Goal: Task Accomplishment & Management: Complete application form

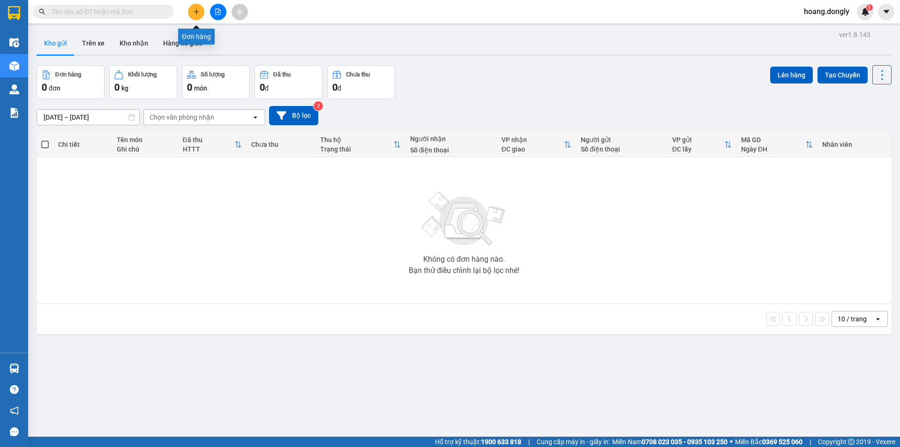
click at [197, 11] on icon "plus" at bounding box center [196, 11] width 7 height 7
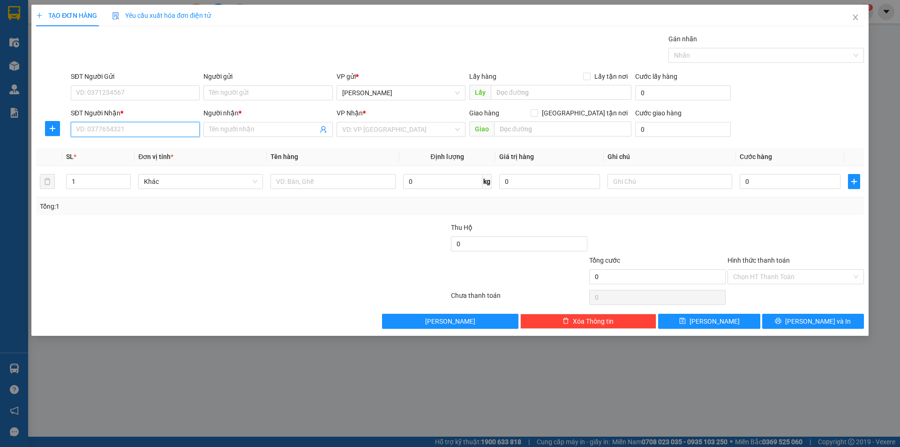
click at [134, 128] on input "SĐT Người Nhận *" at bounding box center [135, 129] width 129 height 15
type input "0969067374"
click at [162, 148] on div "0969067374 - QUỲNH" at bounding box center [135, 148] width 118 height 10
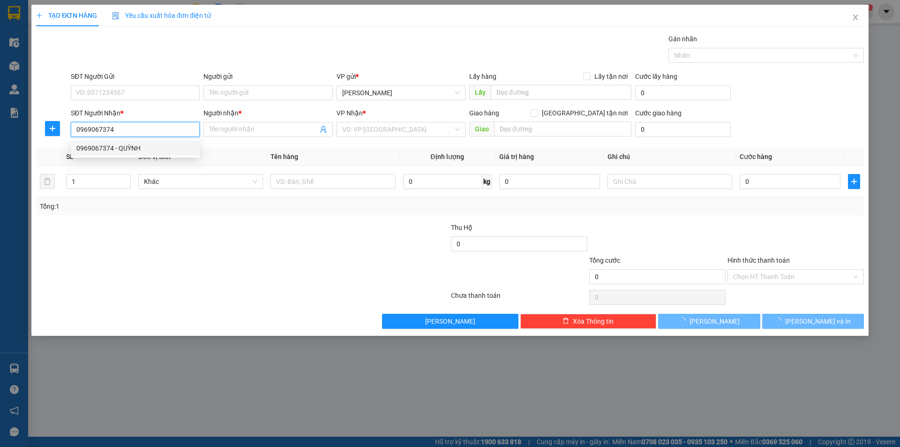
type input "QUỲNH"
checkbox input "true"
type input "giai phong"
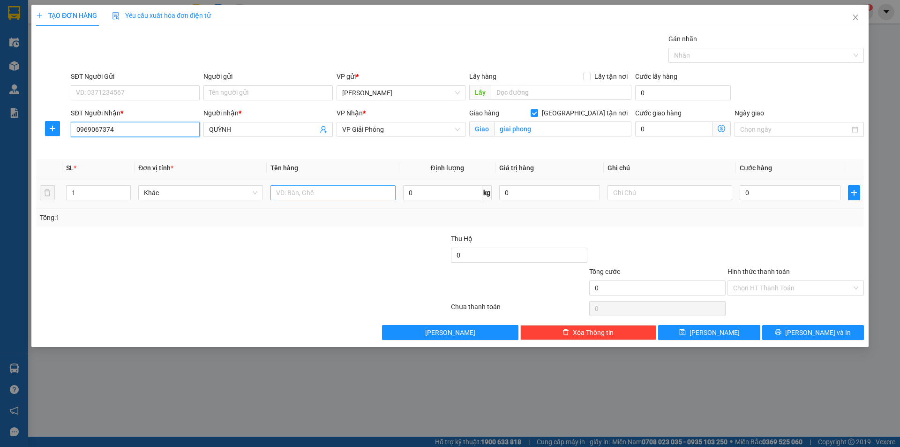
type input "0969067374"
click at [305, 193] on input "text" at bounding box center [333, 192] width 125 height 15
type input "1 thùng xốp"
click at [742, 192] on input "0" at bounding box center [790, 192] width 101 height 15
click at [745, 192] on input "0" at bounding box center [790, 192] width 101 height 15
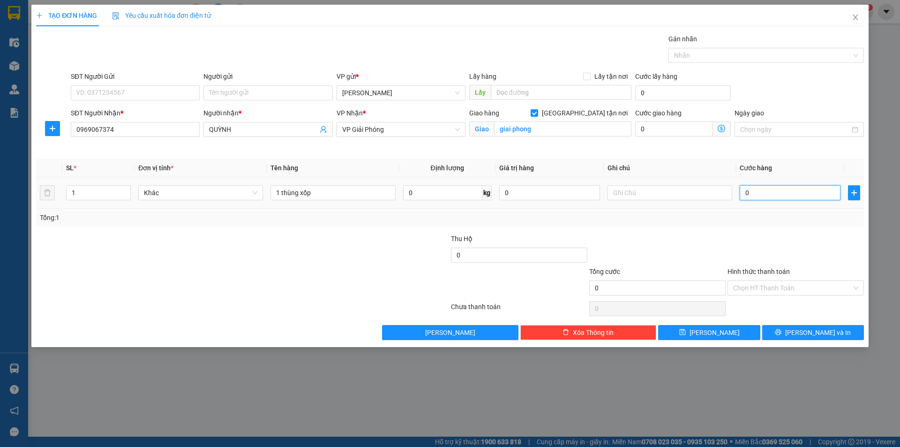
type input "50"
click at [657, 221] on div "Tổng: 1" at bounding box center [450, 217] width 820 height 10
type input "50.000"
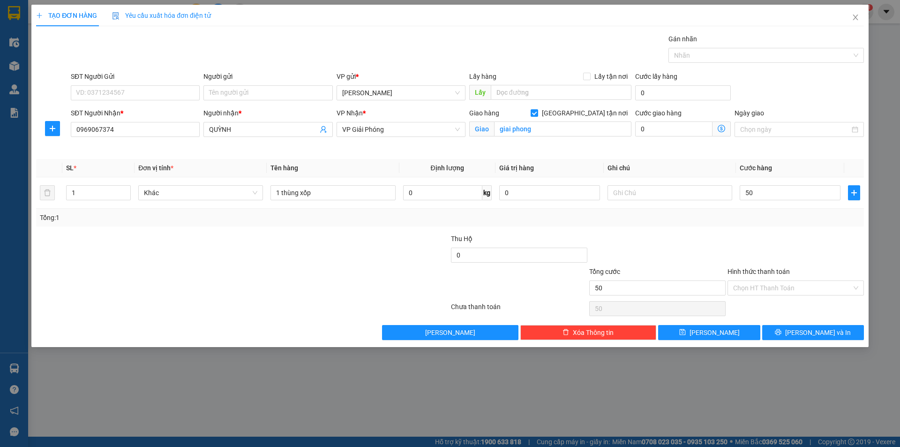
type input "50.000"
click at [809, 329] on span "Lưu và In" at bounding box center [818, 332] width 66 height 10
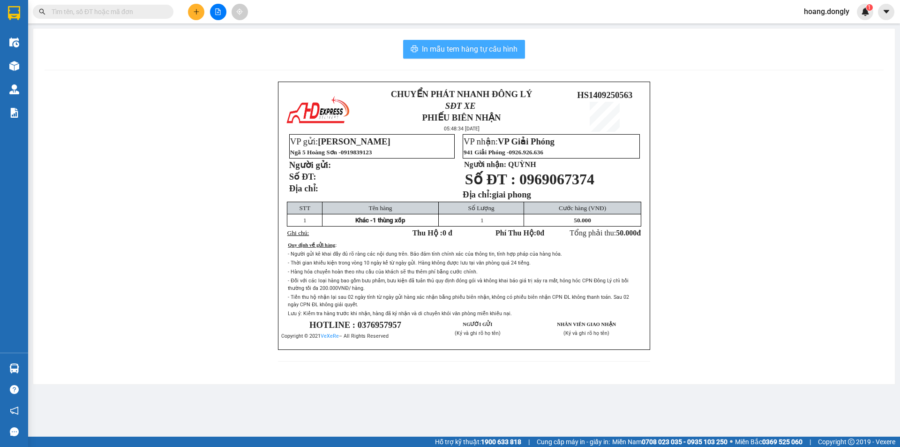
click at [481, 49] on span "In mẫu tem hàng tự cấu hình" at bounding box center [470, 49] width 96 height 12
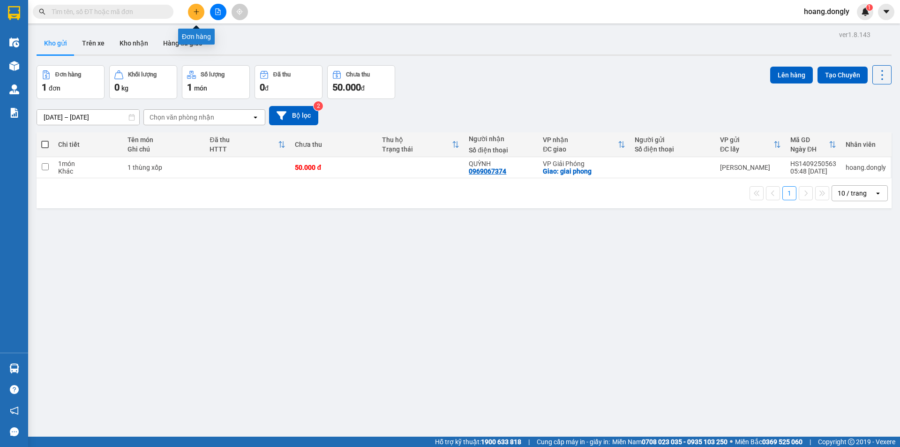
click at [193, 11] on icon "plus" at bounding box center [196, 11] width 7 height 7
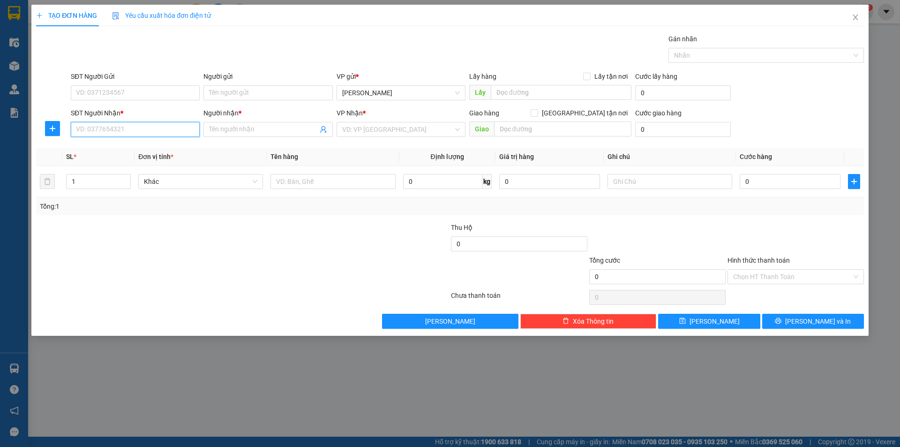
click at [130, 131] on input "SĐT Người Nhận *" at bounding box center [135, 129] width 129 height 15
click at [152, 124] on input "SĐT Người Nhận *" at bounding box center [135, 129] width 129 height 15
click at [158, 130] on input "SĐT Người Nhận *" at bounding box center [135, 129] width 129 height 15
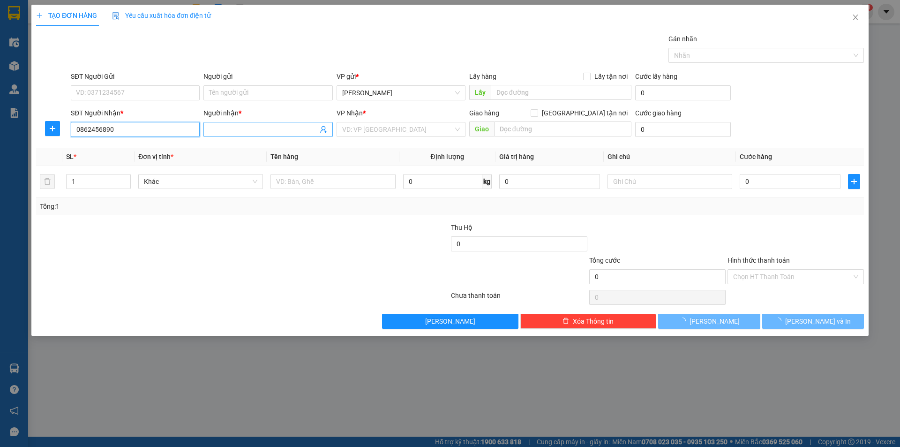
type input "0862456890"
click at [260, 129] on input "Người nhận *" at bounding box center [263, 129] width 108 height 10
type input "chính"
click at [402, 128] on input "search" at bounding box center [397, 129] width 111 height 14
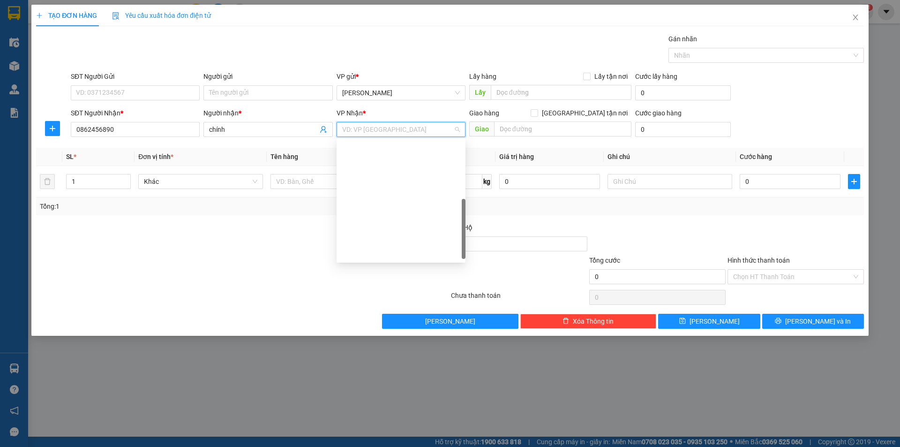
scroll to position [131, 0]
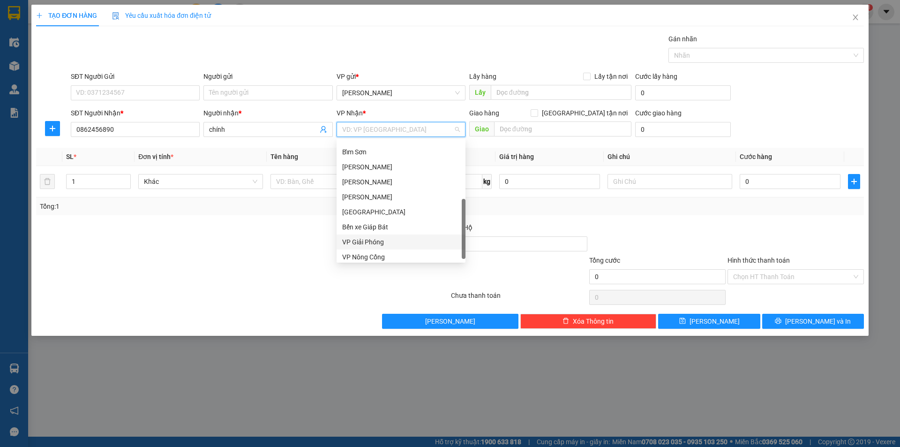
click at [369, 243] on div "VP Giải Phóng" at bounding box center [401, 242] width 118 height 10
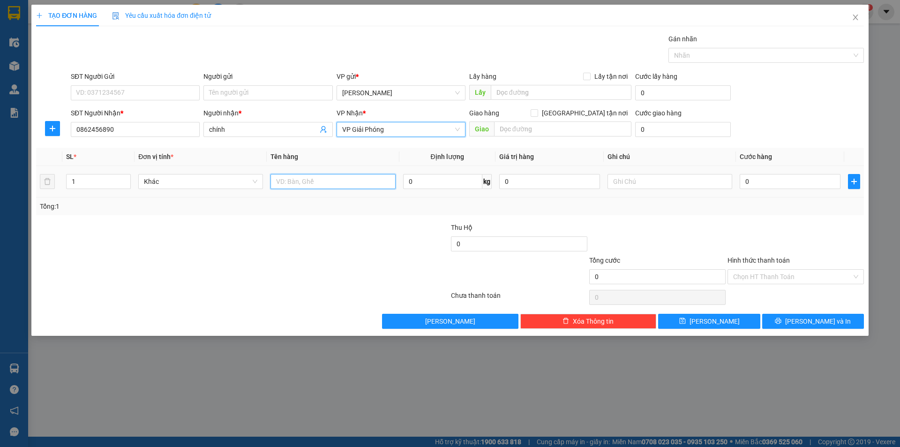
click at [308, 183] on input "text" at bounding box center [333, 181] width 125 height 15
click at [326, 181] on input "1 xe máy" at bounding box center [333, 181] width 125 height 15
type input "1 xe máy"
click at [742, 180] on input "0" at bounding box center [790, 181] width 101 height 15
click at [746, 177] on input "0" at bounding box center [790, 181] width 101 height 15
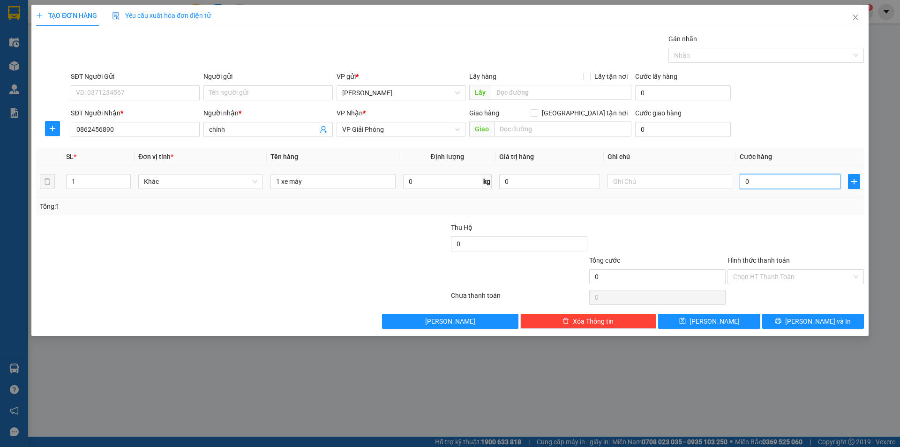
type input "30"
type input "300"
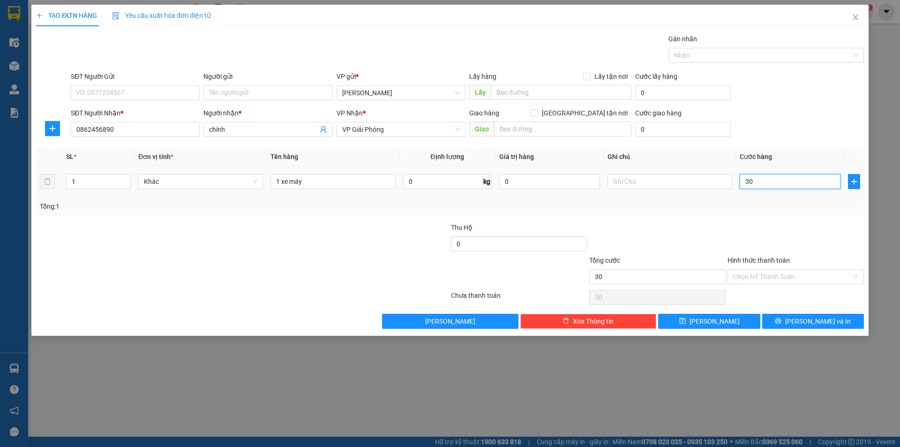
type input "300"
type input "3.000"
type input "33"
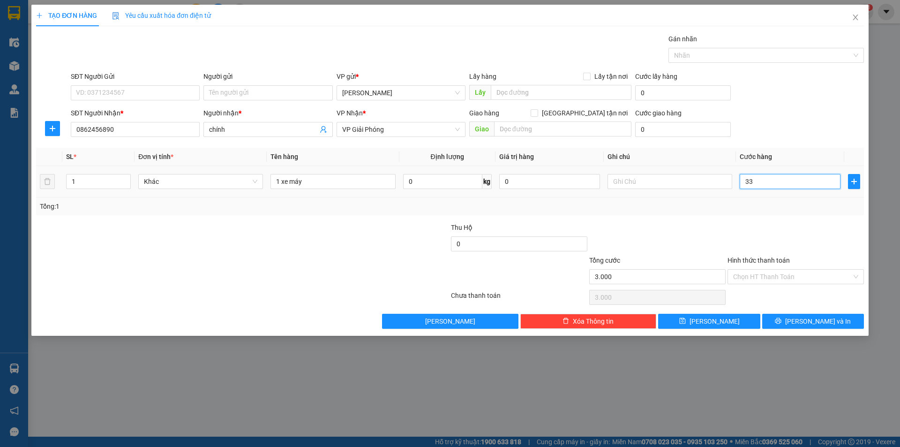
type input "33"
type input "3"
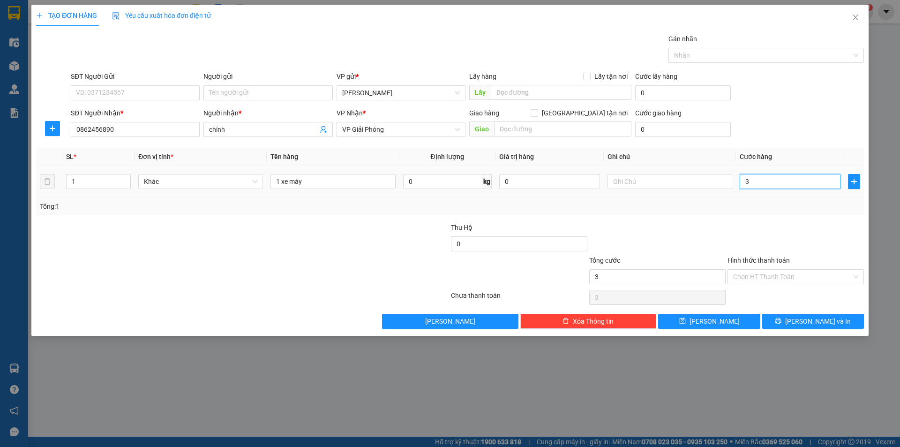
type input "0"
type input "003"
type input "3"
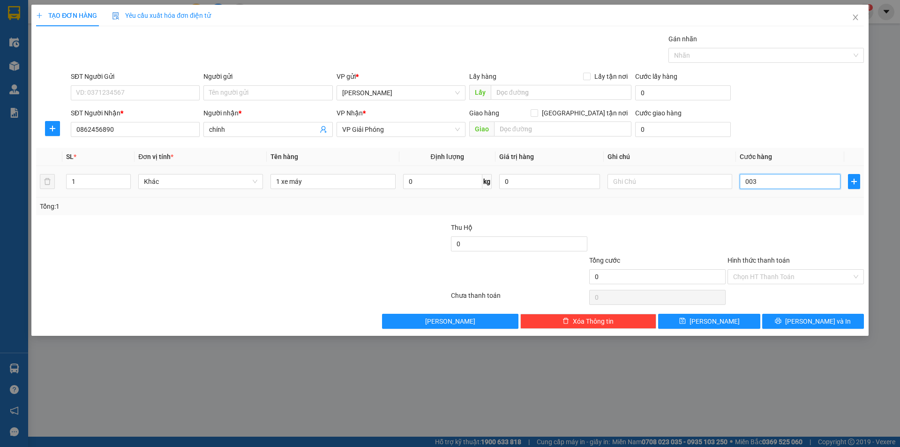
type input "3"
type input "0.030"
type input "30"
type input "003"
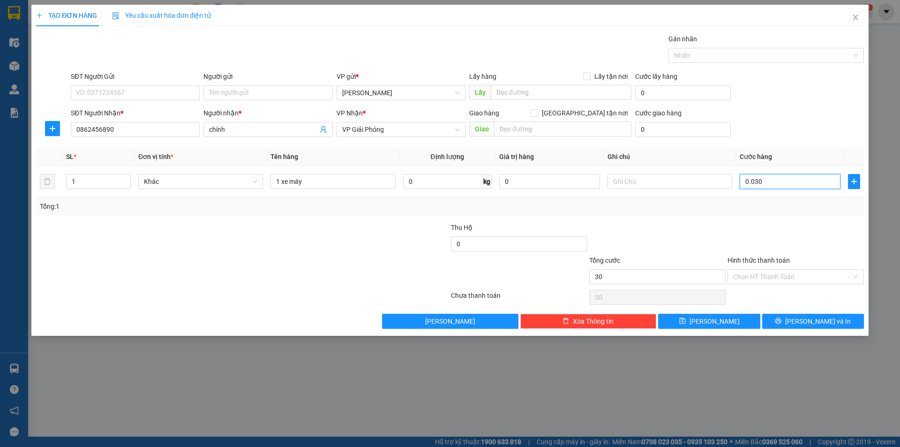
type input "3"
type input "00"
type input "0"
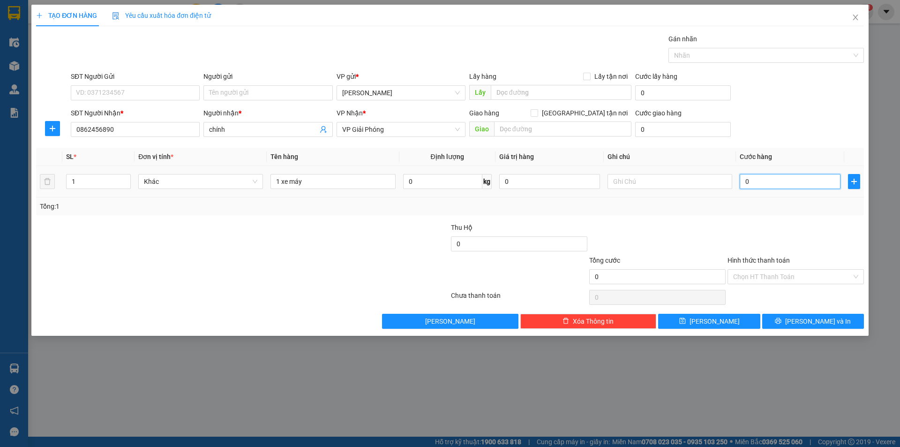
click at [743, 181] on input "0" at bounding box center [790, 181] width 101 height 15
type input "30"
type input "300"
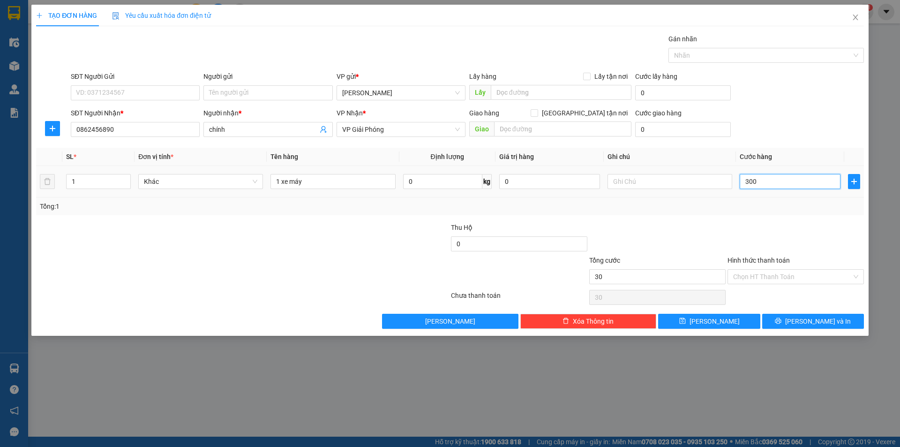
type input "300"
type input "300.000"
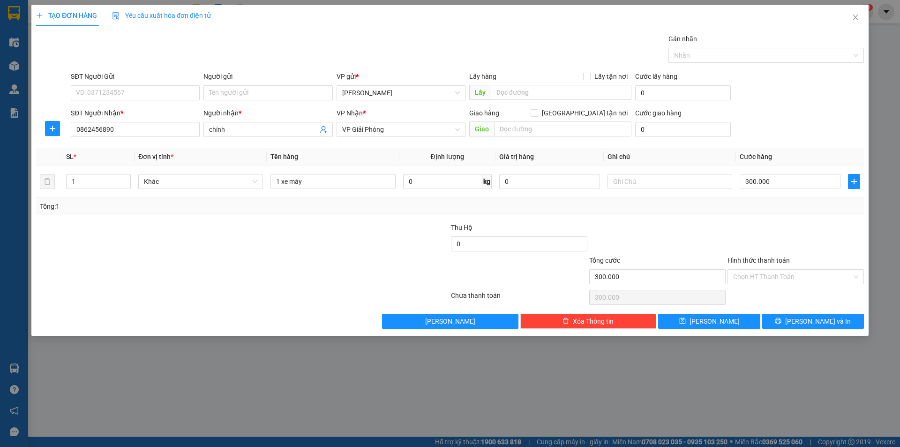
click at [697, 222] on div at bounding box center [657, 238] width 138 height 33
click at [818, 322] on span "Lưu và In" at bounding box center [818, 321] width 66 height 10
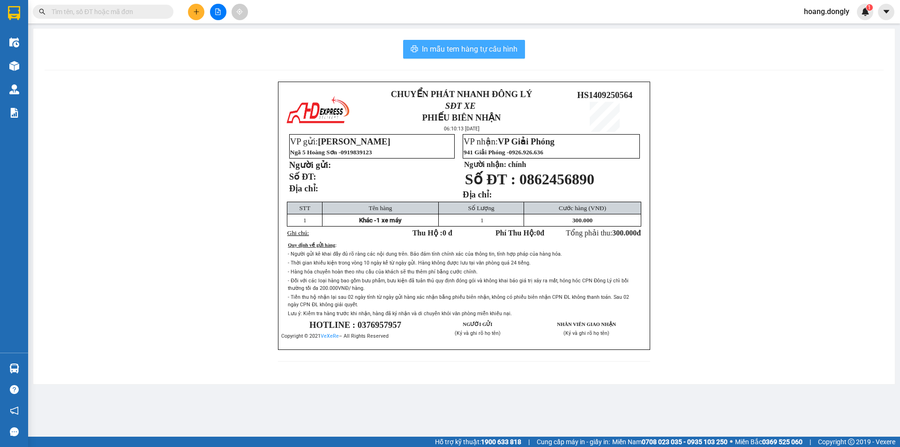
click at [442, 49] on span "In mẫu tem hàng tự cấu hình" at bounding box center [470, 49] width 96 height 12
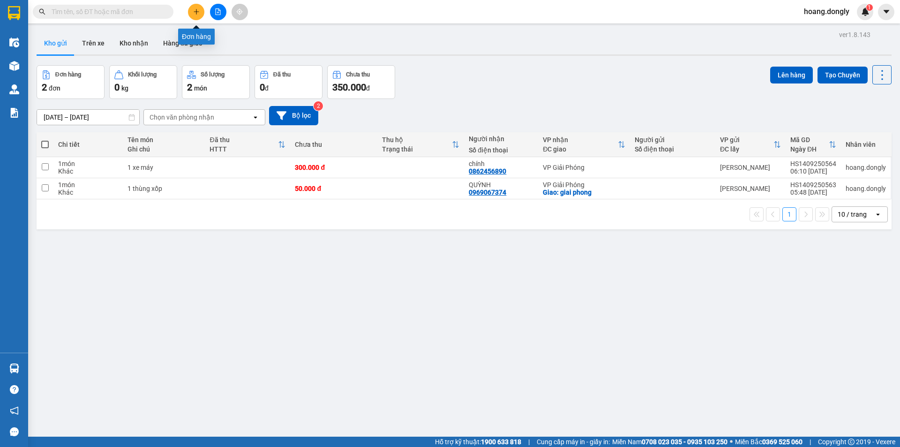
click at [195, 13] on icon "plus" at bounding box center [196, 11] width 7 height 7
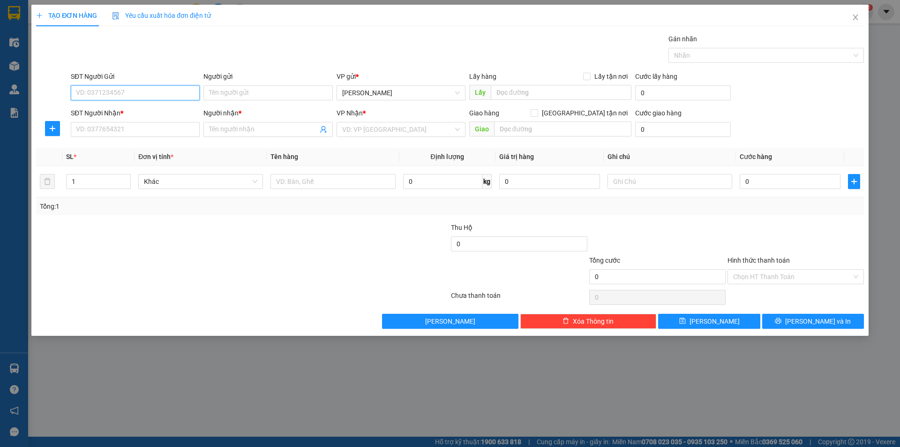
click at [131, 93] on input "SĐT Người Gửi" at bounding box center [135, 92] width 129 height 15
click at [124, 133] on input "SĐT Người Nhận *" at bounding box center [135, 129] width 129 height 15
type input "0987486581"
click at [274, 127] on input "Người nhận *" at bounding box center [263, 129] width 108 height 10
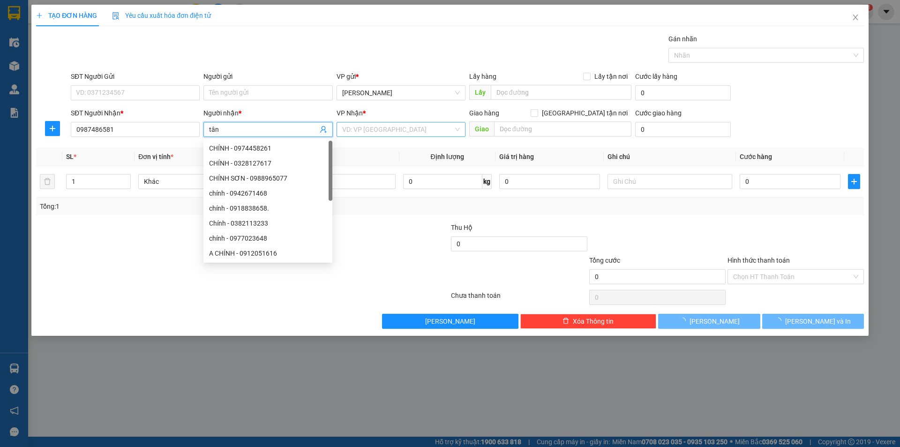
type input "tân"
click at [376, 122] on input "search" at bounding box center [397, 129] width 111 height 14
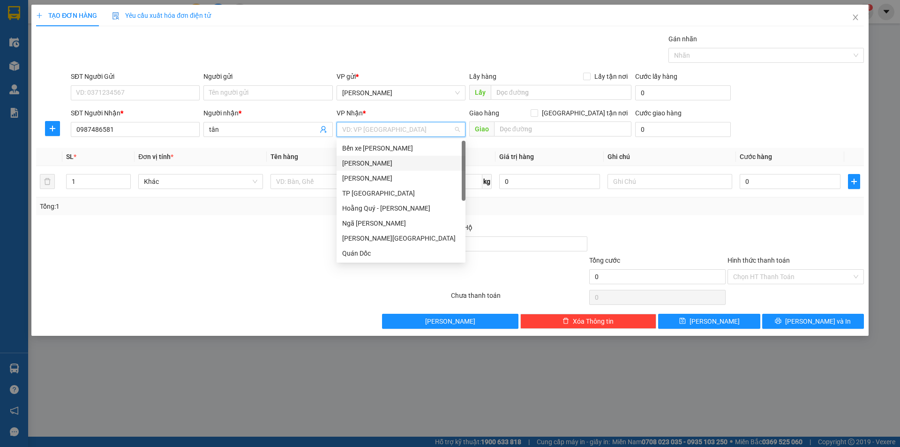
click at [359, 165] on div "Mỹ Đình" at bounding box center [401, 163] width 118 height 10
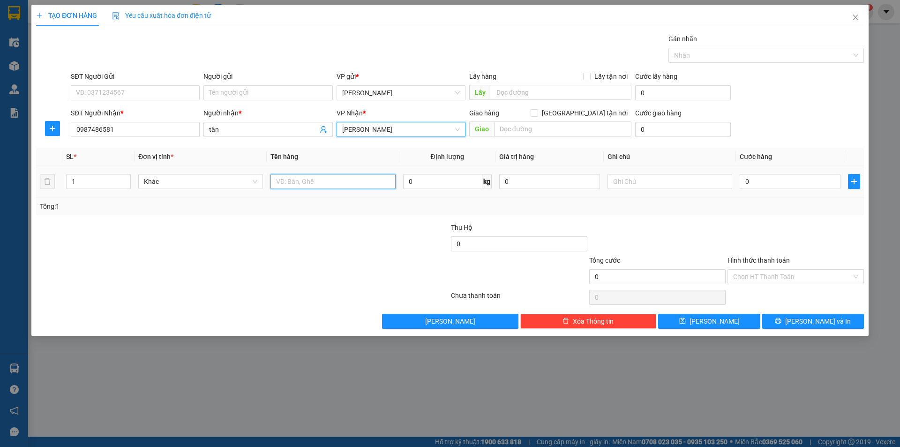
click at [305, 182] on input "text" at bounding box center [333, 181] width 125 height 15
type input "1 xe máy"
click at [309, 221] on div "Transit Pickup Surcharge Ids Transit Deliver Surcharge Ids Transit Deliver Surc…" at bounding box center [450, 181] width 828 height 295
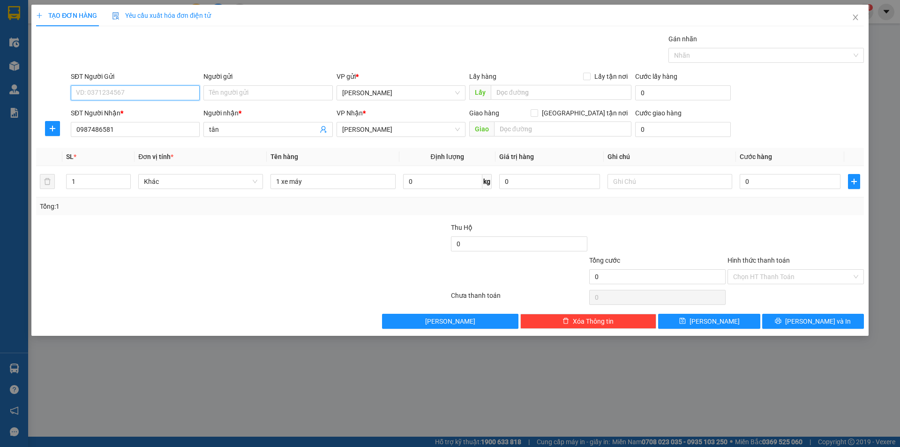
click at [104, 95] on input "SĐT Người Gửi" at bounding box center [135, 92] width 129 height 15
type input "0917945889"
click at [245, 94] on input "Người gửi" at bounding box center [267, 92] width 129 height 15
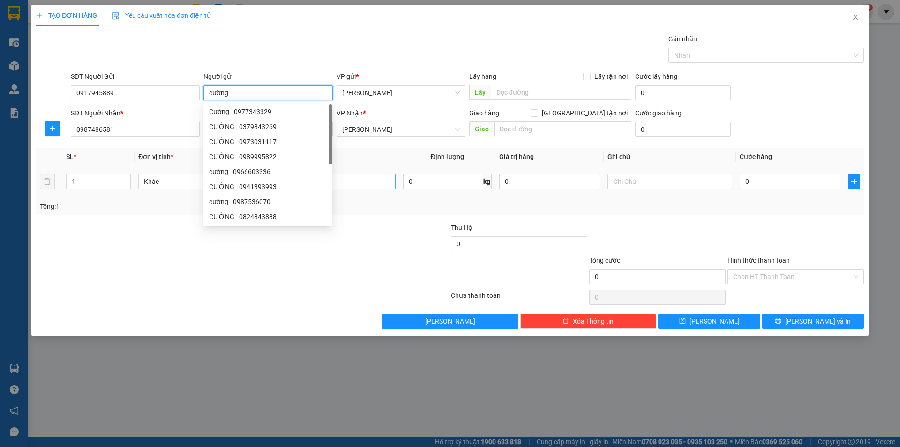
type input "cường"
click at [357, 183] on input "1 xe máy" at bounding box center [333, 181] width 125 height 15
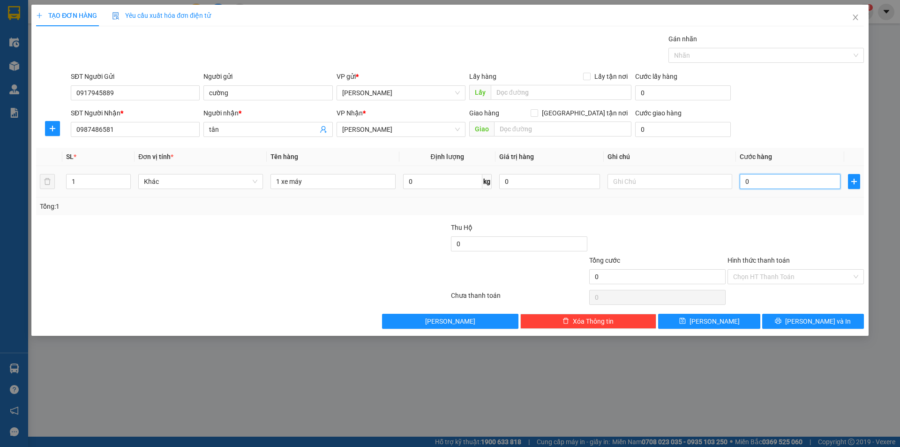
click at [744, 177] on input "0" at bounding box center [790, 181] width 101 height 15
click at [742, 180] on input "0" at bounding box center [790, 181] width 101 height 15
type input "30"
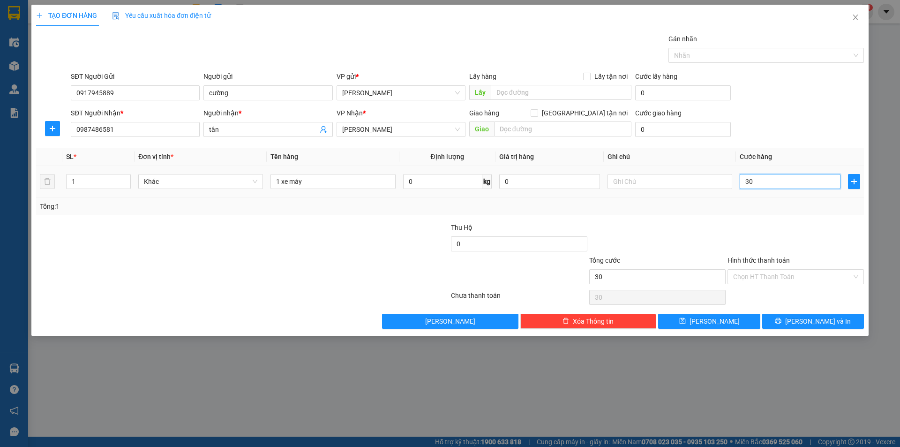
type input "350"
type input "3.500"
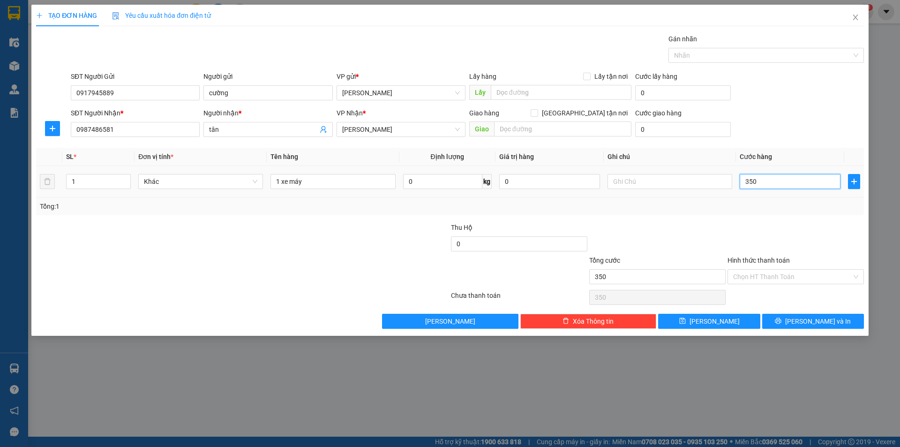
type input "3.500"
type input "335"
type input "33"
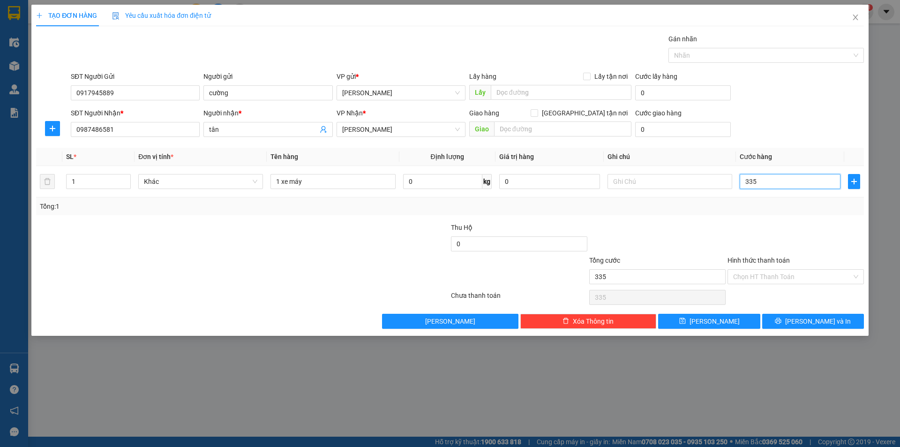
type input "33"
type input "3"
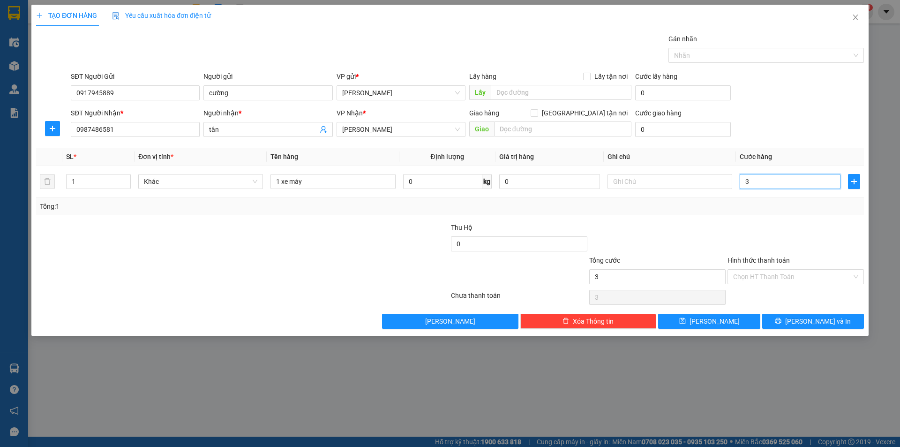
type input "0"
click at [744, 180] on input "0" at bounding box center [790, 181] width 101 height 15
type input "30"
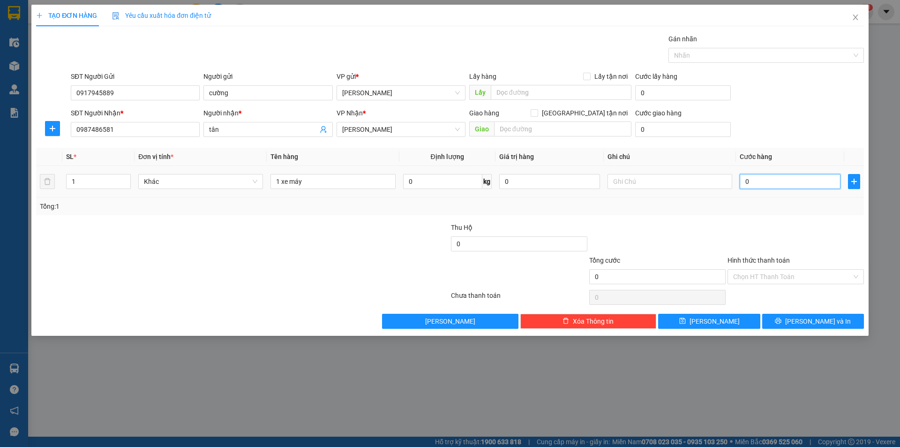
type input "30"
type input "350"
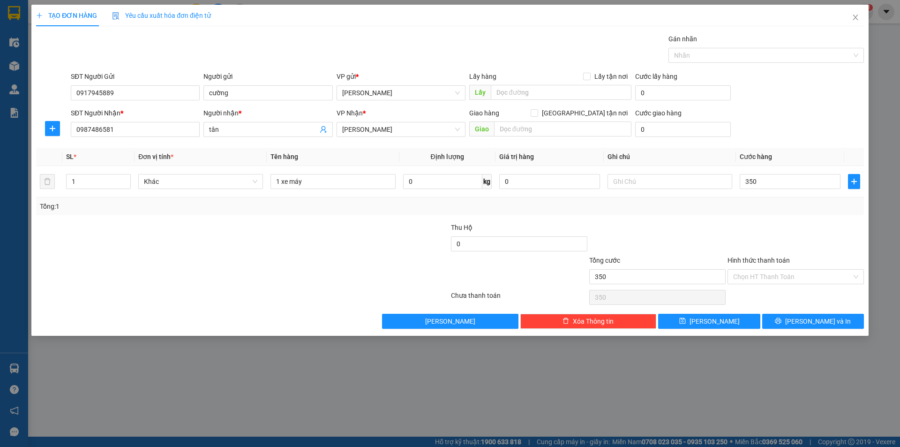
click at [739, 204] on div "Tổng: 1" at bounding box center [450, 206] width 820 height 10
type input "350.000"
click at [856, 273] on div "Chọn HT Thanh Toán" at bounding box center [796, 276] width 136 height 15
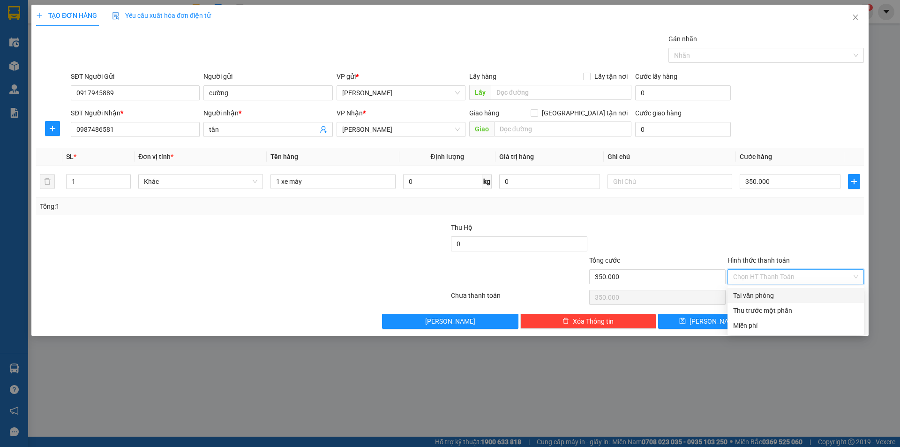
click at [761, 295] on div "Tại văn phòng" at bounding box center [795, 295] width 125 height 10
type input "0"
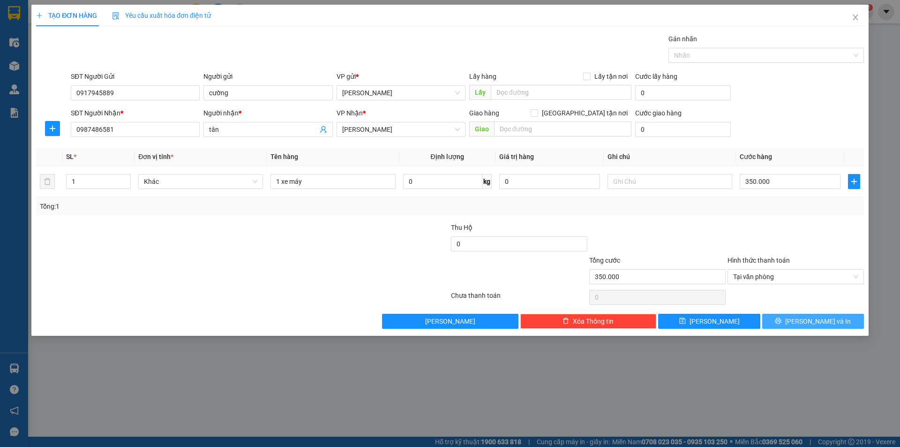
click at [819, 318] on span "Lưu và In" at bounding box center [818, 321] width 66 height 10
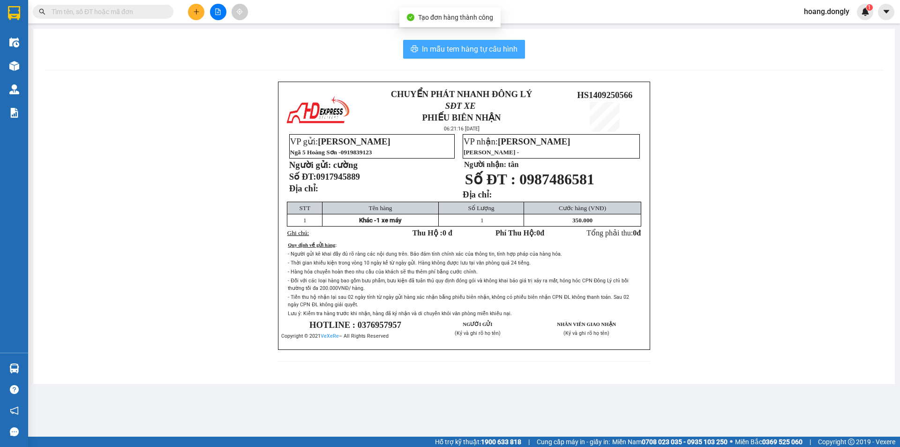
click at [457, 51] on span "In mẫu tem hàng tự cấu hình" at bounding box center [470, 49] width 96 height 12
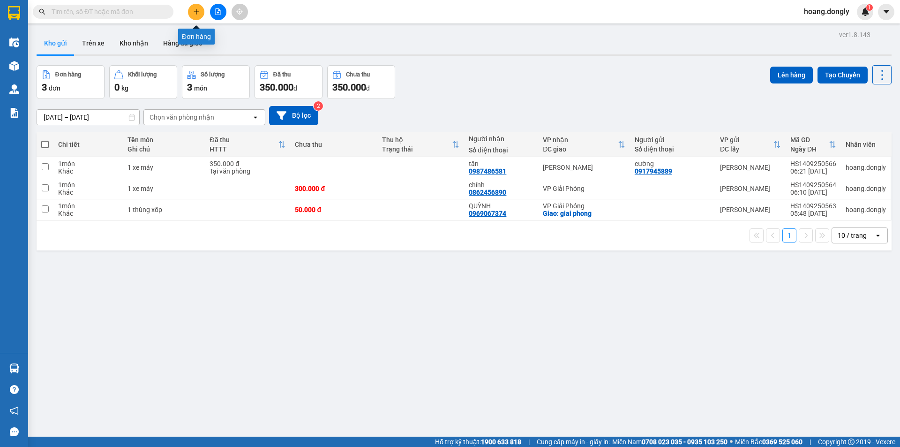
click at [195, 14] on icon "plus" at bounding box center [196, 11] width 7 height 7
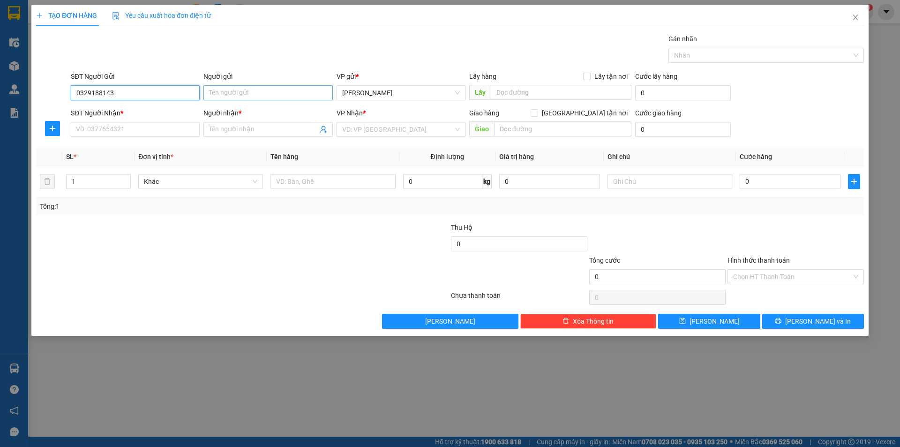
type input "0329188143"
click at [243, 92] on input "Người gửi" at bounding box center [267, 92] width 129 height 15
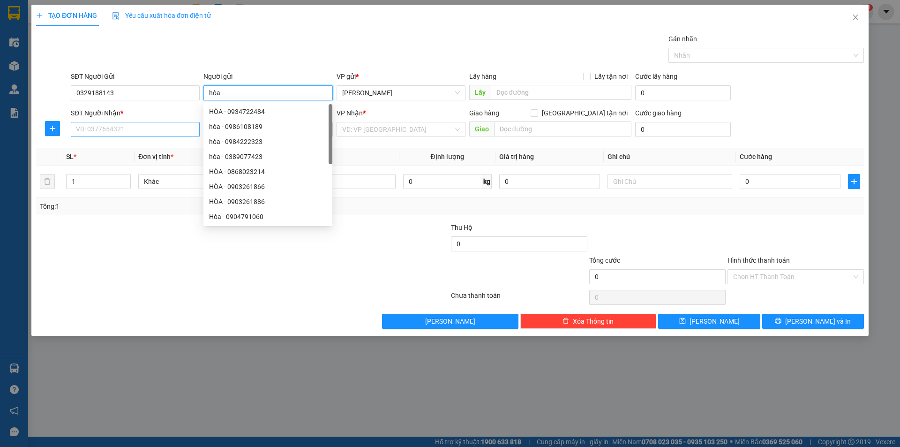
type input "hòa"
click at [97, 131] on input "SĐT Người Nhận *" at bounding box center [135, 129] width 129 height 15
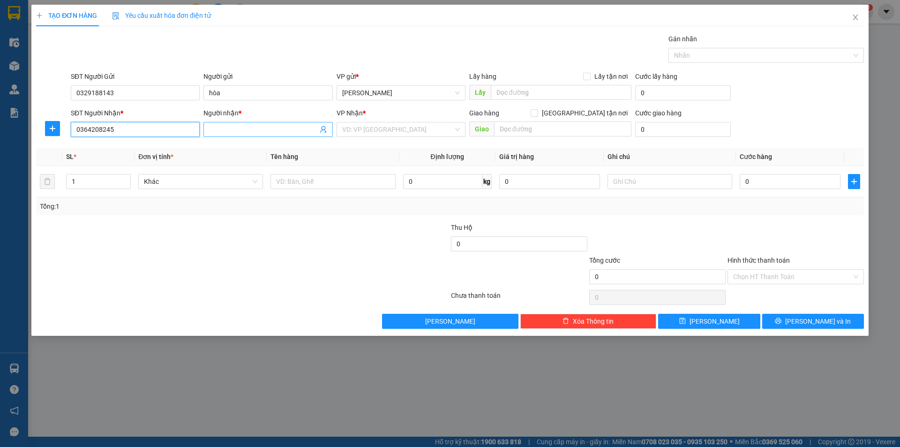
type input "0364208245"
click at [247, 125] on input "Người nhận *" at bounding box center [263, 129] width 108 height 10
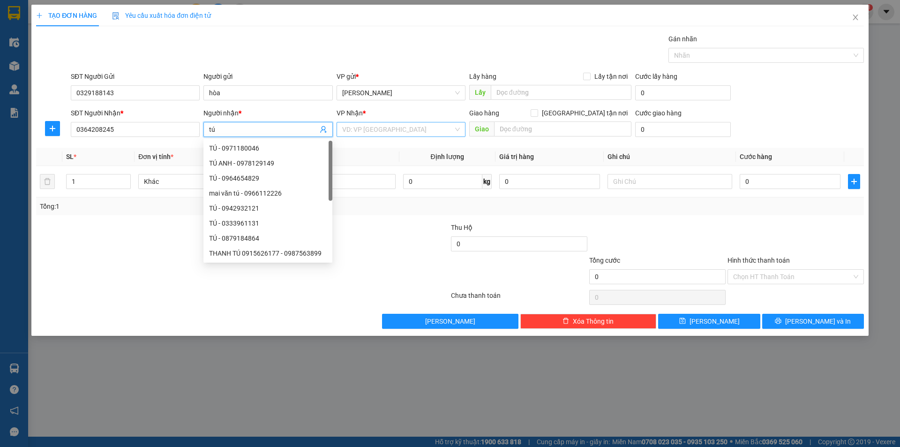
type input "tú"
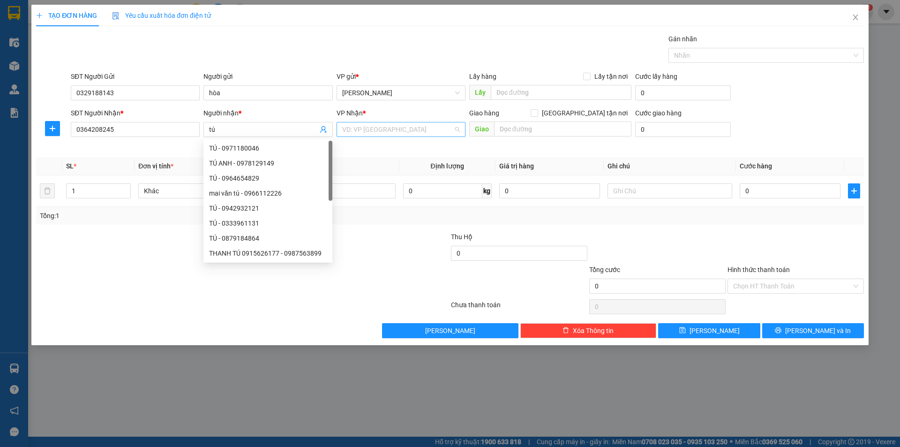
click at [366, 129] on input "search" at bounding box center [397, 129] width 111 height 14
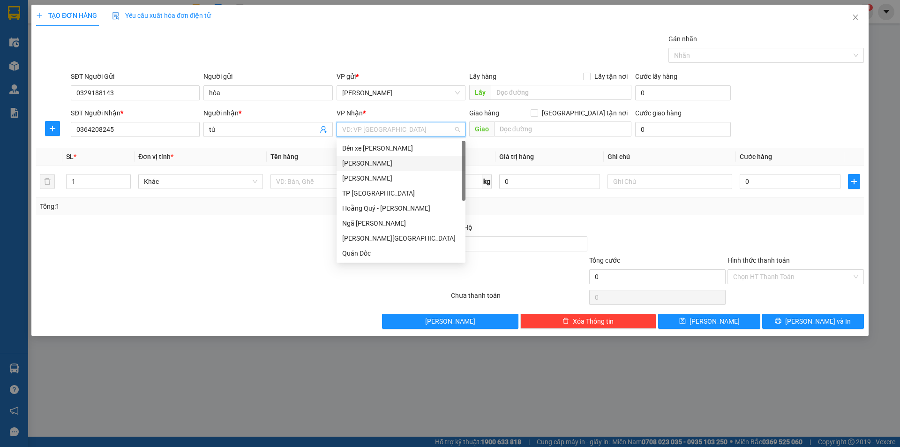
click at [376, 162] on div "Mỹ Đình" at bounding box center [401, 163] width 118 height 10
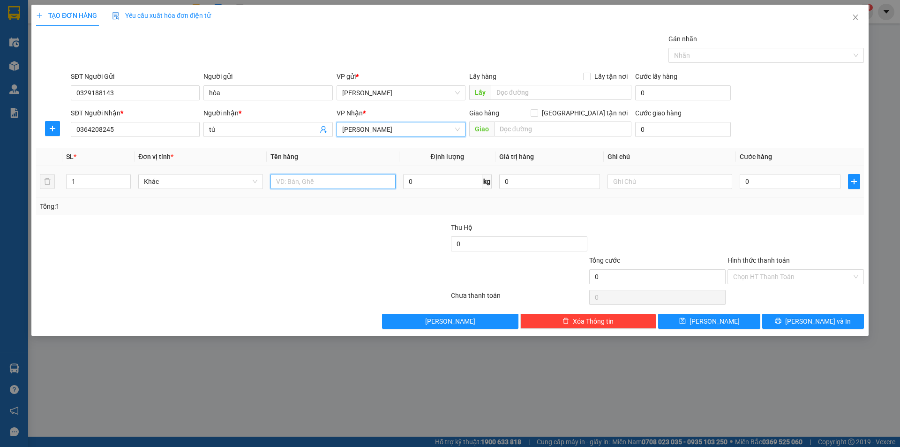
click at [306, 180] on input "text" at bounding box center [333, 181] width 125 height 15
type input "1 xe cúp"
click at [744, 176] on input "0" at bounding box center [790, 181] width 101 height 15
click at [743, 182] on input "0" at bounding box center [790, 181] width 101 height 15
type input "20"
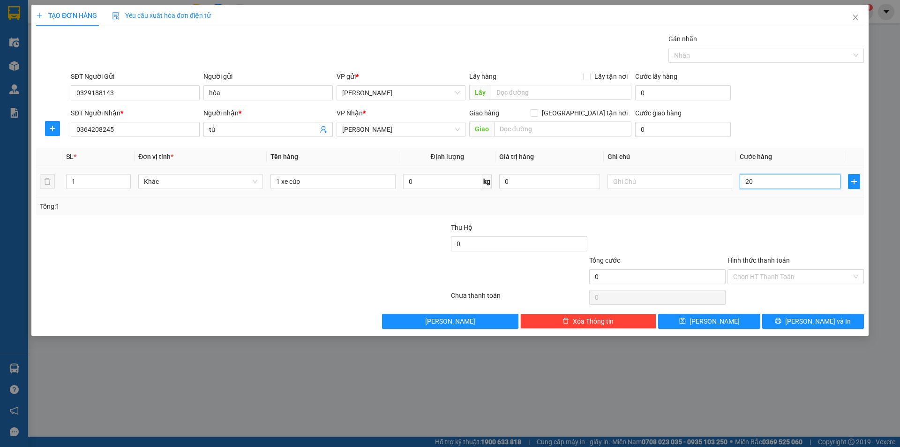
type input "20"
type input "200"
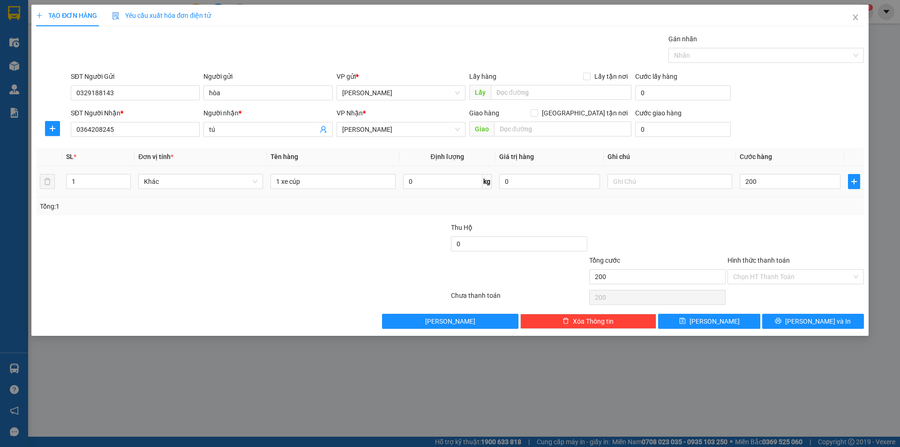
type input "200.000"
click at [726, 206] on div "Tổng: 1" at bounding box center [450, 206] width 820 height 10
drag, startPoint x: 858, startPoint y: 275, endPoint x: 823, endPoint y: 281, distance: 35.7
click at [857, 275] on div "Chọn HT Thanh Toán" at bounding box center [796, 276] width 136 height 15
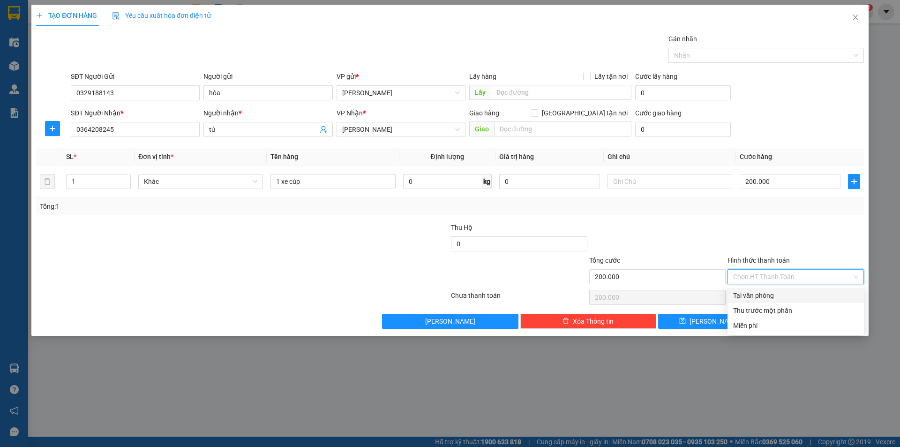
click at [767, 297] on div "Tại văn phòng" at bounding box center [795, 295] width 125 height 10
type input "0"
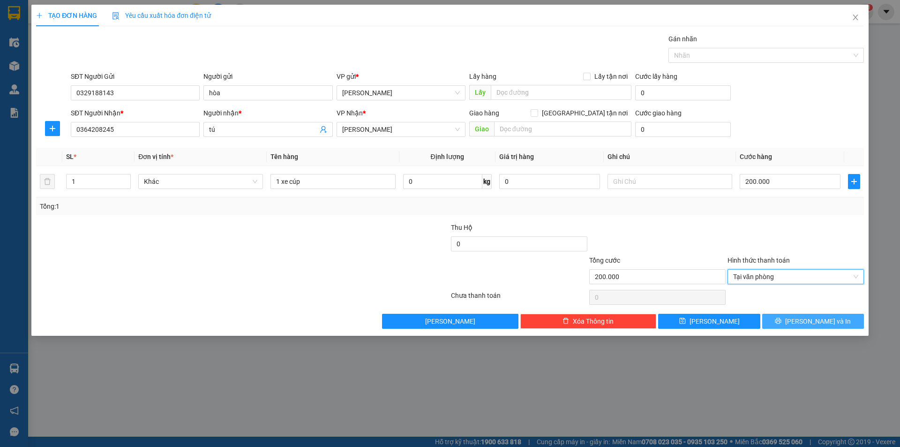
click at [805, 323] on span "Lưu và In" at bounding box center [818, 321] width 66 height 10
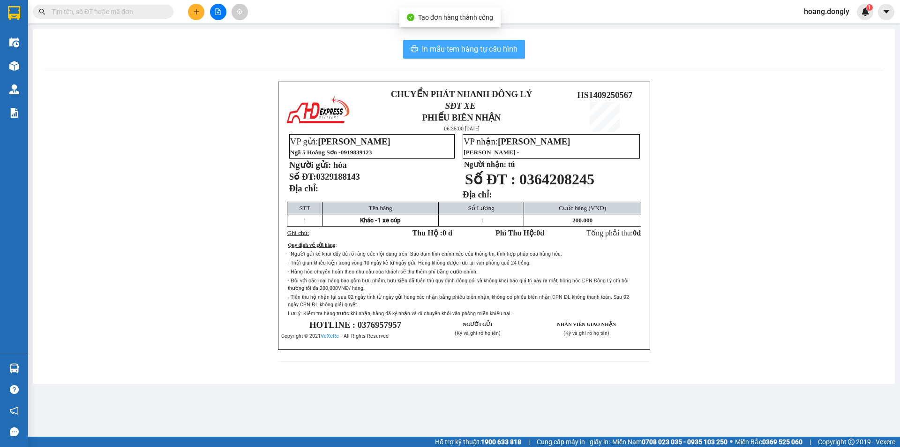
click at [473, 47] on span "In mẫu tem hàng tự cấu hình" at bounding box center [470, 49] width 96 height 12
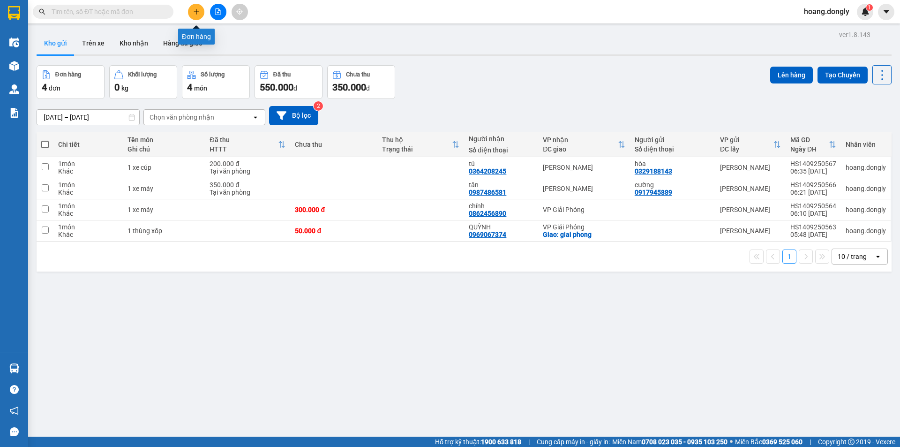
click at [198, 13] on icon "plus" at bounding box center [196, 11] width 7 height 7
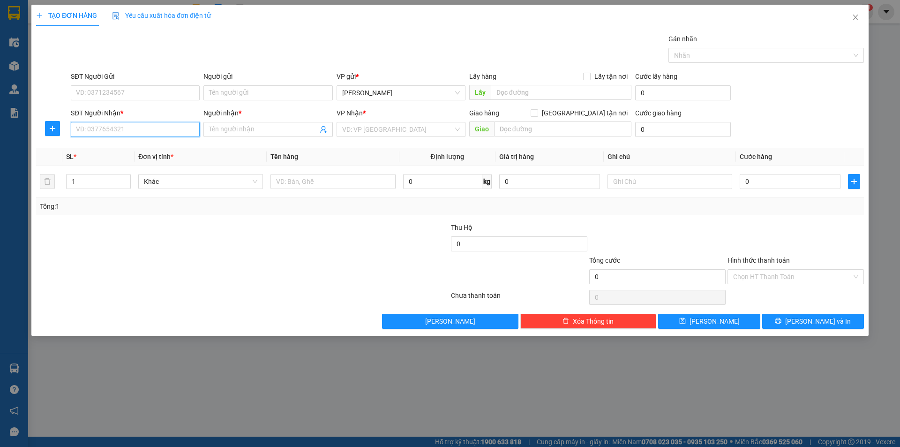
click at [165, 133] on input "SĐT Người Nhận *" at bounding box center [135, 129] width 129 height 15
type input "0976736911"
click at [119, 150] on div "0976736911 - nam" at bounding box center [135, 148] width 118 height 10
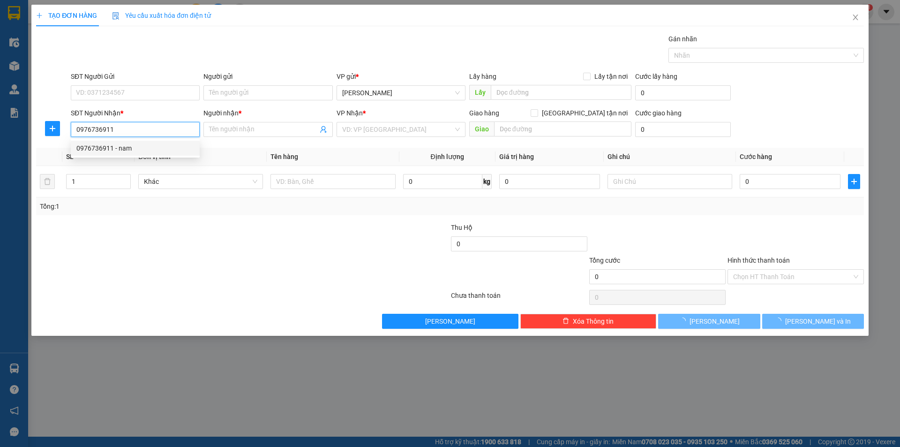
type input "nam"
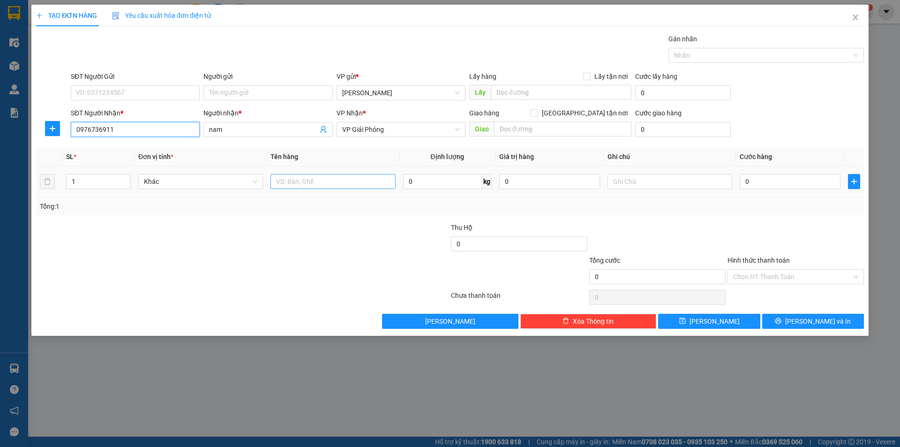
type input "0976736911"
click at [287, 179] on input "text" at bounding box center [333, 181] width 125 height 15
type input "1 bì"
click at [745, 180] on input "0" at bounding box center [790, 181] width 101 height 15
click at [745, 181] on input "0" at bounding box center [790, 181] width 101 height 15
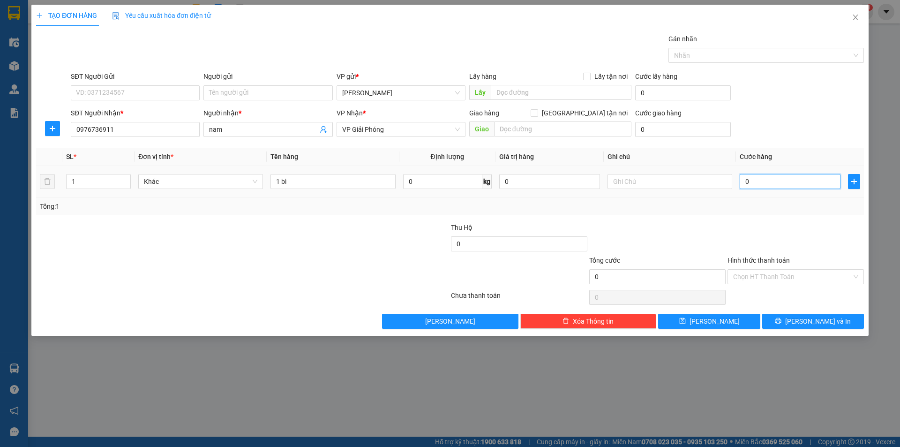
type input "50"
click at [751, 218] on div "Transit Pickup Surcharge Ids Transit Deliver Surcharge Ids Transit Deliver Surc…" at bounding box center [450, 181] width 828 height 295
type input "50.000"
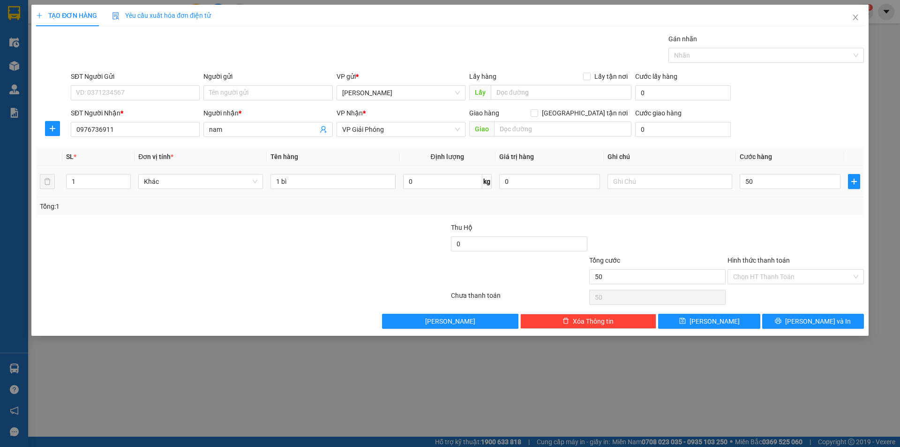
type input "50.000"
click at [853, 274] on div "Chọn HT Thanh Toán" at bounding box center [796, 276] width 136 height 15
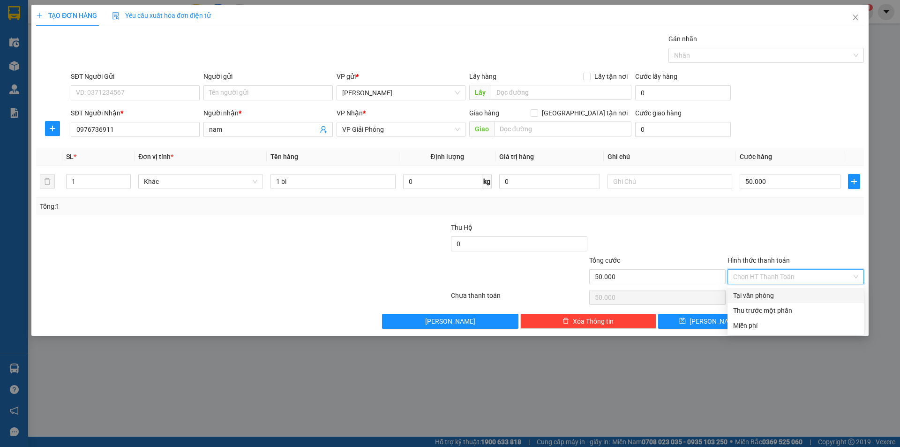
click at [772, 297] on div "Tại văn phòng" at bounding box center [795, 295] width 125 height 10
type input "0"
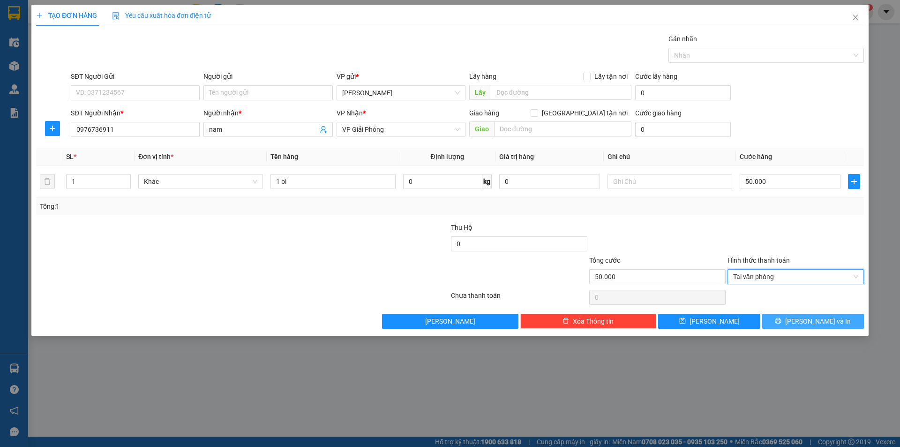
click at [818, 322] on span "Lưu và In" at bounding box center [818, 321] width 66 height 10
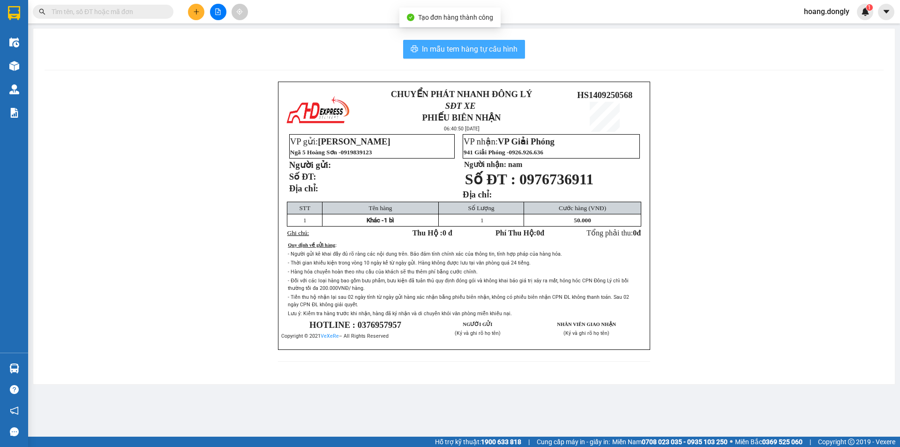
click at [458, 49] on span "In mẫu tem hàng tự cấu hình" at bounding box center [470, 49] width 96 height 12
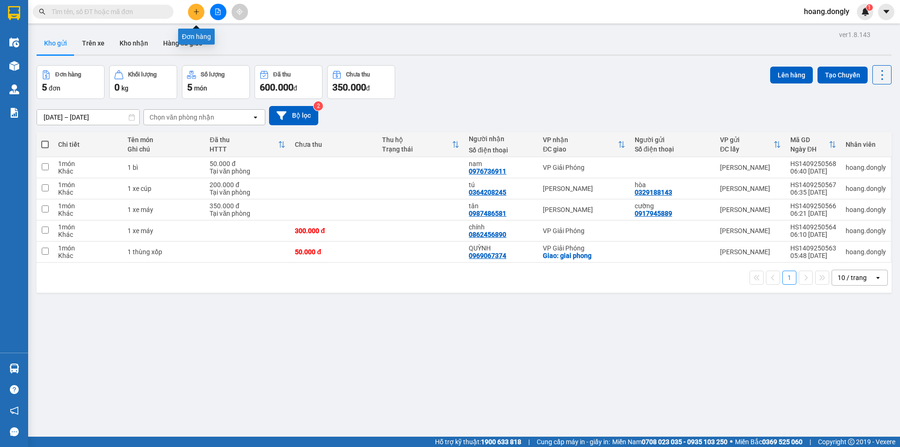
click at [195, 13] on icon "plus" at bounding box center [196, 11] width 7 height 7
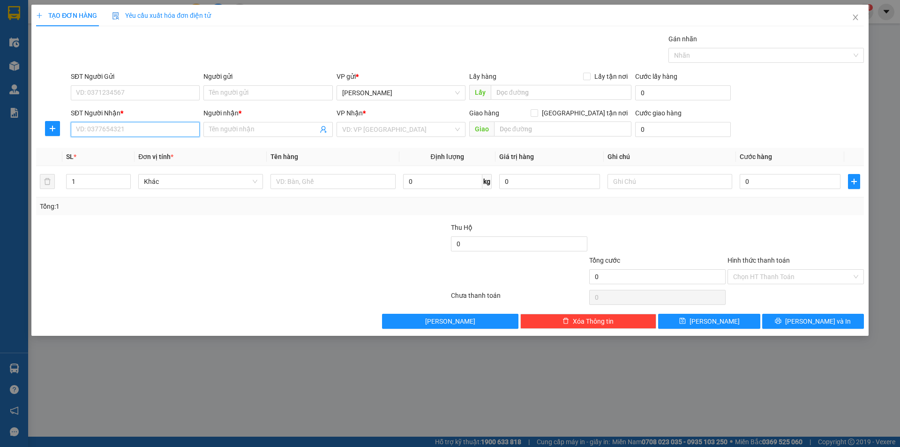
click at [144, 130] on input "SĐT Người Nhận *" at bounding box center [135, 129] width 129 height 15
type input "0337351944"
click at [232, 126] on input "Người nhận *" at bounding box center [263, 129] width 108 height 10
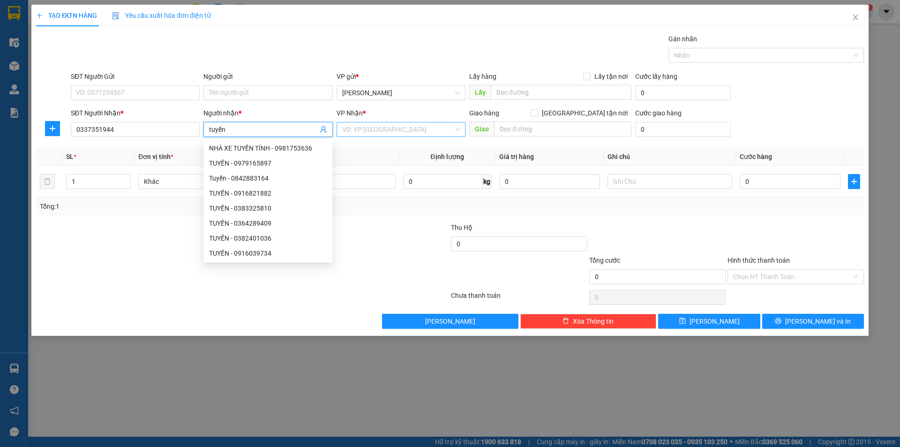
type input "tuyến"
click at [377, 129] on input "search" at bounding box center [397, 129] width 111 height 14
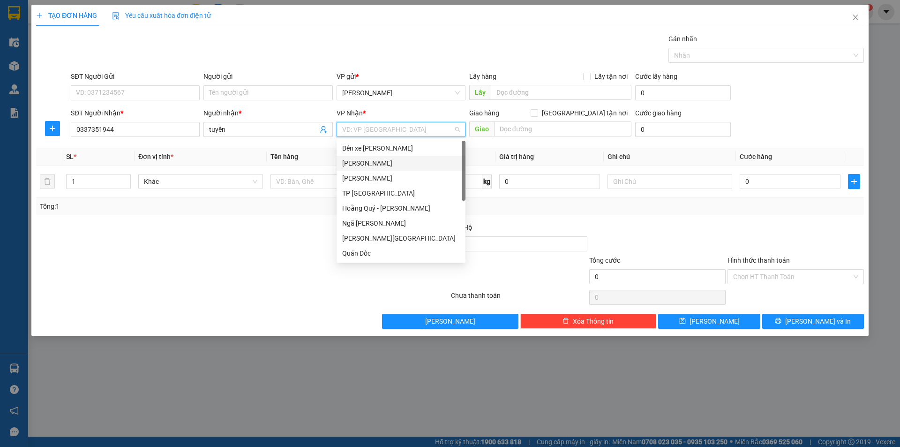
click at [366, 163] on div "Mỹ Đình" at bounding box center [401, 163] width 118 height 10
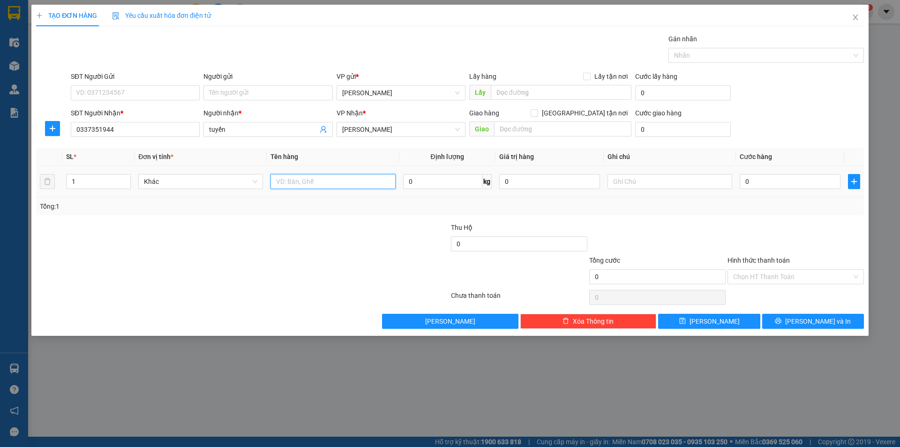
click at [299, 184] on input "text" at bounding box center [333, 181] width 125 height 15
type input "1 bì"
click at [742, 180] on input "0" at bounding box center [790, 181] width 101 height 15
click at [743, 181] on input "0" at bounding box center [790, 181] width 101 height 15
type input "50"
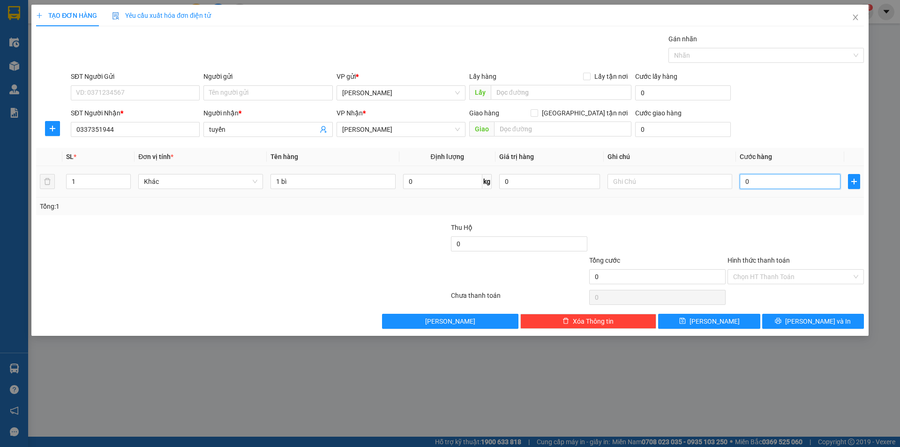
type input "50"
click at [739, 196] on td "50" at bounding box center [790, 181] width 108 height 31
type input "50.000"
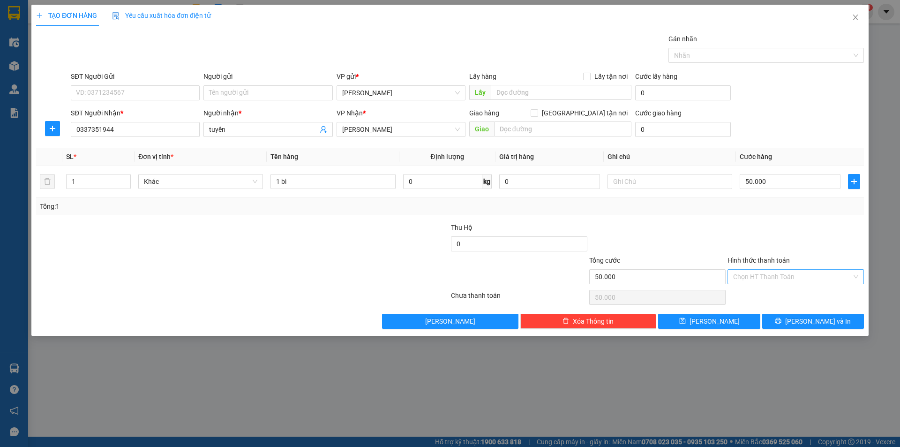
click at [856, 277] on div "Chọn HT Thanh Toán" at bounding box center [796, 276] width 136 height 15
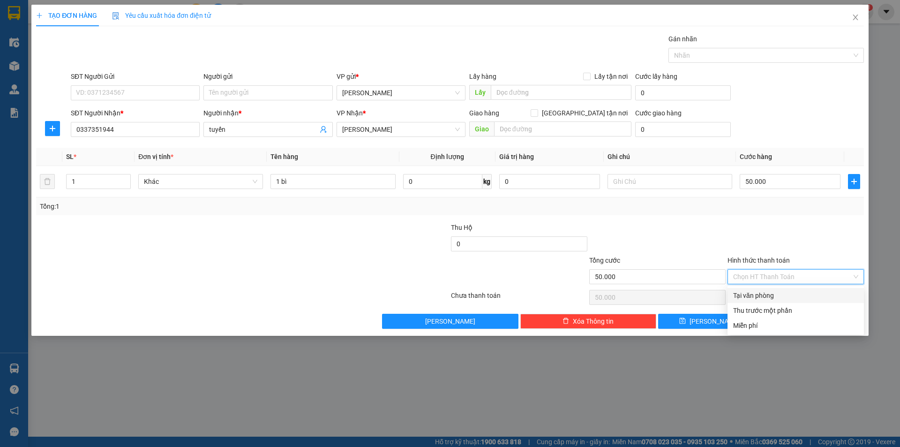
click at [768, 296] on div "Tại văn phòng" at bounding box center [795, 295] width 125 height 10
type input "0"
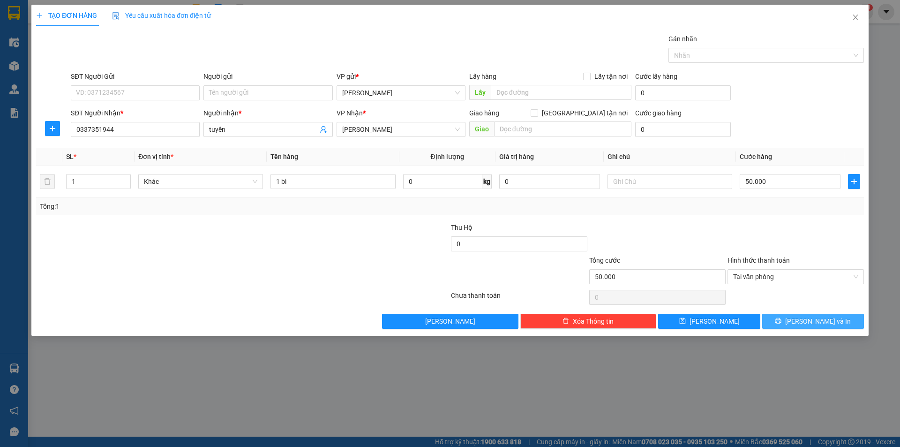
click at [826, 320] on span "Lưu và In" at bounding box center [818, 321] width 66 height 10
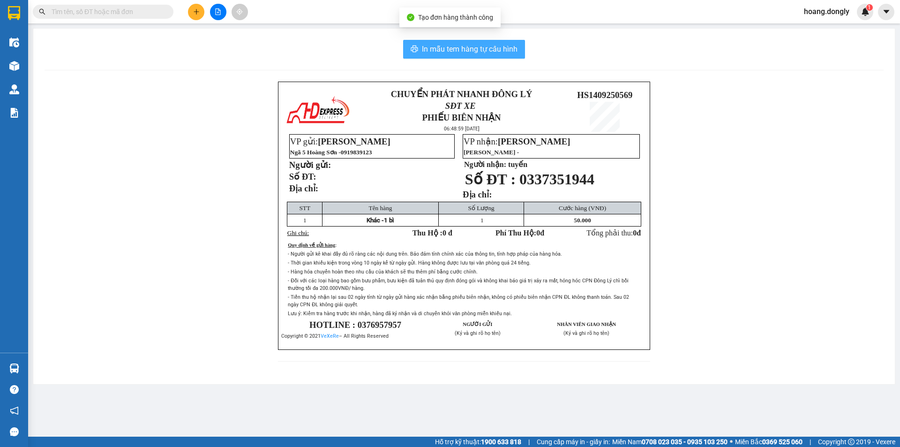
click at [481, 44] on span "In mẫu tem hàng tự cấu hình" at bounding box center [470, 49] width 96 height 12
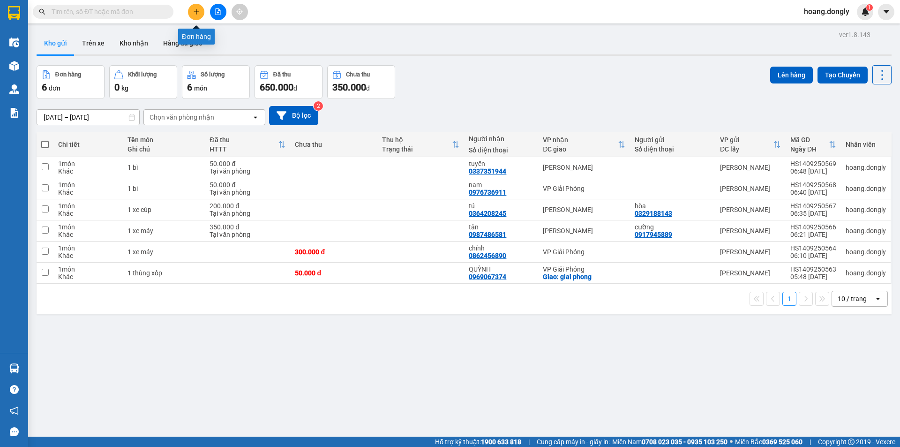
click at [195, 11] on icon "plus" at bounding box center [196, 11] width 7 height 7
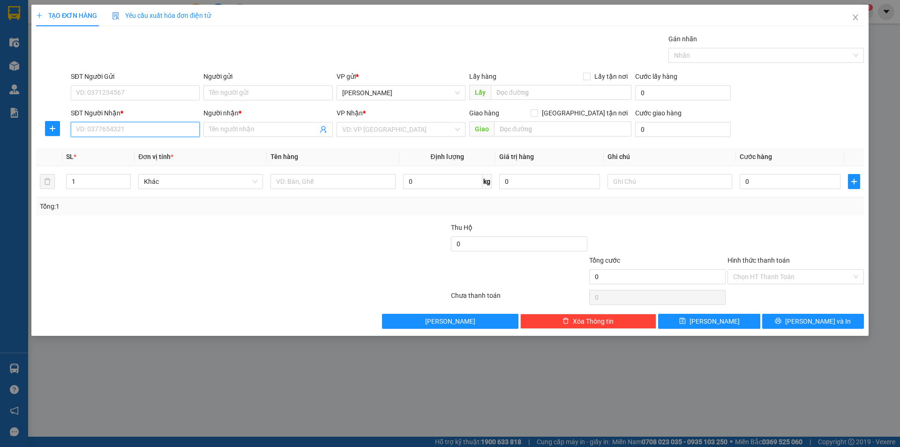
click at [138, 130] on input "SĐT Người Nhận *" at bounding box center [135, 129] width 129 height 15
type input "0969667845"
click at [260, 125] on input "Người nhận *" at bounding box center [263, 129] width 108 height 10
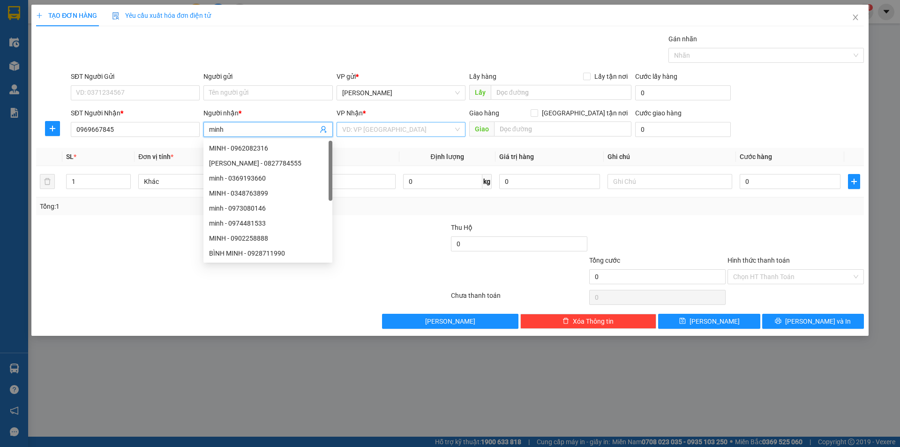
type input "minh"
click at [380, 131] on input "search" at bounding box center [397, 129] width 111 height 14
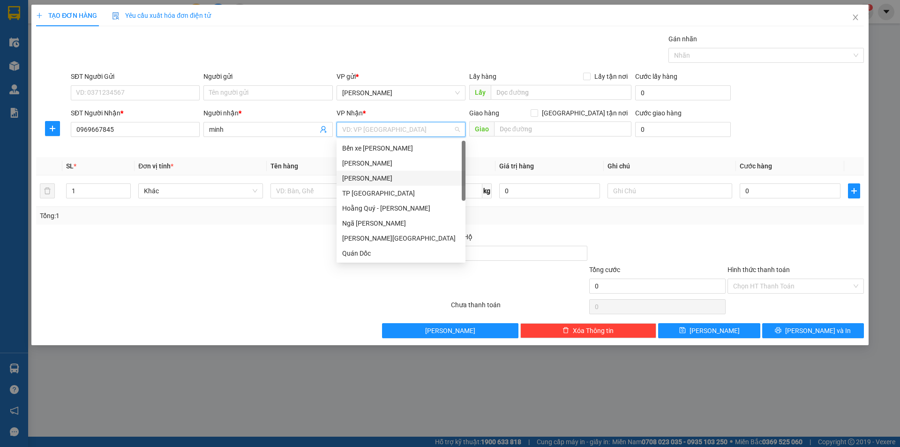
scroll to position [135, 0]
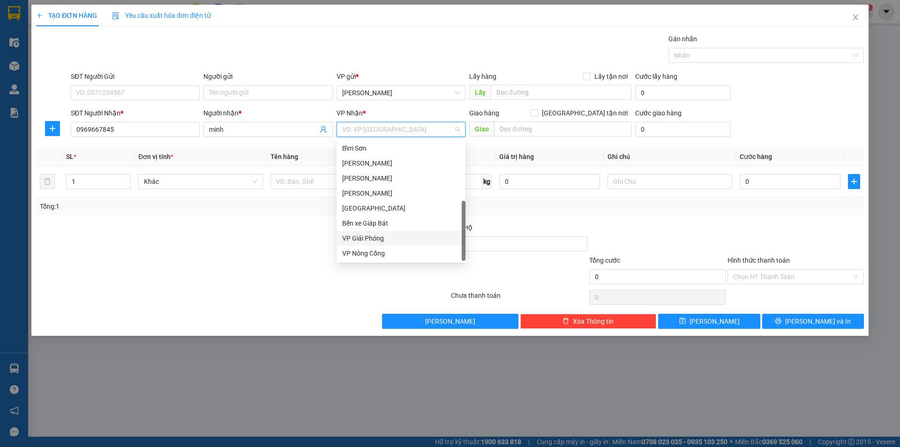
click at [370, 235] on div "VP Giải Phóng" at bounding box center [401, 238] width 118 height 10
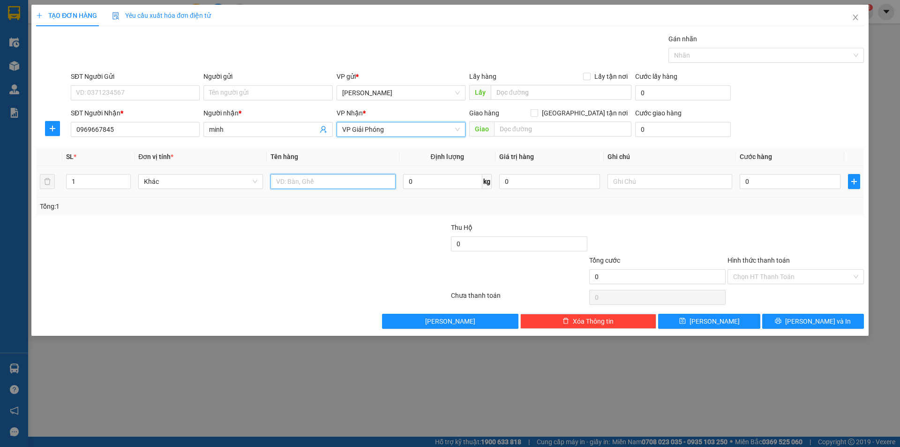
click at [301, 183] on input "text" at bounding box center [333, 181] width 125 height 15
type input "1 túi"
click at [741, 179] on input "0" at bounding box center [790, 181] width 101 height 15
click at [741, 183] on input "0" at bounding box center [790, 181] width 101 height 15
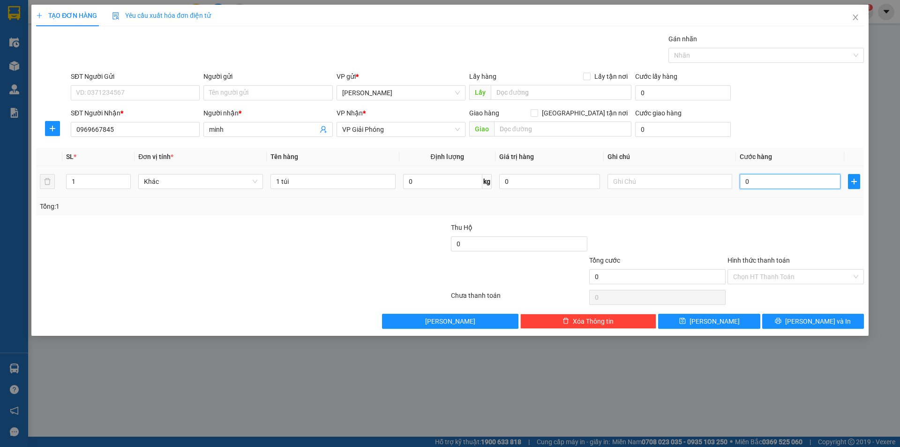
type input "40"
click at [737, 202] on div "Tổng: 1" at bounding box center [450, 206] width 820 height 10
type input "40.000"
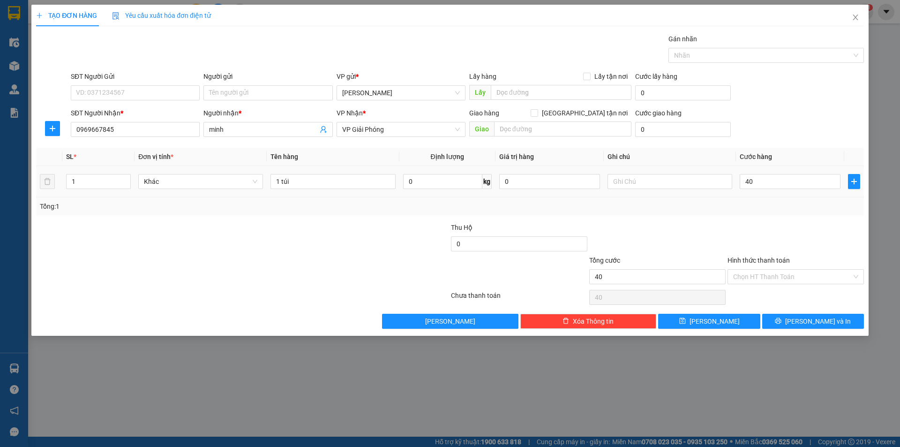
type input "40.000"
click at [817, 319] on span "Lưu và In" at bounding box center [818, 321] width 66 height 10
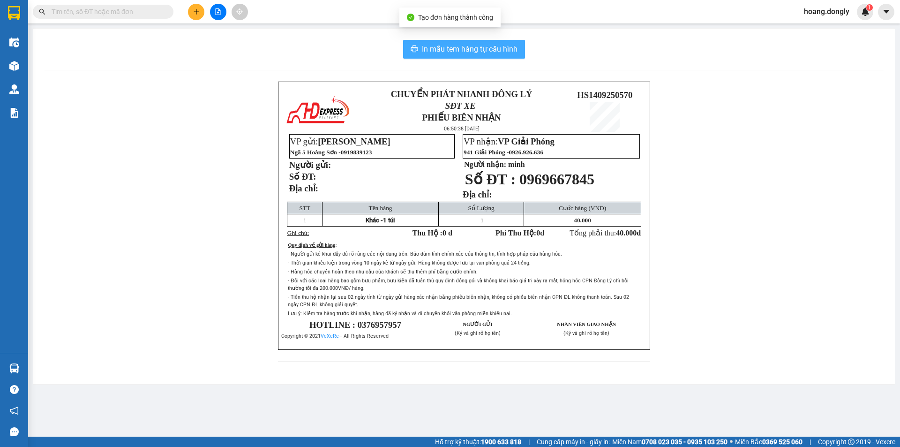
click at [466, 54] on span "In mẫu tem hàng tự cấu hình" at bounding box center [470, 49] width 96 height 12
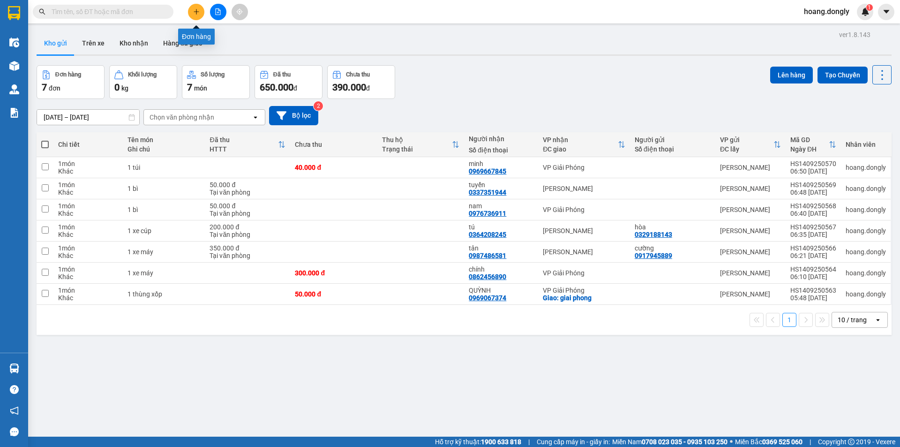
click at [192, 11] on button at bounding box center [196, 12] width 16 height 16
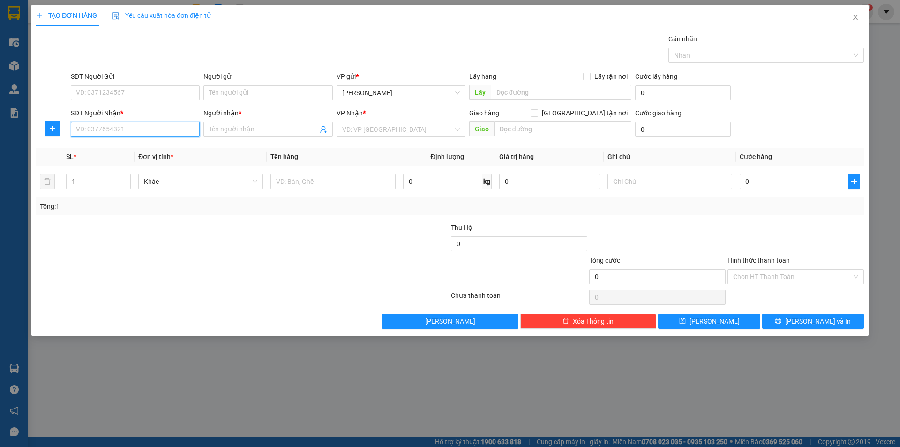
click at [132, 129] on input "SĐT Người Nhận *" at bounding box center [135, 129] width 129 height 15
type input "0339032721"
click at [220, 132] on input "Người nhận *" at bounding box center [263, 129] width 108 height 10
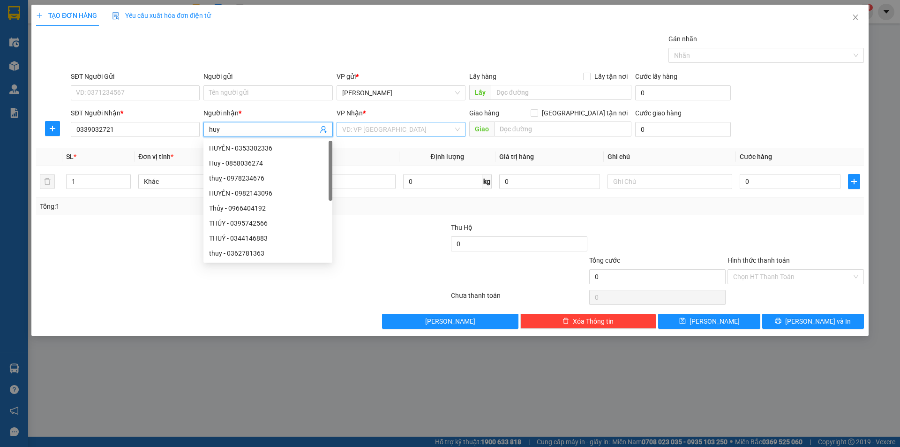
type input "huy"
click at [397, 124] on input "search" at bounding box center [397, 129] width 111 height 14
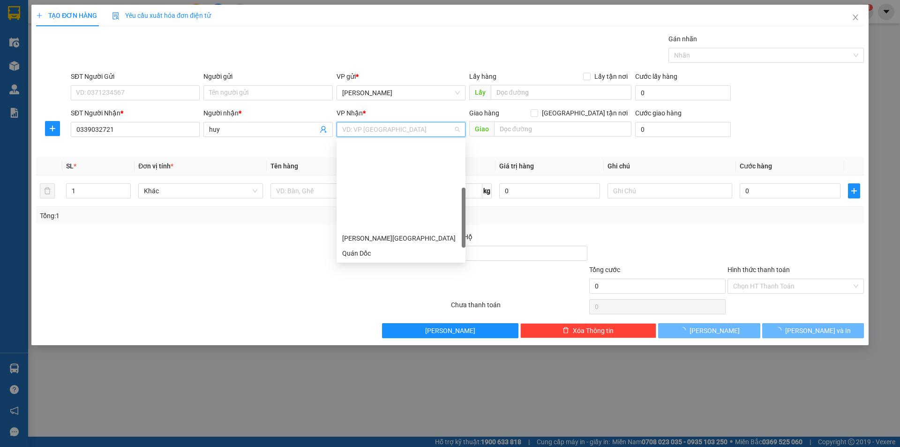
scroll to position [135, 0]
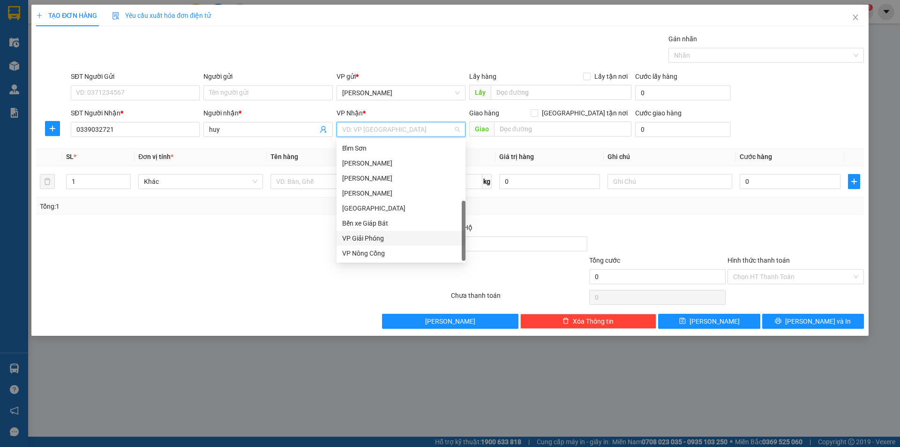
click at [384, 239] on div "VP Giải Phóng" at bounding box center [401, 238] width 118 height 10
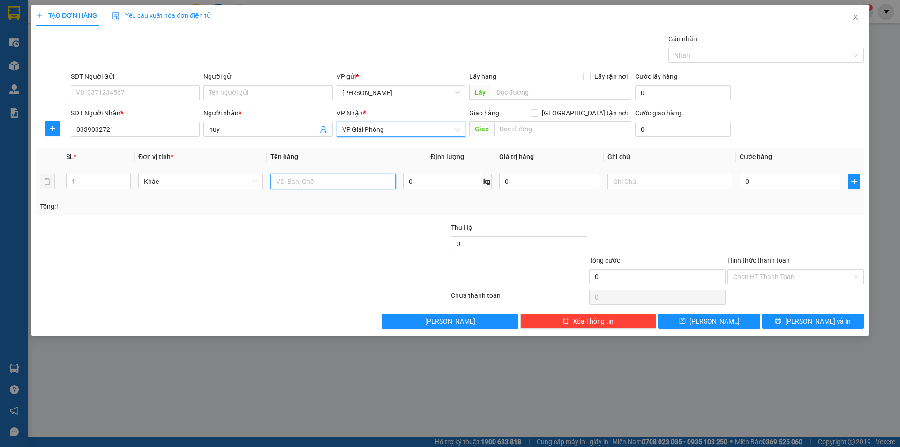
click at [295, 183] on input "text" at bounding box center [333, 181] width 125 height 15
type input "1 kiện"
click at [744, 179] on input "0" at bounding box center [790, 181] width 101 height 15
click at [745, 182] on input "0" at bounding box center [790, 181] width 101 height 15
type input "40"
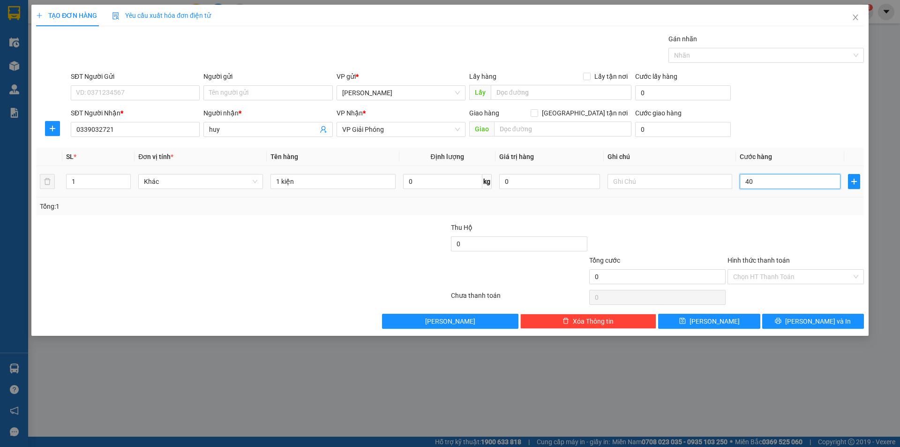
type input "40"
click at [725, 203] on div "Tổng: 1" at bounding box center [450, 206] width 820 height 10
type input "40.000"
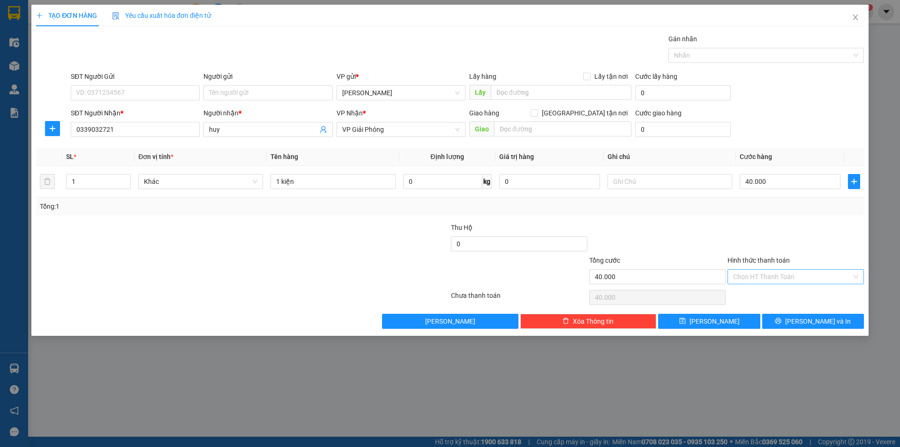
click at [857, 275] on div "Chọn HT Thanh Toán" at bounding box center [796, 276] width 136 height 15
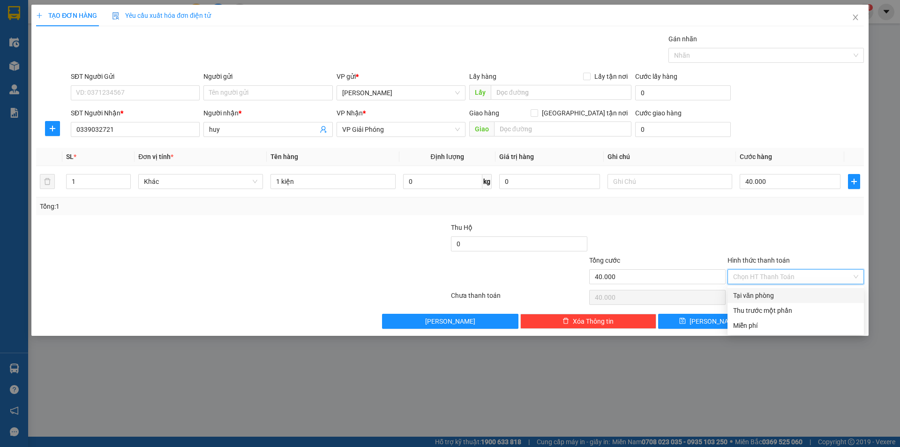
click at [761, 295] on div "Tại văn phòng" at bounding box center [795, 295] width 125 height 10
type input "0"
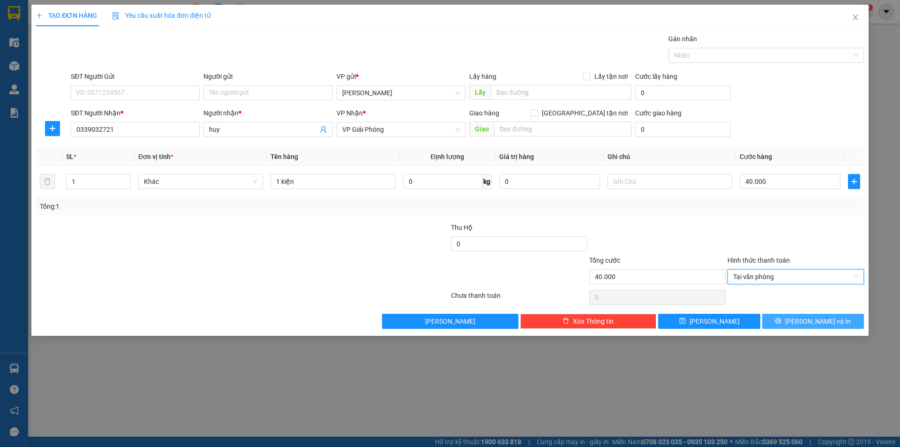
click at [824, 318] on span "Lưu và In" at bounding box center [818, 321] width 66 height 10
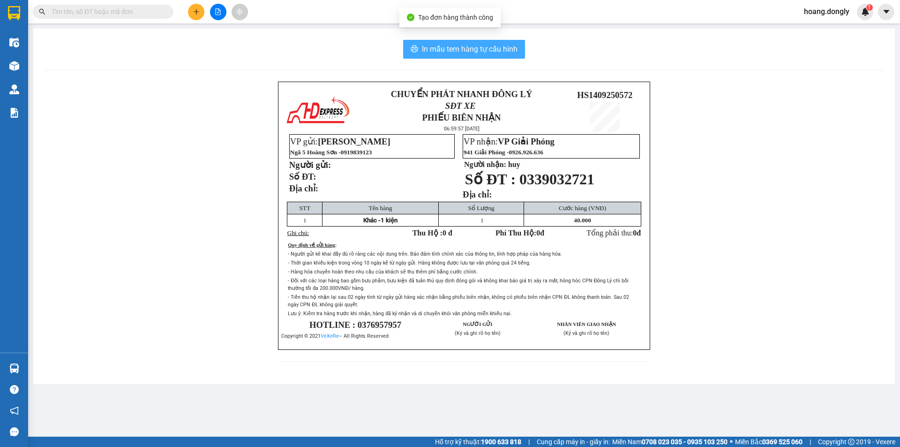
click at [479, 49] on span "In mẫu tem hàng tự cấu hình" at bounding box center [470, 49] width 96 height 12
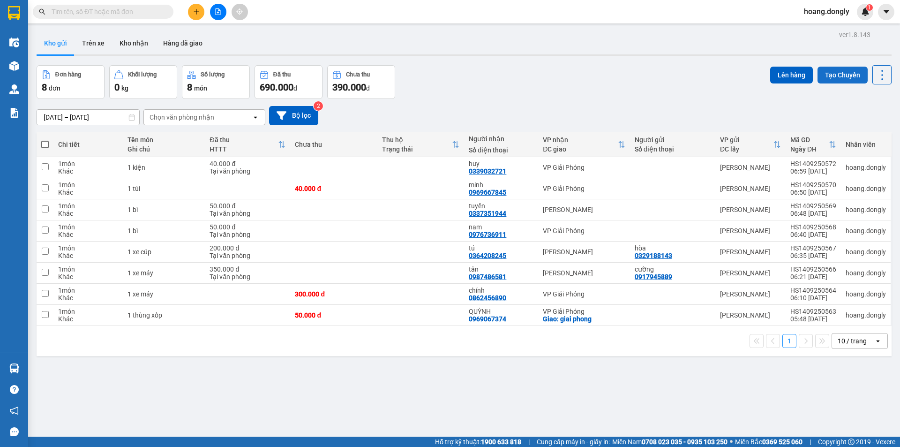
click at [835, 75] on button "Tạo Chuyến" at bounding box center [843, 75] width 50 height 17
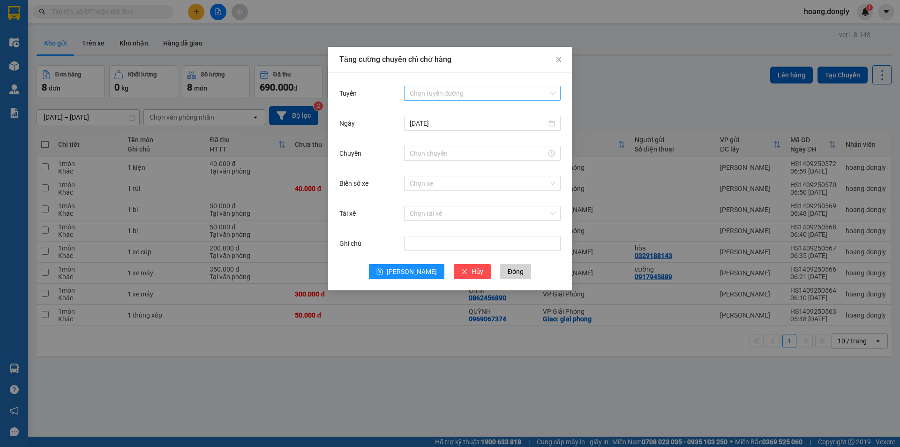
drag, startPoint x: 551, startPoint y: 90, endPoint x: 512, endPoint y: 108, distance: 43.2
click at [550, 90] on div "Chọn tuyến đường" at bounding box center [482, 93] width 157 height 15
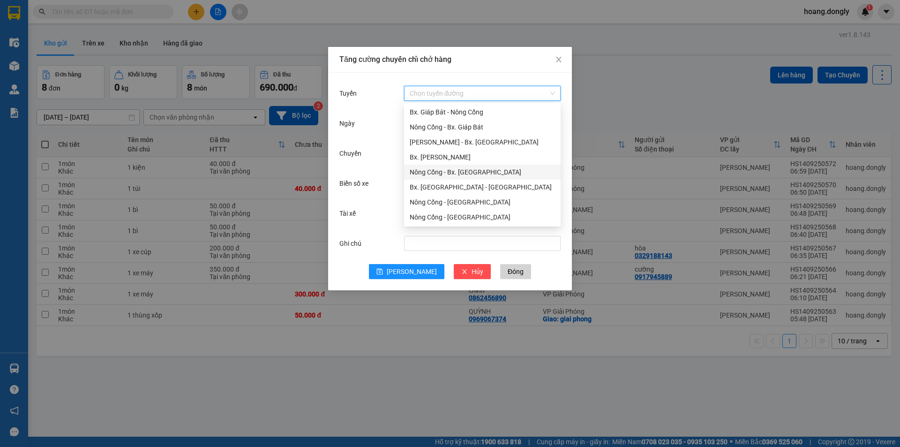
click at [469, 175] on div "Nông Cống - Bx. Mỹ Đình" at bounding box center [482, 172] width 145 height 10
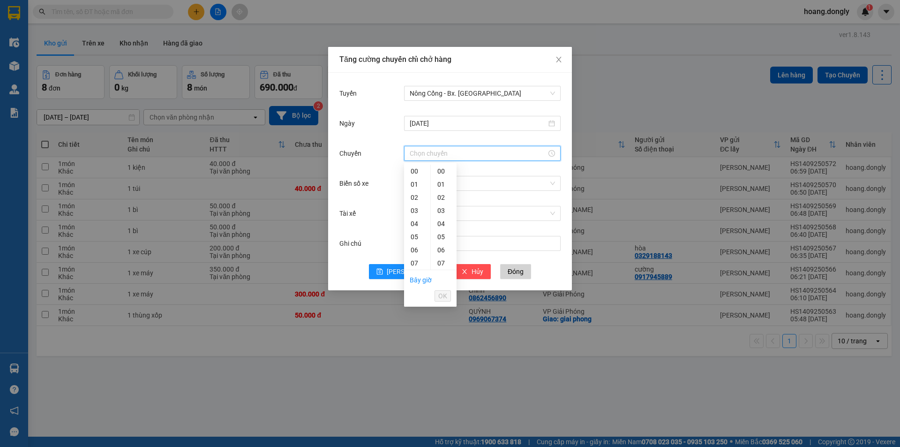
click at [442, 154] on input "Chuyến" at bounding box center [478, 153] width 137 height 10
click at [414, 261] on div "07" at bounding box center [417, 262] width 26 height 13
type input "07:00"
click at [440, 296] on span "OK" at bounding box center [442, 296] width 9 height 10
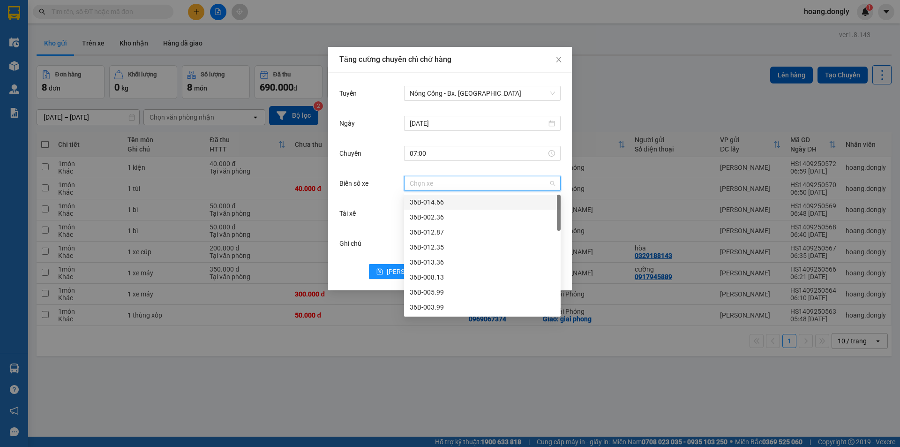
click at [441, 184] on input "Biển số xe" at bounding box center [479, 183] width 139 height 14
type input "13"
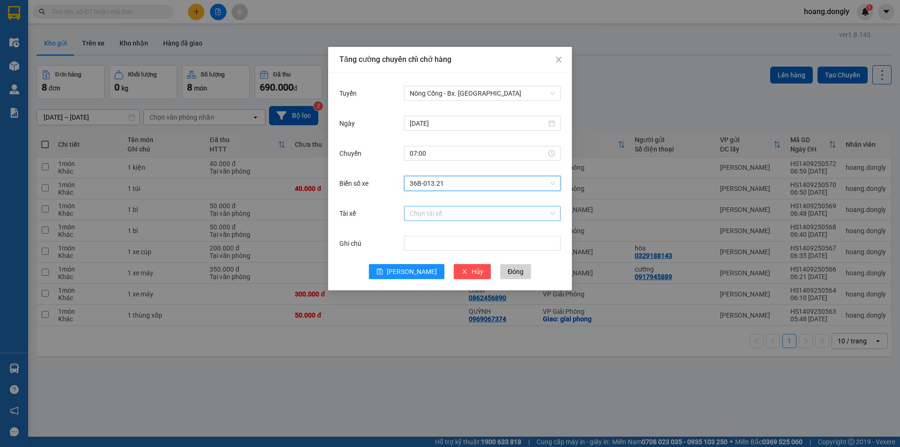
click at [419, 210] on input "Tài xế" at bounding box center [479, 213] width 139 height 14
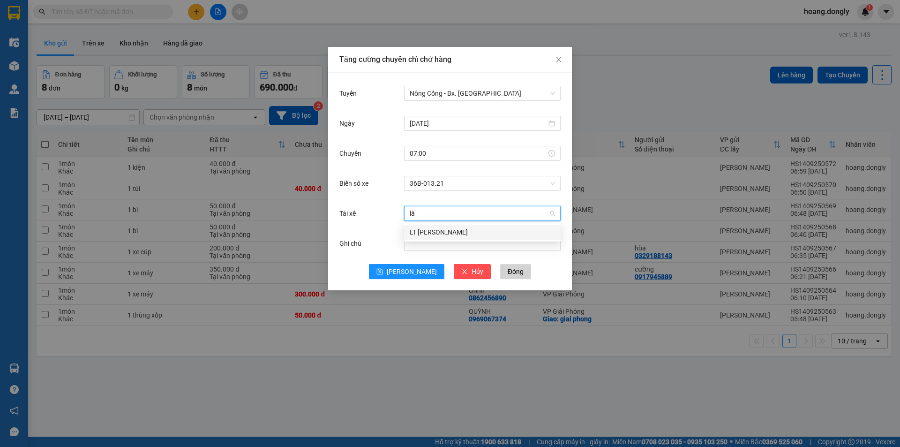
type input "lâm"
click at [437, 226] on div "LT Trần Văn Lâm" at bounding box center [482, 232] width 157 height 15
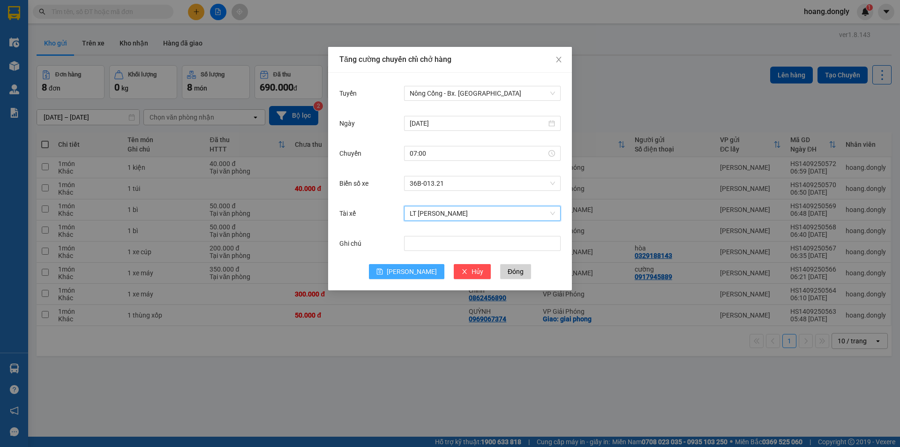
click at [405, 271] on button "Lưu" at bounding box center [406, 271] width 75 height 15
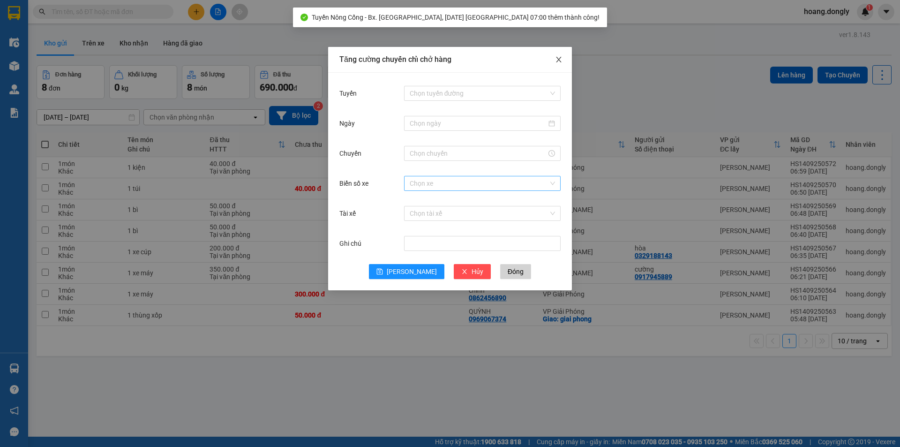
click at [559, 58] on icon "close" at bounding box center [559, 60] width 8 height 8
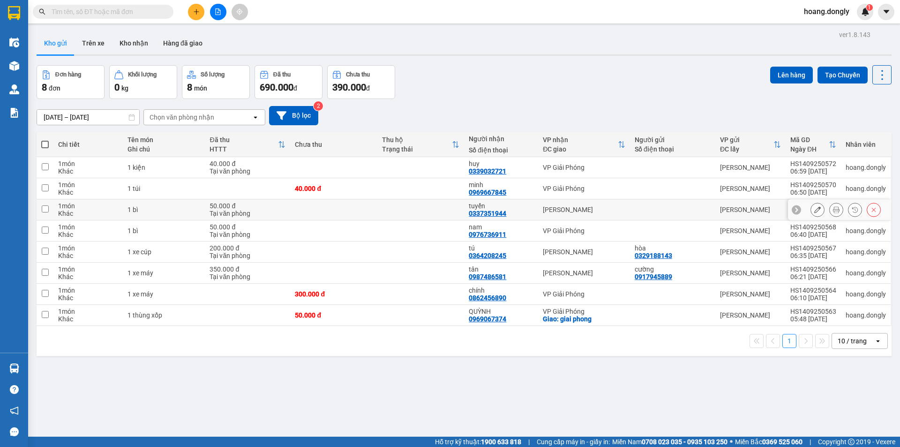
click at [93, 210] on div "Khác" at bounding box center [88, 214] width 60 height 8
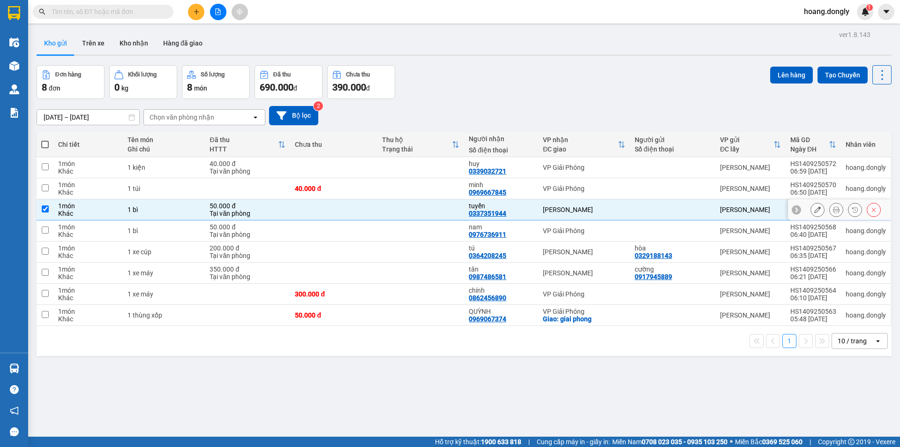
checkbox input "true"
click at [91, 274] on div "Khác" at bounding box center [88, 277] width 60 height 8
checkbox input "true"
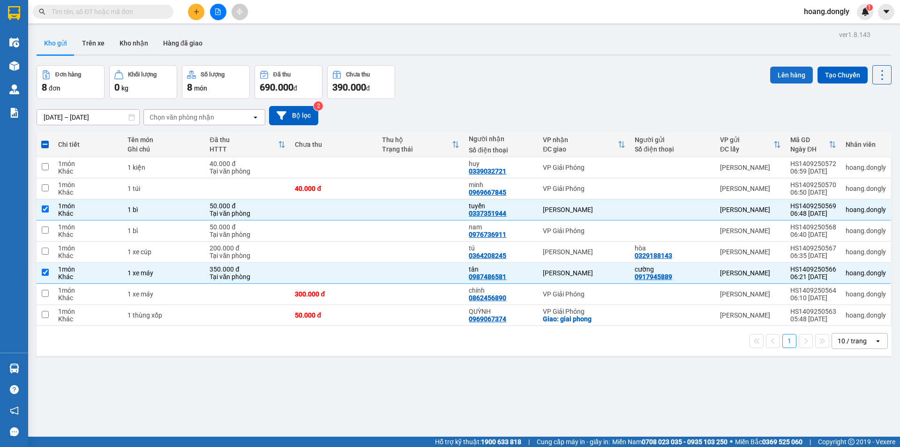
click at [782, 75] on button "Lên hàng" at bounding box center [791, 75] width 43 height 17
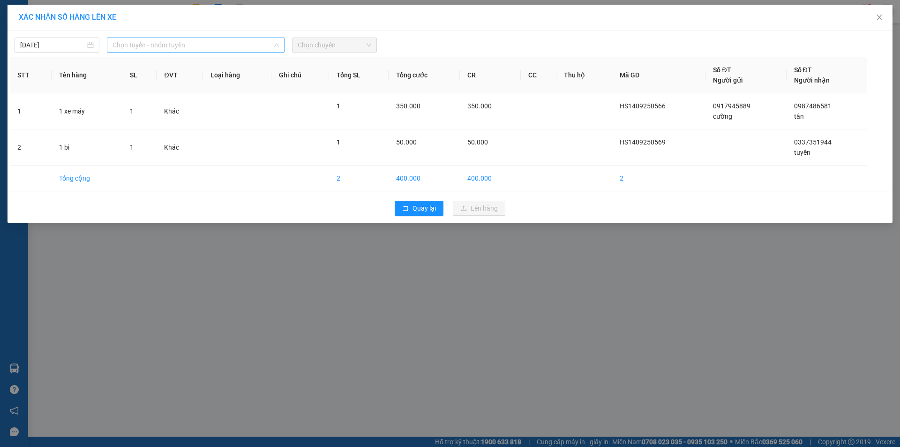
click at [220, 41] on span "Chọn tuyến - nhóm tuyến" at bounding box center [196, 45] width 166 height 14
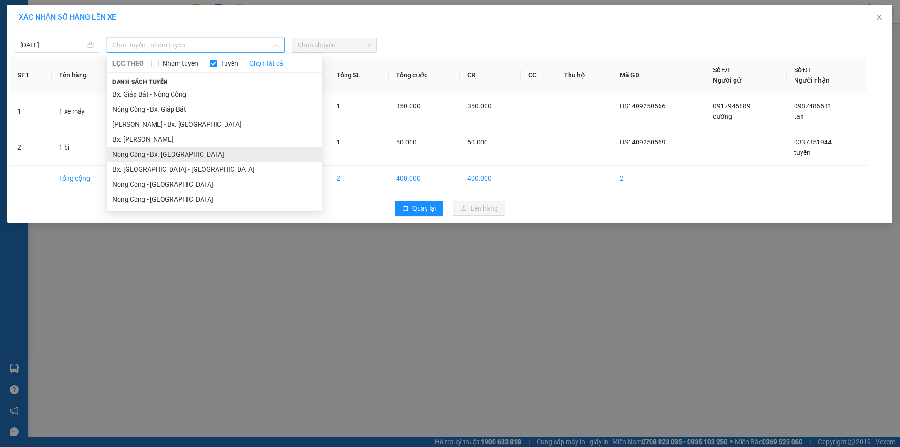
click at [178, 153] on li "Nông Cống - Bx. Mỹ Đình" at bounding box center [215, 154] width 216 height 15
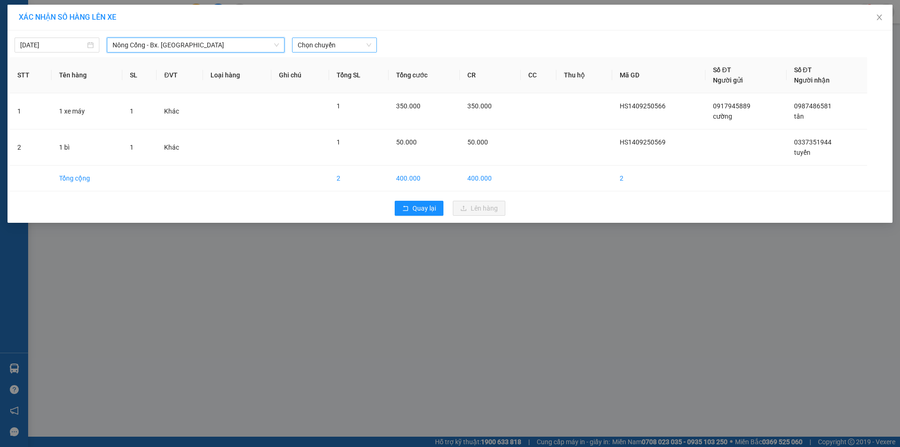
click at [349, 43] on span "Chọn chuyến" at bounding box center [335, 45] width 74 height 14
click at [327, 79] on div "07:00 (TC) - 36B-013.21" at bounding box center [334, 79] width 73 height 10
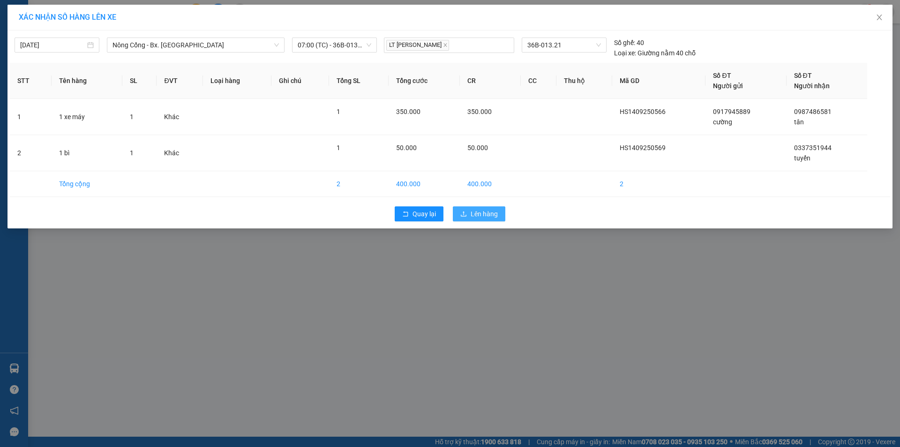
click at [485, 213] on span "Lên hàng" at bounding box center [484, 214] width 27 height 10
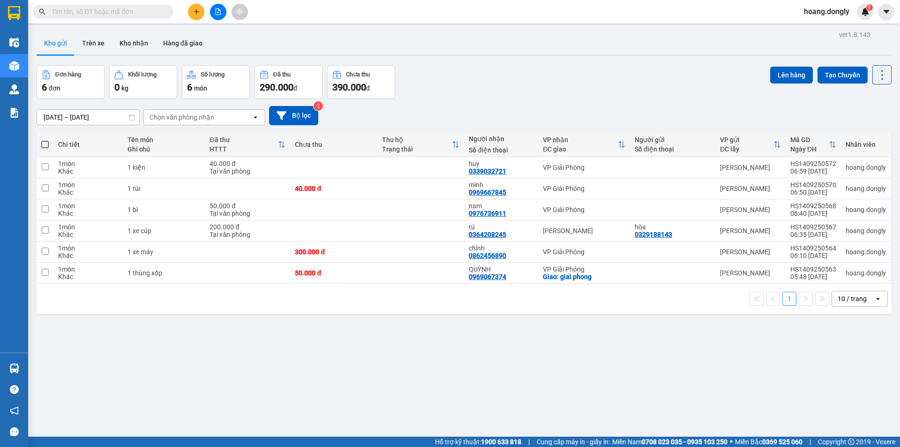
click at [192, 13] on button at bounding box center [196, 12] width 16 height 16
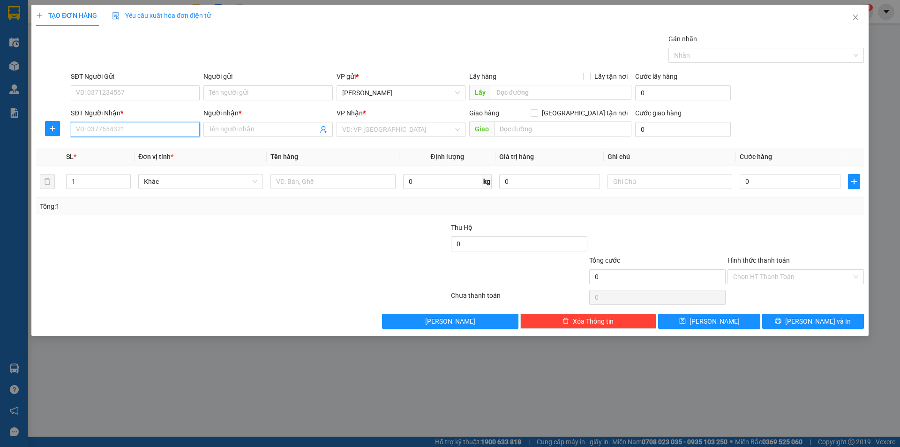
click at [151, 128] on input "SĐT Người Nhận *" at bounding box center [135, 129] width 129 height 15
type input "0348429036"
click at [143, 150] on div "0348429036 - quang anh" at bounding box center [135, 148] width 118 height 10
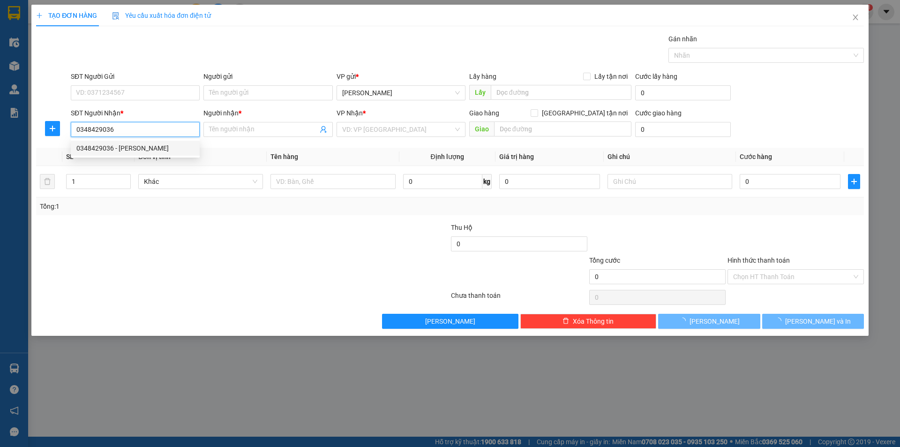
type input "quang anh"
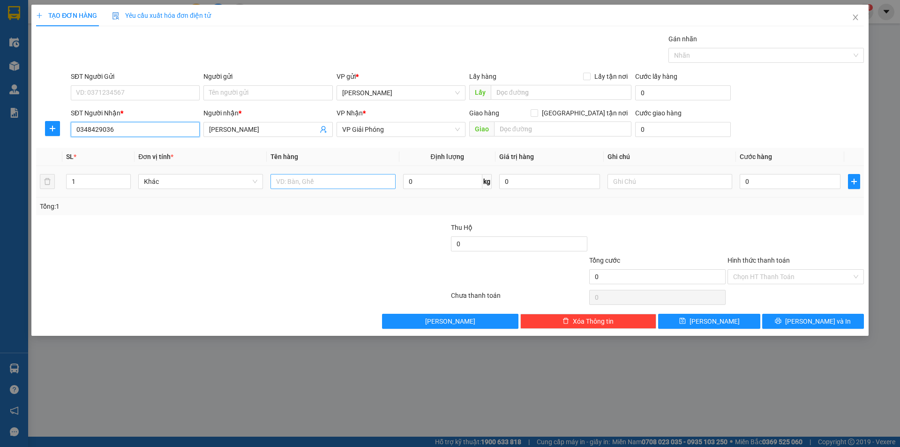
type input "0348429036"
click at [327, 181] on input "text" at bounding box center [333, 181] width 125 height 15
type input "1 kiện"
click at [745, 184] on input "0" at bounding box center [790, 181] width 101 height 15
click at [745, 183] on input "0" at bounding box center [790, 181] width 101 height 15
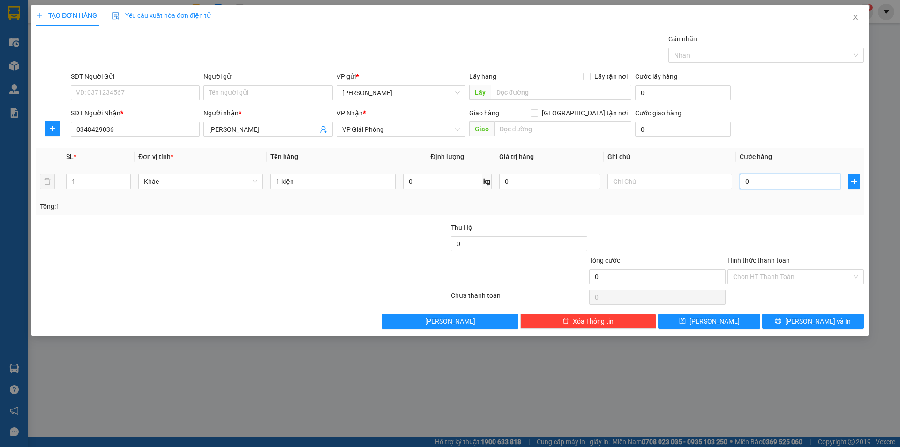
type input "40"
drag, startPoint x: 740, startPoint y: 205, endPoint x: 803, endPoint y: 231, distance: 67.3
click at [740, 206] on div "Tổng: 1" at bounding box center [450, 206] width 820 height 10
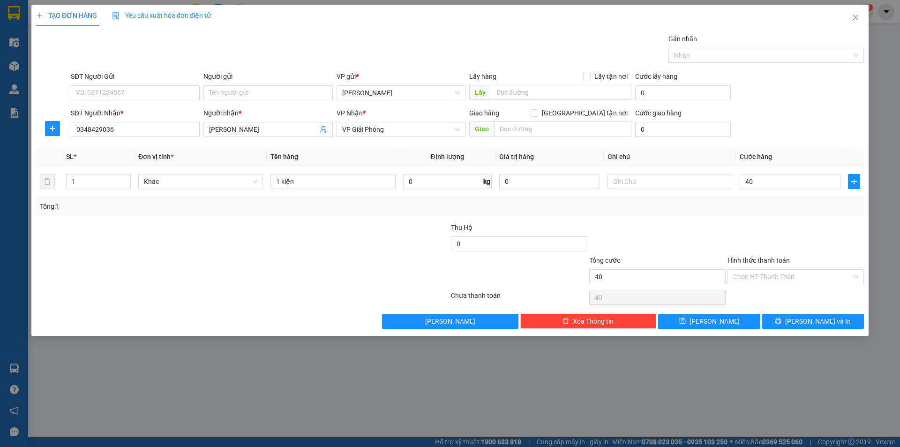
type input "40.000"
click at [860, 275] on div "Chọn HT Thanh Toán" at bounding box center [796, 276] width 136 height 15
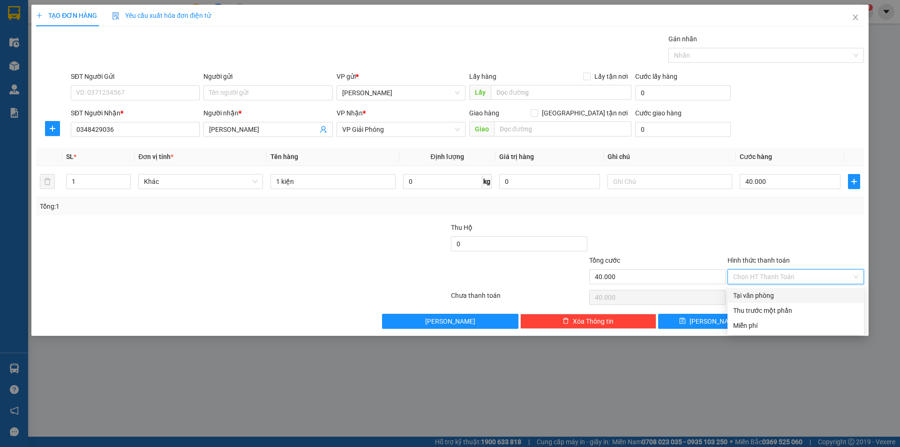
click at [756, 293] on div "Tại văn phòng" at bounding box center [795, 295] width 125 height 10
type input "0"
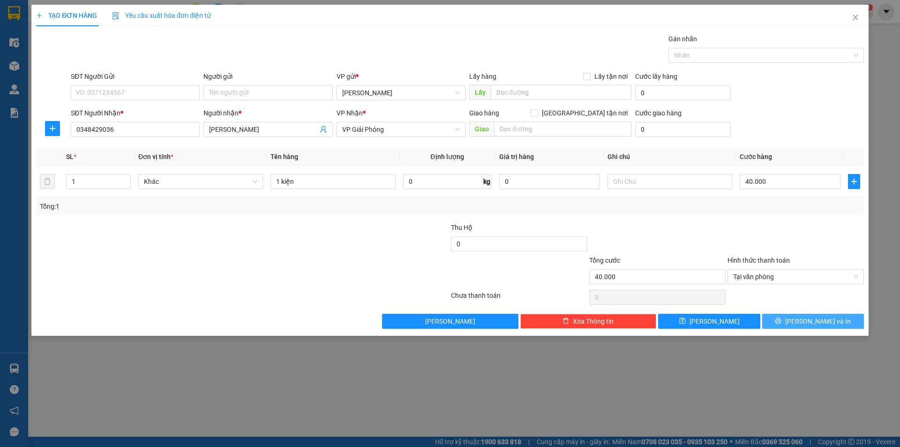
click at [815, 322] on span "Lưu và In" at bounding box center [818, 321] width 66 height 10
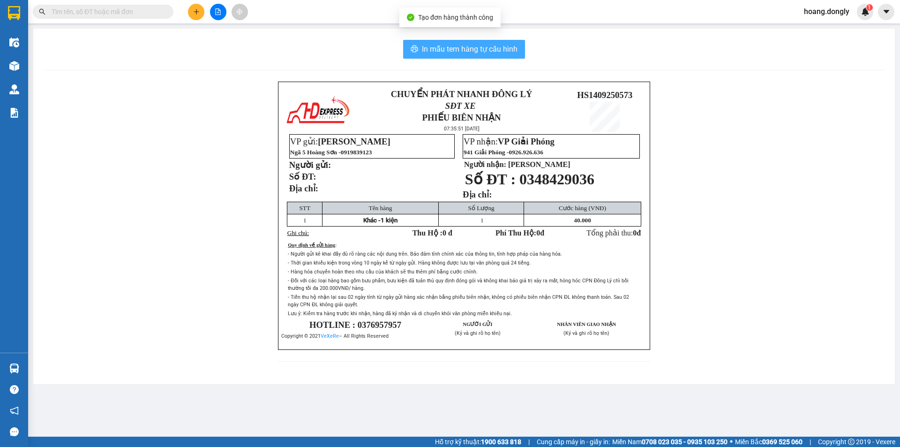
click at [455, 47] on span "In mẫu tem hàng tự cấu hình" at bounding box center [470, 49] width 96 height 12
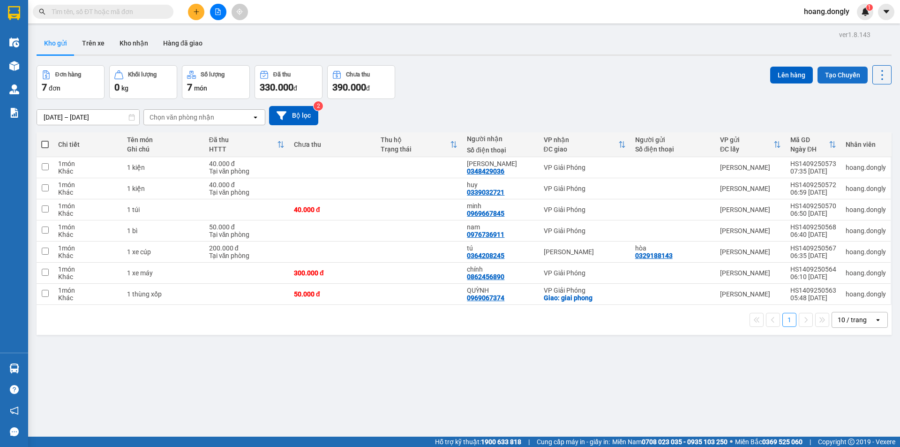
click at [834, 74] on button "Tạo Chuyến" at bounding box center [843, 75] width 50 height 17
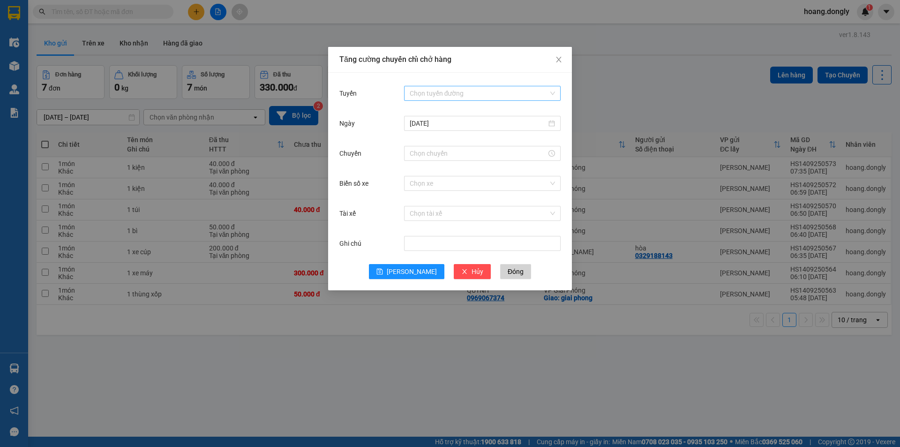
click at [549, 93] on div "Chọn tuyến đường" at bounding box center [482, 93] width 157 height 15
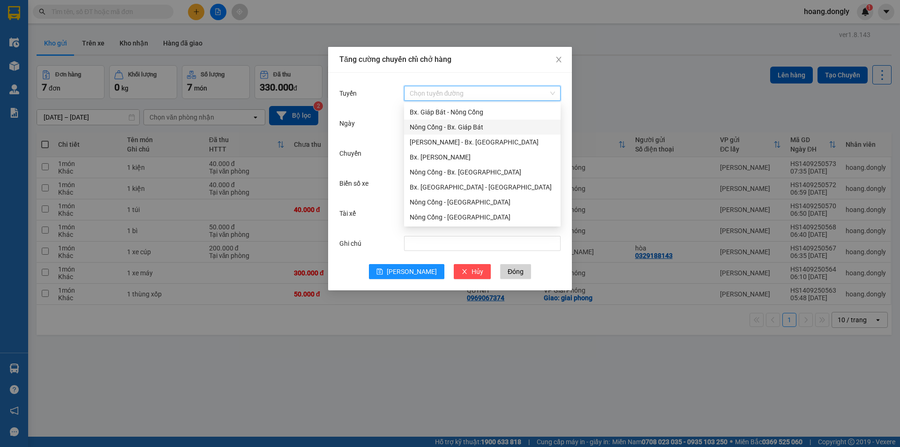
click at [477, 126] on div "Nông Cống - Bx. Giáp Bát" at bounding box center [482, 127] width 145 height 10
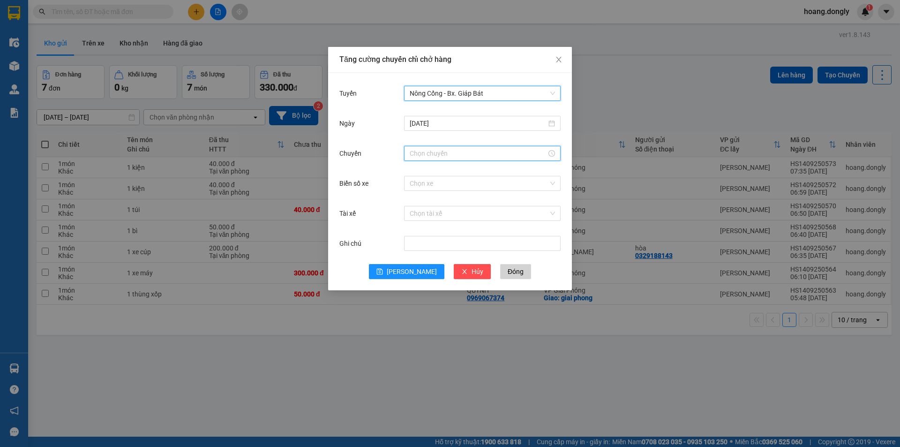
click at [435, 153] on input "Chuyến" at bounding box center [478, 153] width 137 height 10
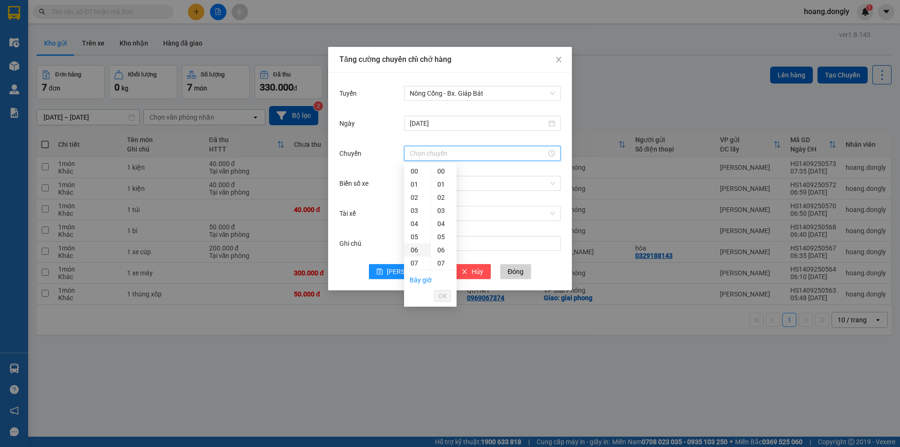
click at [415, 249] on div "06" at bounding box center [417, 249] width 26 height 13
click at [441, 245] on div "20" at bounding box center [444, 246] width 26 height 13
type input "06:20"
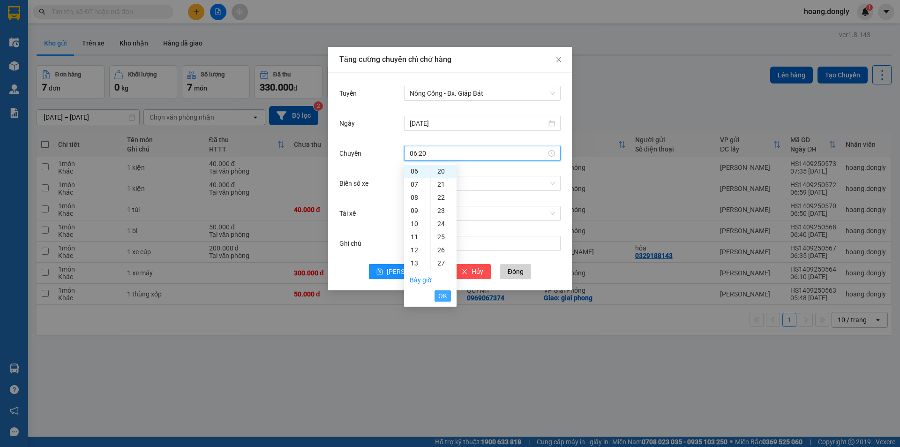
click at [440, 298] on span "OK" at bounding box center [442, 296] width 9 height 10
click at [432, 181] on input "Biển số xe" at bounding box center [479, 183] width 139 height 14
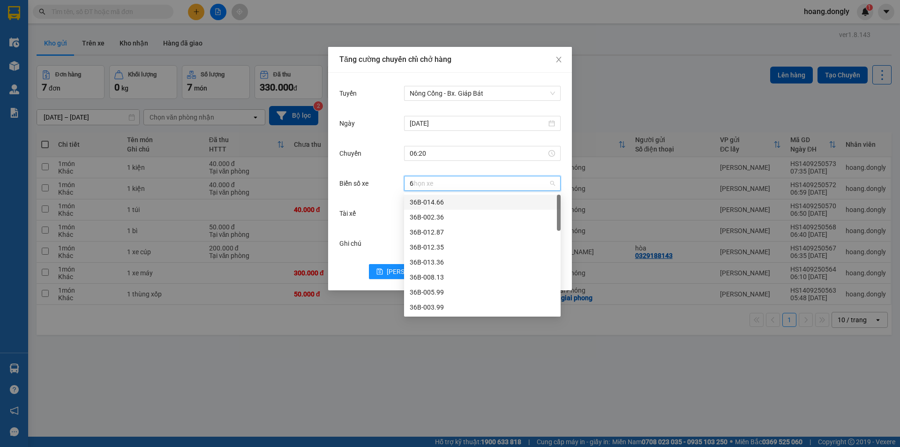
type input "63"
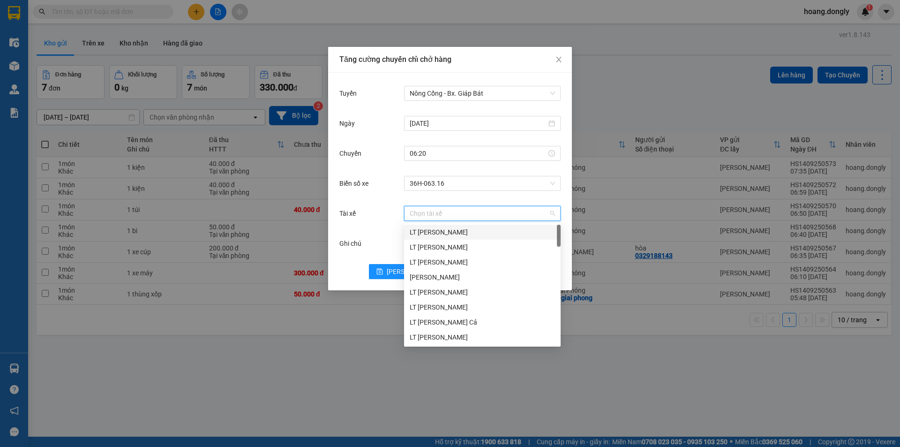
click at [436, 214] on input "Tài xế" at bounding box center [479, 213] width 139 height 14
type input "cô"
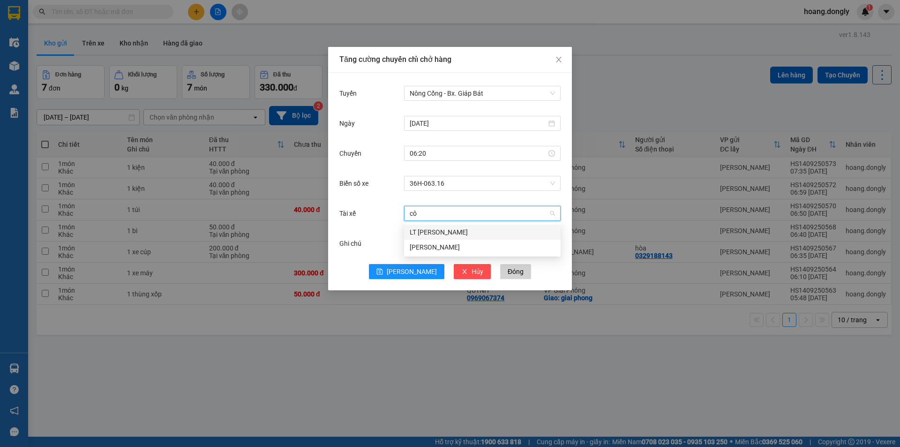
click at [427, 233] on div "LT Trần Huy Công" at bounding box center [482, 232] width 145 height 10
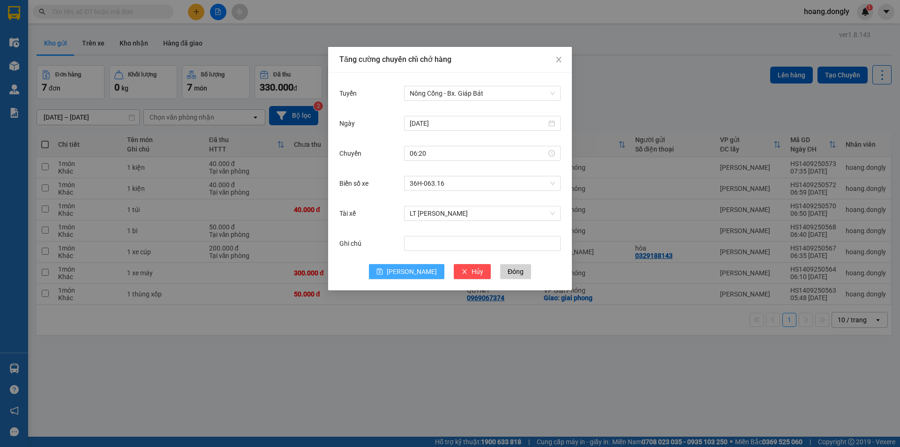
click at [412, 273] on span "Lưu" at bounding box center [412, 271] width 50 height 10
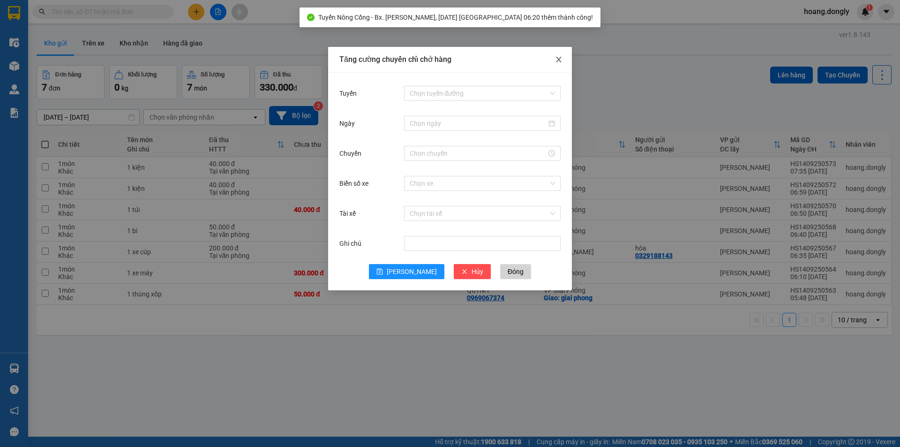
click at [556, 60] on icon "close" at bounding box center [559, 60] width 8 height 8
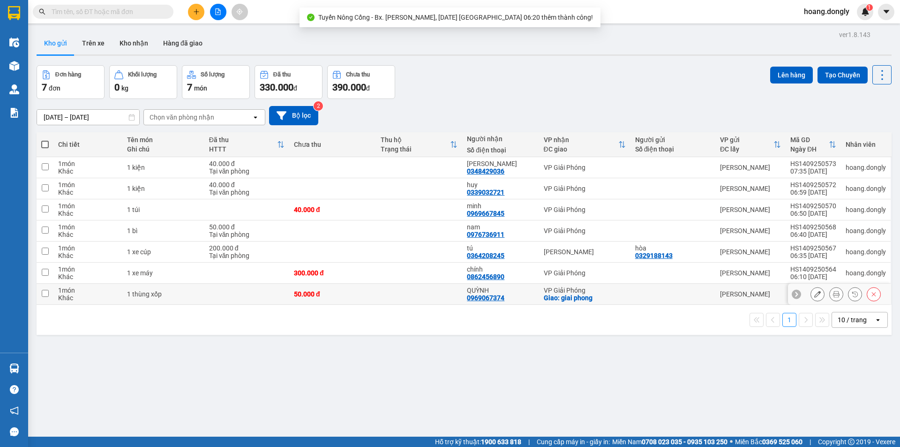
click at [233, 294] on td at bounding box center [246, 294] width 85 height 21
checkbox input "true"
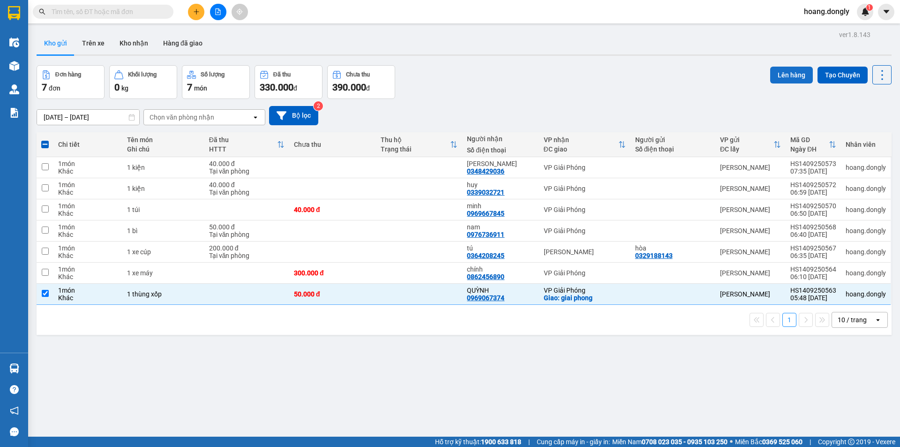
click at [784, 76] on button "Lên hàng" at bounding box center [791, 75] width 43 height 17
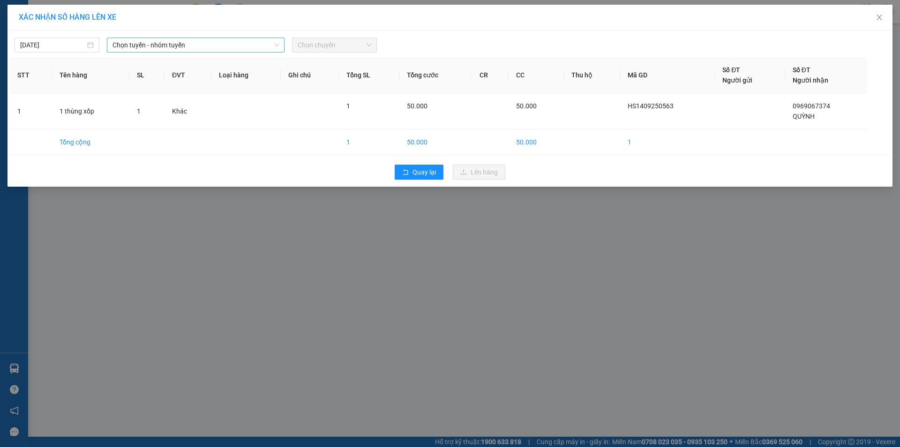
click at [249, 43] on span "Chọn tuyến - nhóm tuyến" at bounding box center [196, 45] width 166 height 14
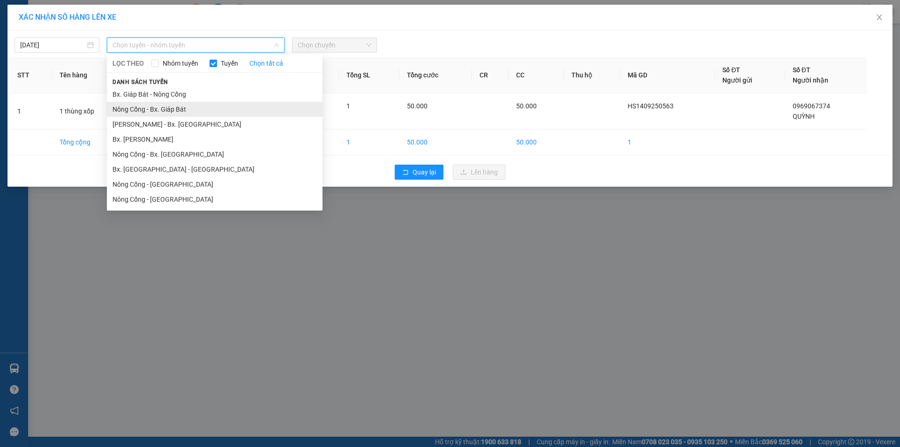
click at [170, 111] on li "Nông Cống - Bx. Giáp Bát" at bounding box center [215, 109] width 216 height 15
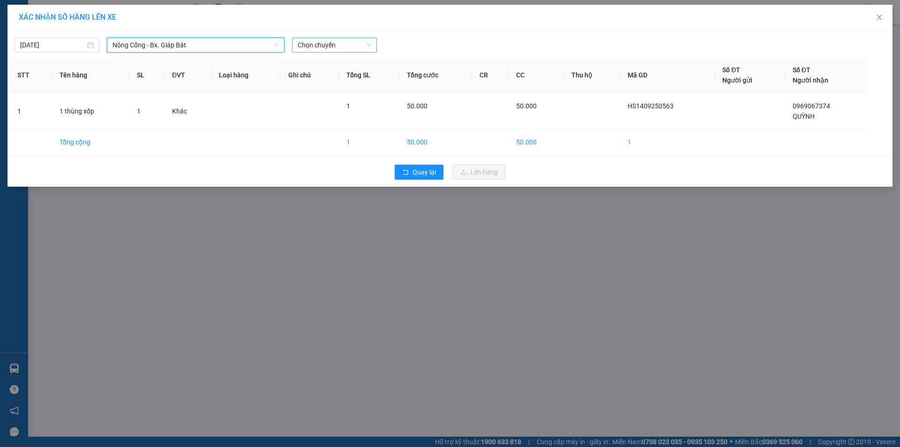
click at [338, 42] on span "Chọn chuyến" at bounding box center [335, 45] width 74 height 14
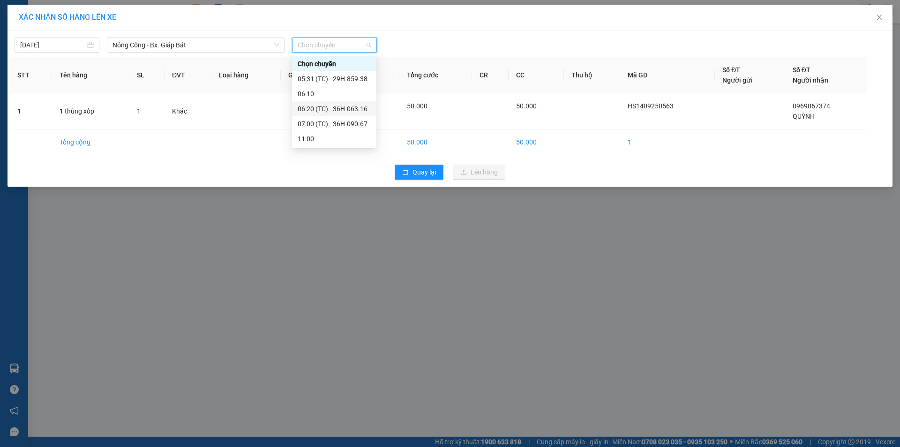
click at [332, 109] on div "06:20 (TC) - 36H-063.16" at bounding box center [334, 109] width 73 height 10
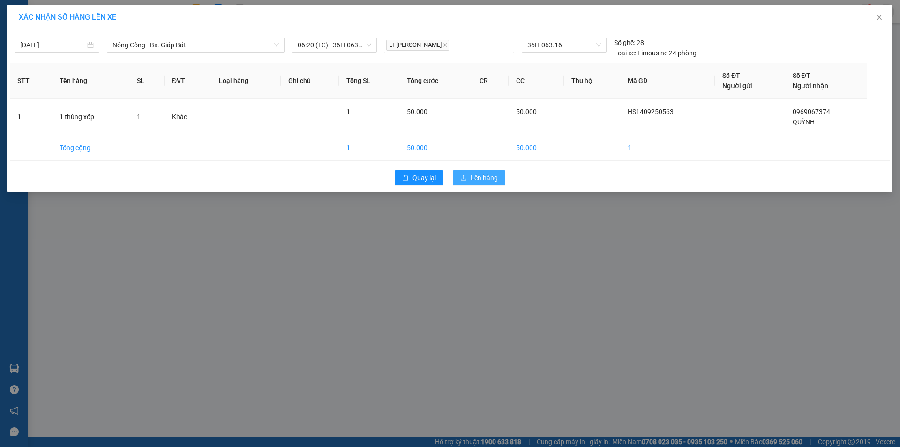
click at [479, 176] on span "Lên hàng" at bounding box center [484, 178] width 27 height 10
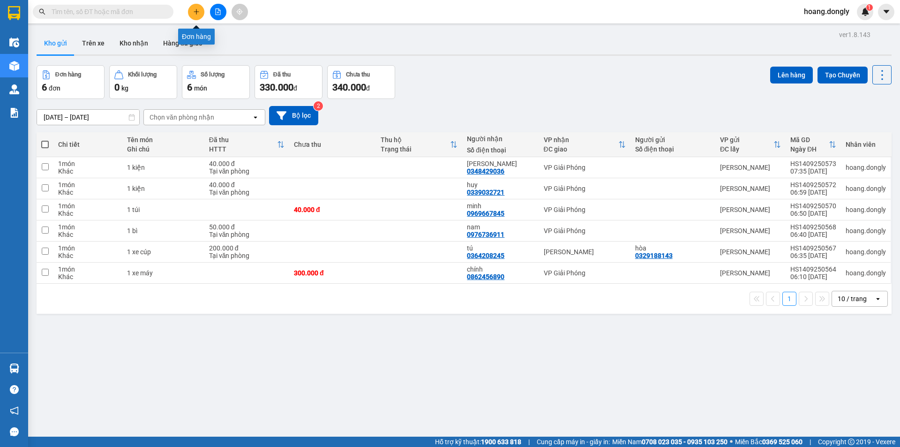
click at [200, 12] on button at bounding box center [196, 12] width 16 height 16
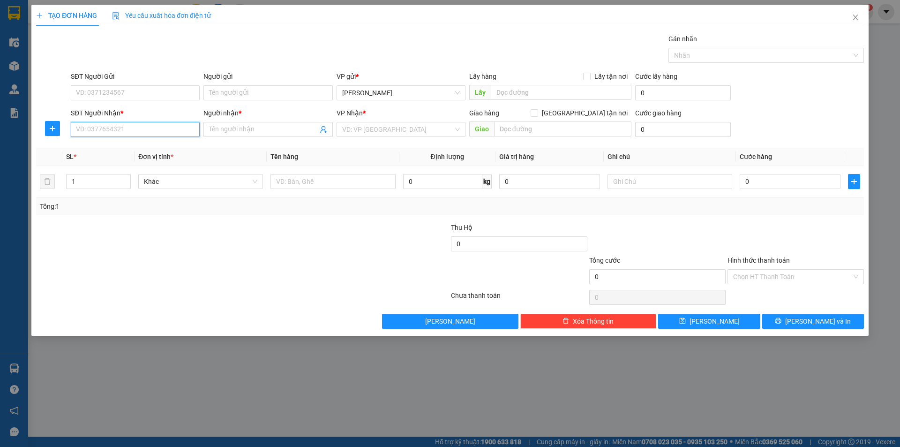
click at [147, 132] on input "SĐT Người Nhận *" at bounding box center [135, 129] width 129 height 15
type input "0387099193"
click at [144, 143] on div "0387099193 - truong" at bounding box center [135, 148] width 118 height 10
type input "truong"
type input "0387099193"
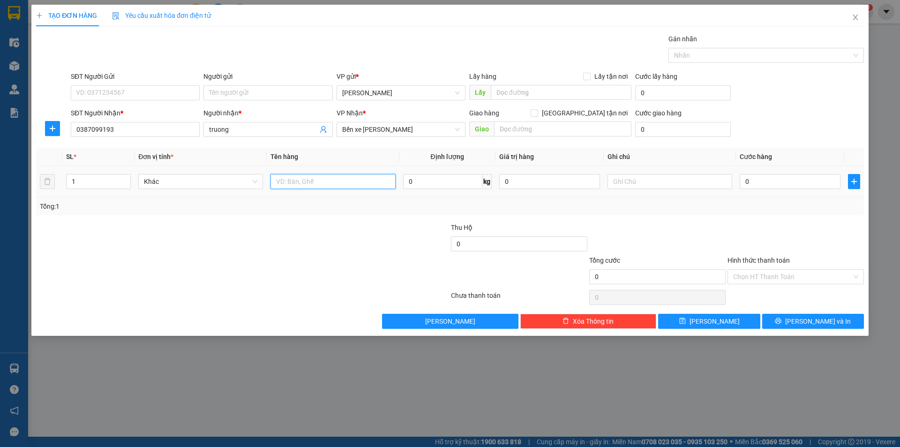
click at [311, 183] on input "text" at bounding box center [333, 181] width 125 height 15
type input "1 bì 1 hộp"
click at [746, 181] on input "0" at bounding box center [790, 181] width 101 height 15
click at [744, 179] on input "0" at bounding box center [790, 181] width 101 height 15
type input "40"
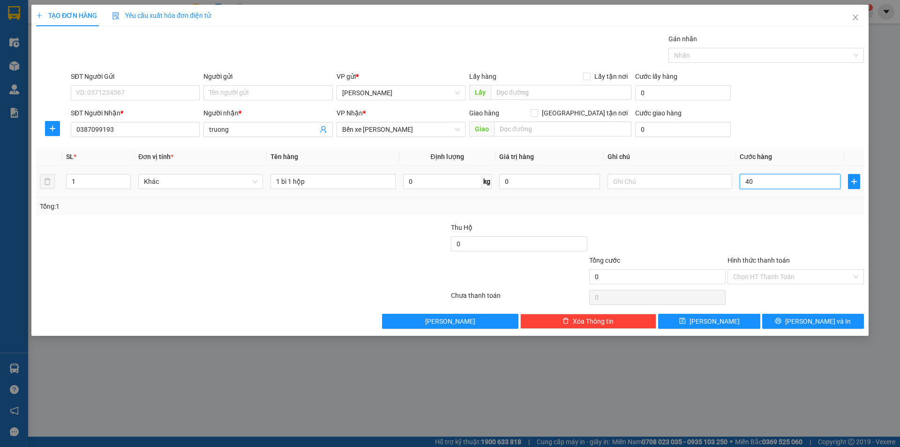
type input "40"
type input "0"
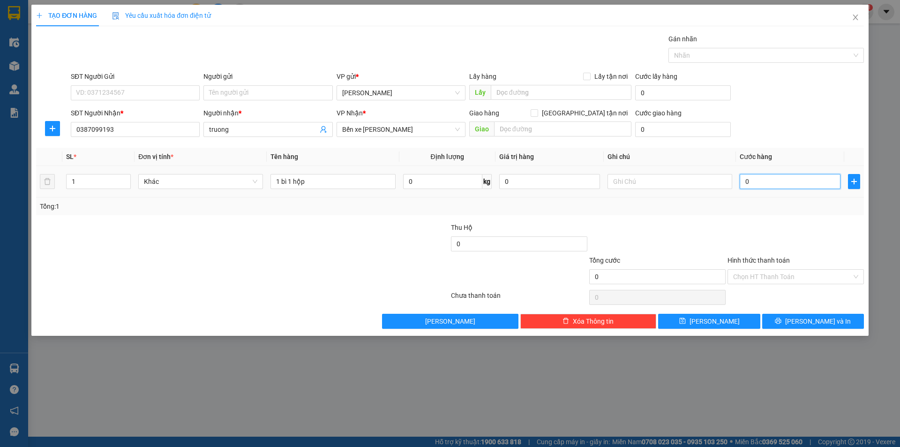
type input "70"
click at [728, 215] on div "Tổng: 1" at bounding box center [450, 206] width 828 height 18
type input "70.000"
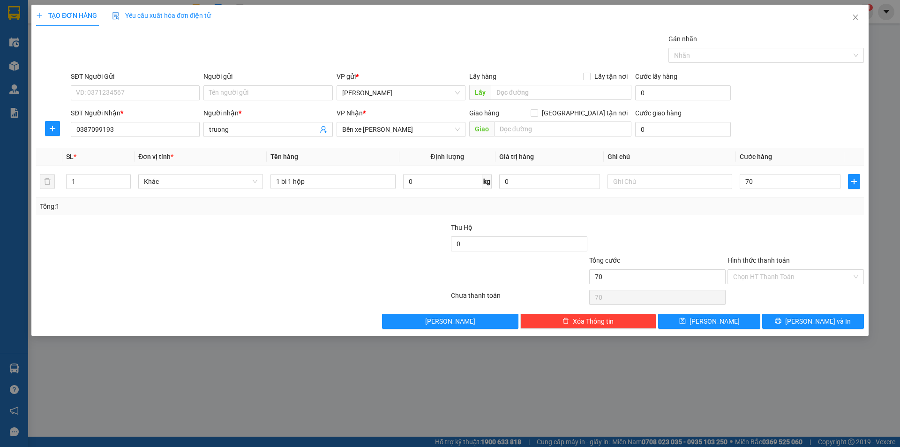
type input "70.000"
click at [816, 318] on span "Lưu và In" at bounding box center [818, 321] width 66 height 10
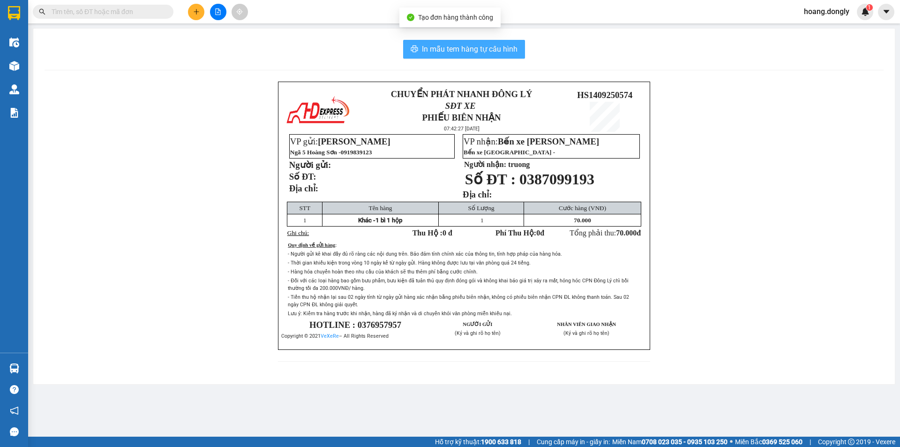
click at [459, 48] on span "In mẫu tem hàng tự cấu hình" at bounding box center [470, 49] width 96 height 12
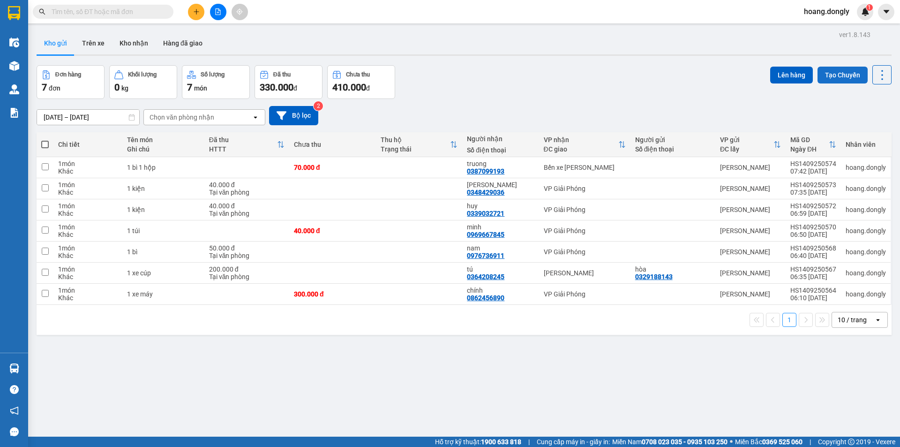
click at [836, 75] on button "Tạo Chuyến" at bounding box center [843, 75] width 50 height 17
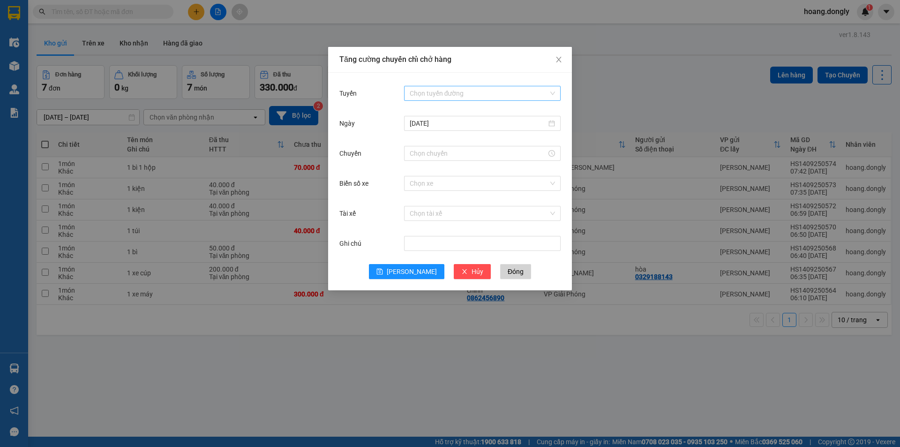
click at [549, 90] on div "Chọn tuyến đường" at bounding box center [482, 93] width 157 height 15
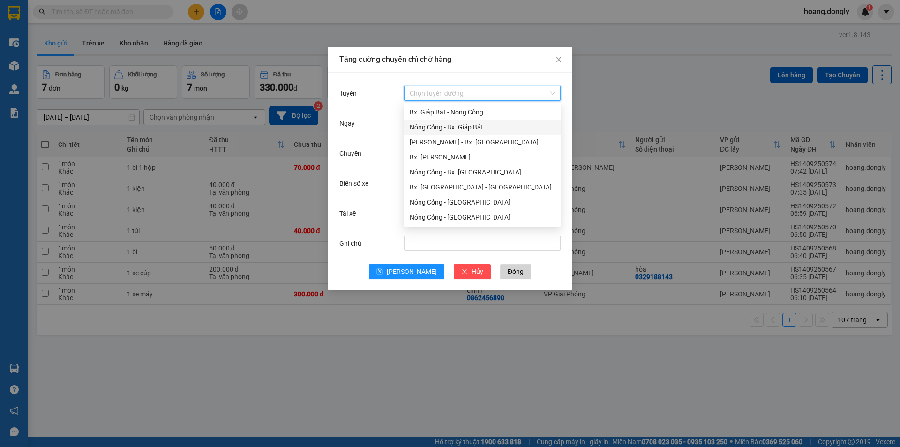
click at [451, 127] on div "Nông Cống - Bx. Giáp Bát" at bounding box center [482, 127] width 145 height 10
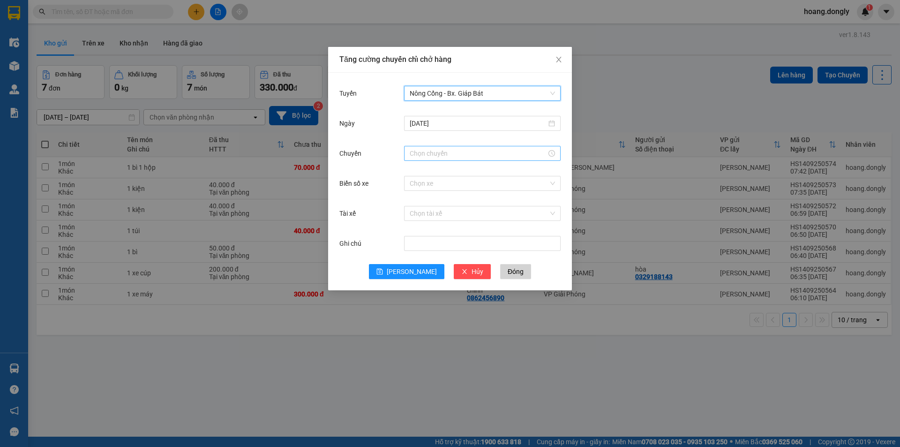
click at [449, 150] on input "Chuyến" at bounding box center [478, 153] width 137 height 10
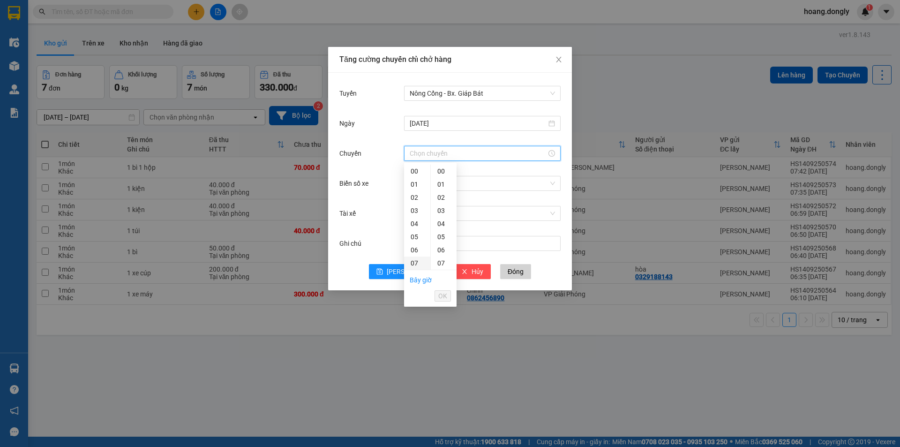
click at [414, 264] on div "07" at bounding box center [417, 262] width 26 height 13
click at [441, 182] on div "40" at bounding box center [444, 180] width 26 height 13
type input "07:40"
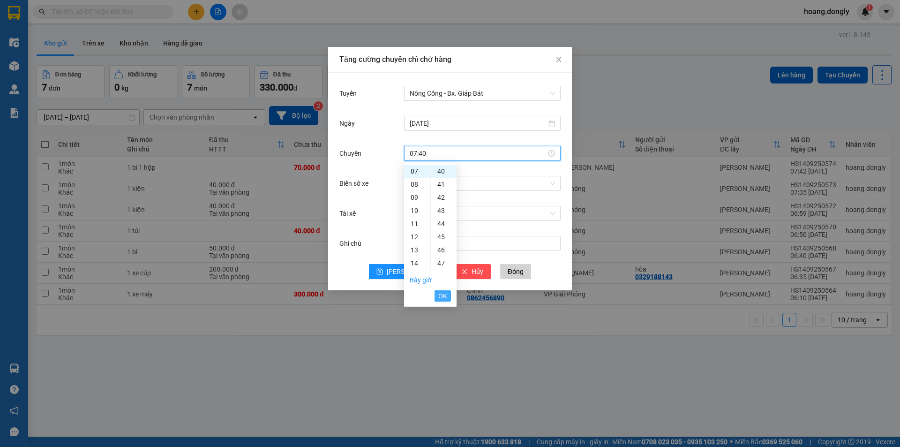
click at [443, 298] on span "OK" at bounding box center [442, 296] width 9 height 10
click at [430, 184] on input "Biển số xe" at bounding box center [479, 183] width 139 height 14
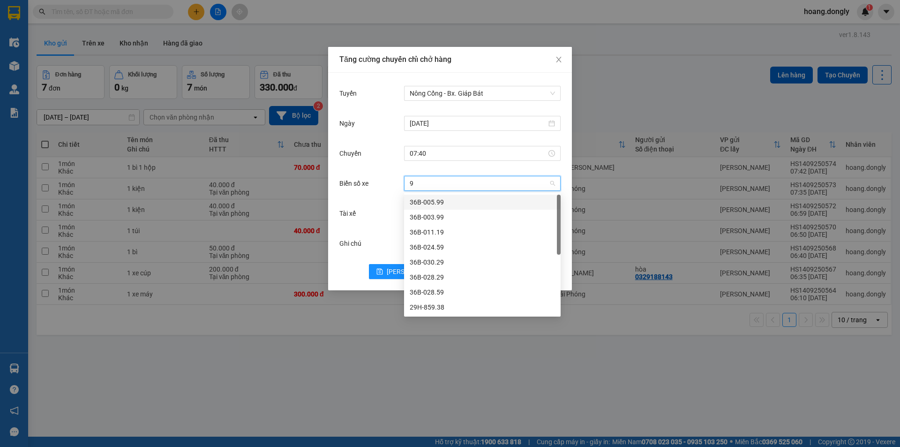
type input "90"
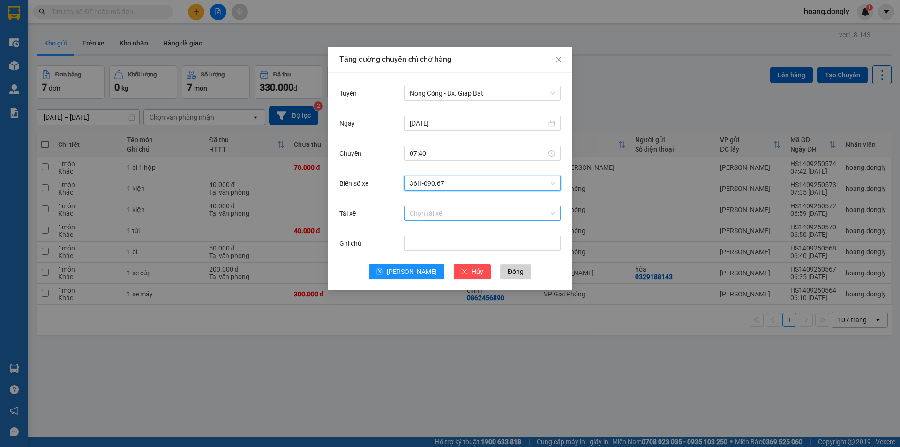
click at [436, 212] on input "Tài xế" at bounding box center [479, 213] width 139 height 14
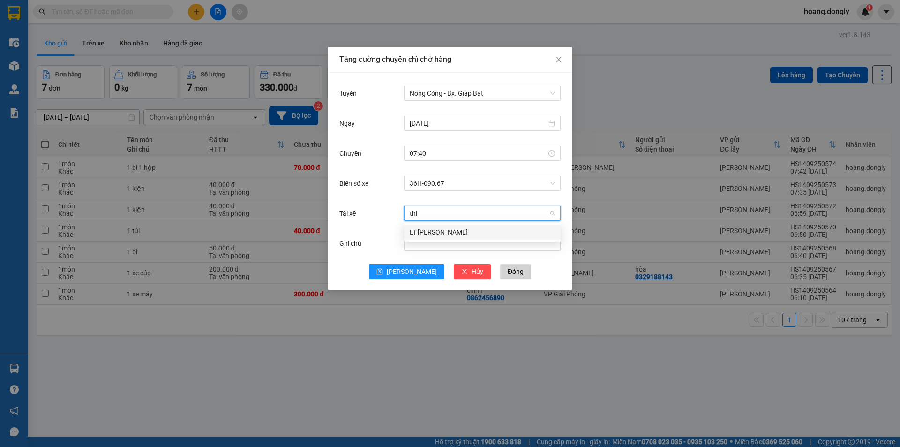
type input "thin"
click at [430, 228] on div "LT Nguyễn Văn Thịnh" at bounding box center [482, 232] width 145 height 10
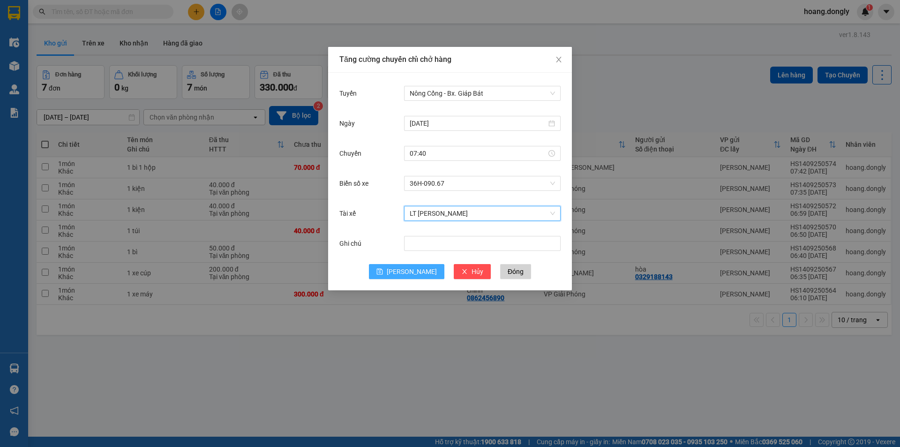
click at [406, 270] on button "Lưu" at bounding box center [406, 271] width 75 height 15
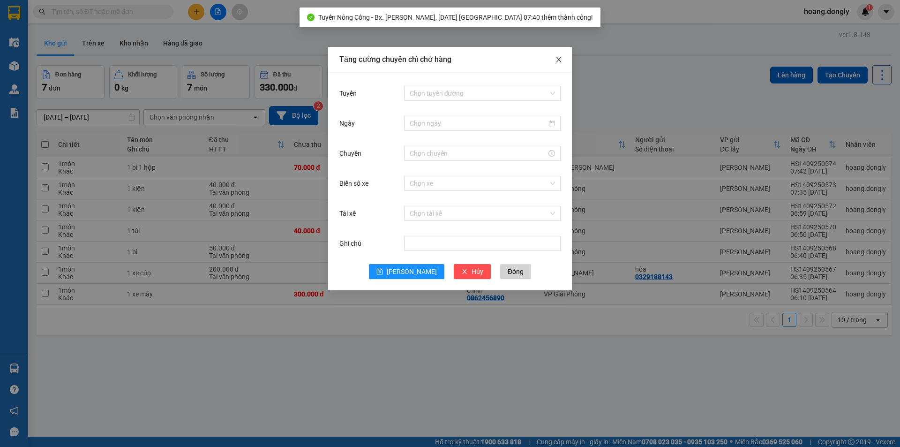
click at [556, 60] on icon "close" at bounding box center [559, 60] width 8 height 8
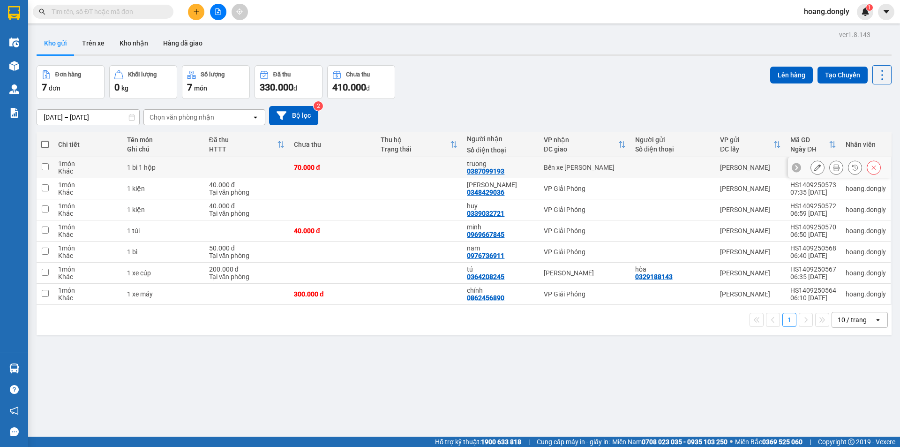
click at [210, 165] on td at bounding box center [246, 167] width 85 height 21
checkbox input "true"
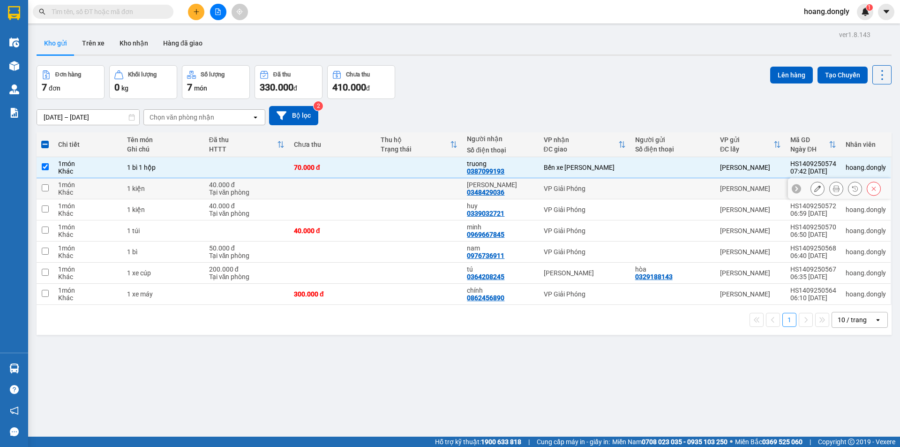
click at [77, 193] on div "Khác" at bounding box center [88, 192] width 60 height 8
checkbox input "true"
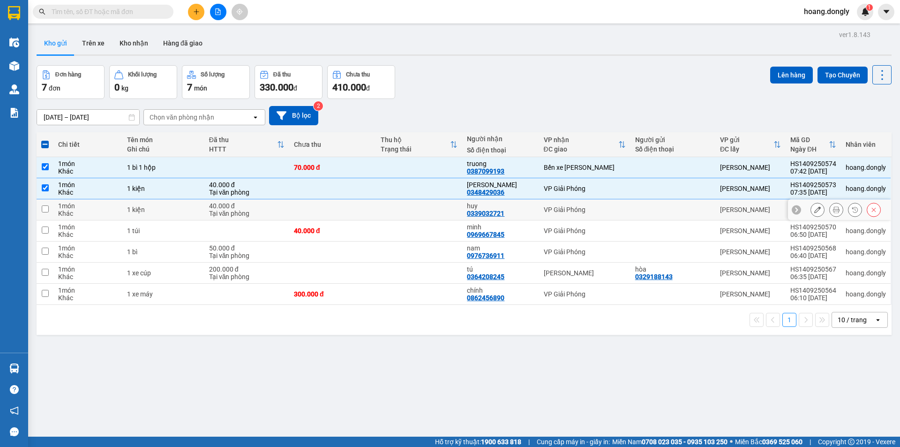
click at [90, 210] on div "Khác" at bounding box center [88, 214] width 60 height 8
checkbox input "true"
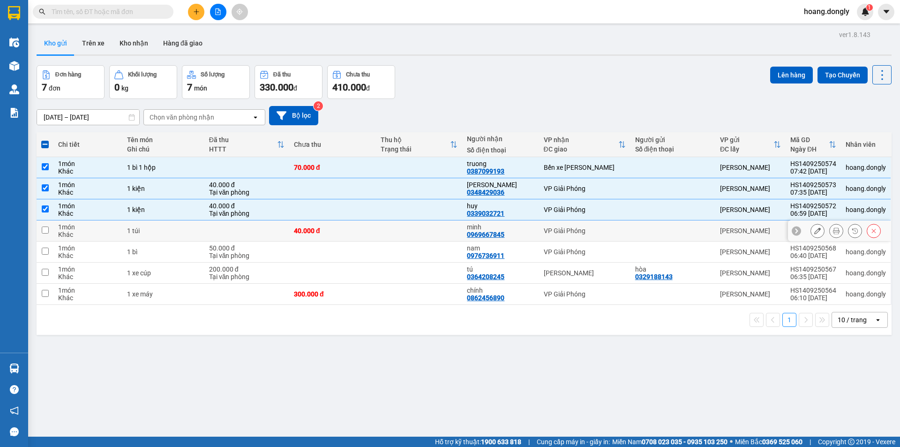
click at [96, 233] on div "Khác" at bounding box center [88, 235] width 60 height 8
checkbox input "true"
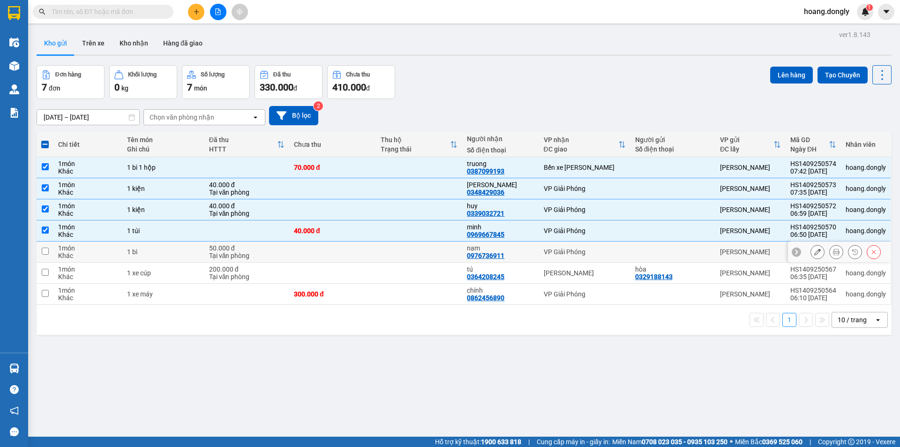
click at [80, 254] on div "Khác" at bounding box center [88, 256] width 60 height 8
checkbox input "true"
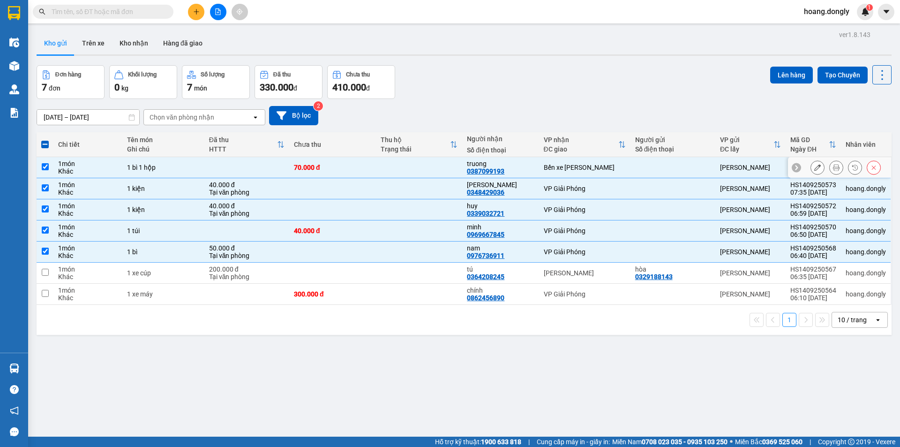
click at [45, 165] on input "checkbox" at bounding box center [45, 166] width 7 height 7
checkbox input "false"
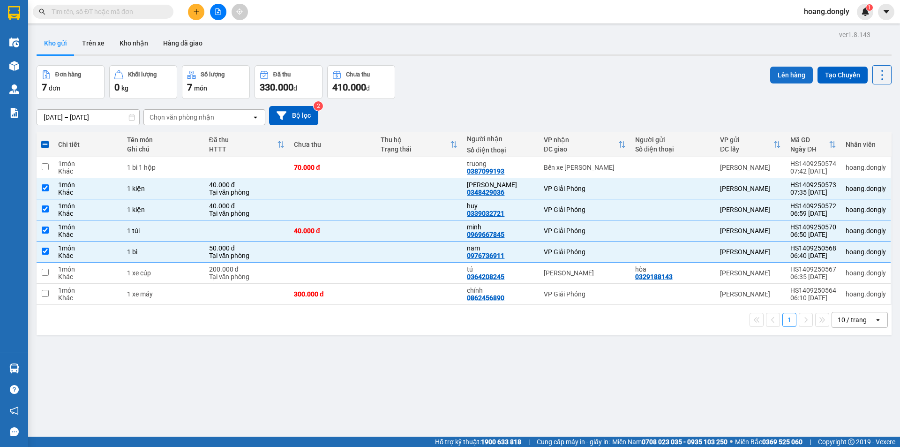
click at [779, 73] on button "Lên hàng" at bounding box center [791, 75] width 43 height 17
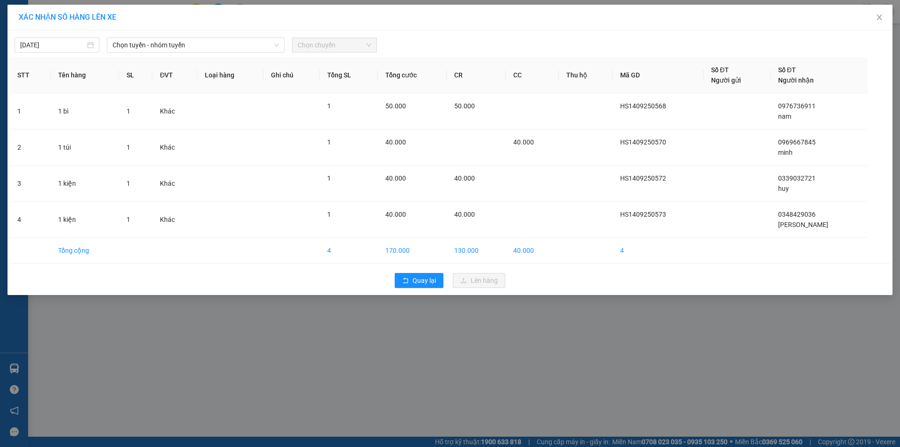
click at [351, 45] on span "Chọn chuyến" at bounding box center [335, 45] width 74 height 14
click at [331, 45] on span "Chọn chuyến" at bounding box center [335, 45] width 74 height 14
click at [217, 42] on span "Chọn tuyến - nhóm tuyến" at bounding box center [196, 45] width 166 height 14
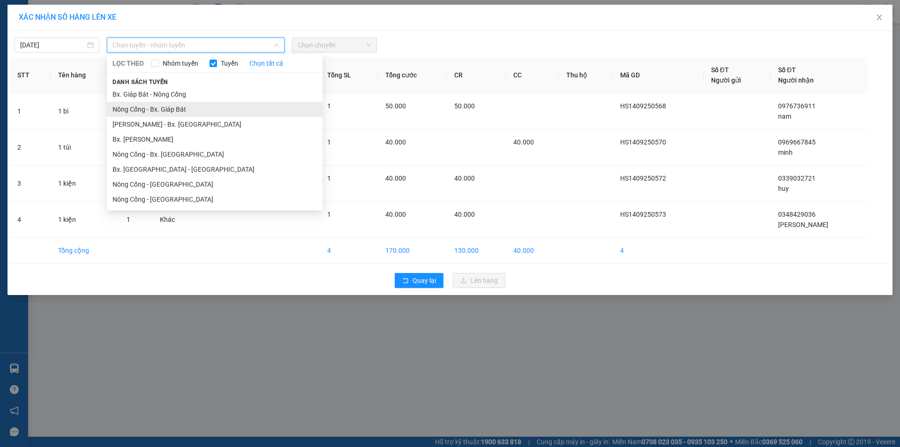
click at [173, 107] on li "Nông Cống - Bx. Giáp Bát" at bounding box center [215, 109] width 216 height 15
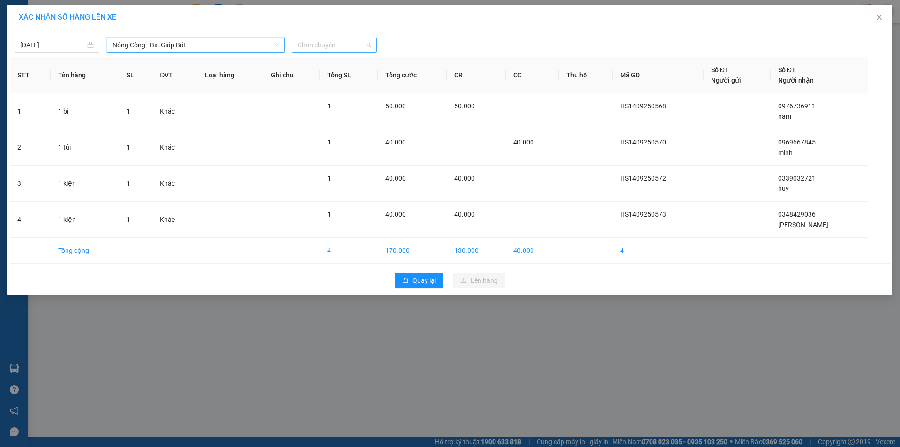
click at [329, 44] on span "Chọn chuyến" at bounding box center [335, 45] width 74 height 14
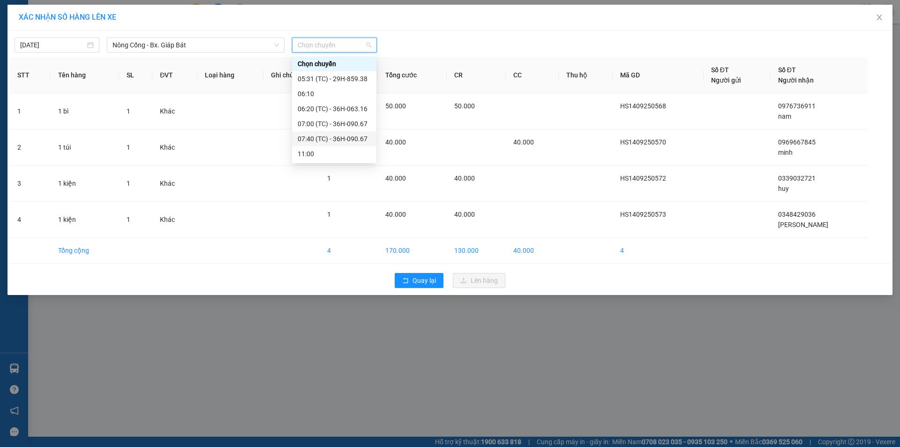
click at [330, 139] on div "07:40 (TC) - 36H-090.67" at bounding box center [334, 139] width 73 height 10
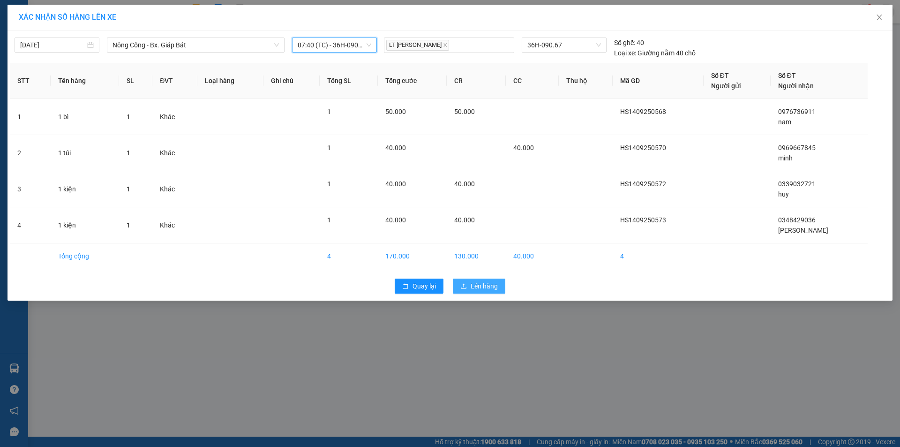
click at [486, 286] on span "Lên hàng" at bounding box center [484, 286] width 27 height 10
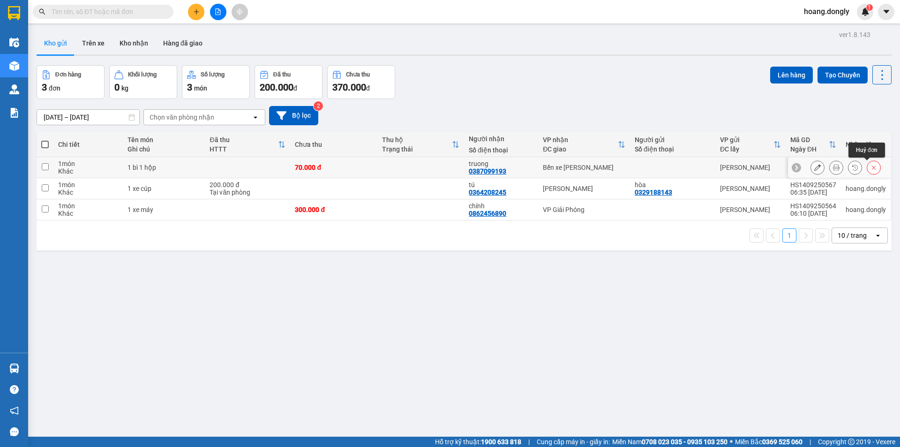
click at [871, 166] on icon at bounding box center [874, 167] width 7 height 7
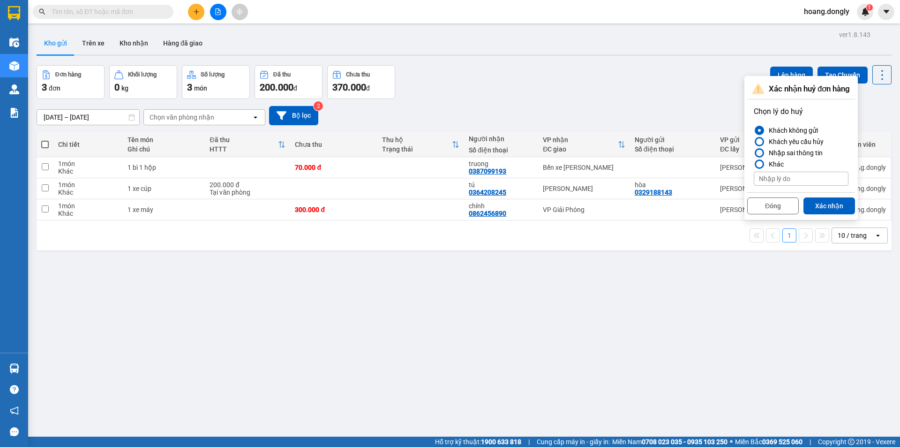
click at [764, 154] on div at bounding box center [759, 152] width 9 height 9
click at [754, 153] on input "Nhập sai thông tin" at bounding box center [754, 153] width 0 height 0
drag, startPoint x: 828, startPoint y: 203, endPoint x: 534, endPoint y: 146, distance: 299.5
click at [827, 203] on button "Xác nhận" at bounding box center [830, 205] width 52 height 17
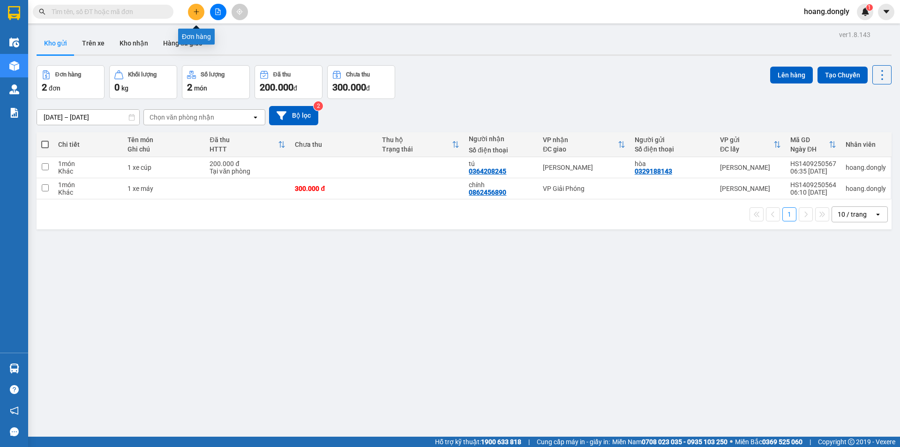
click at [196, 12] on icon "plus" at bounding box center [196, 11] width 5 height 0
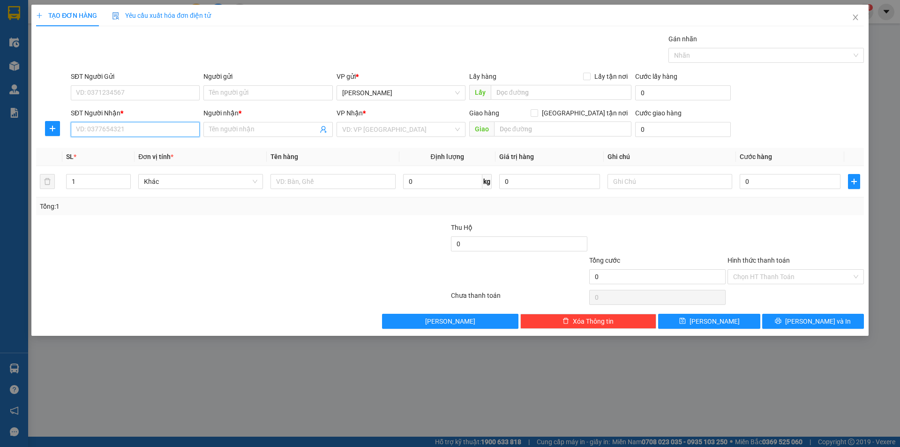
click at [122, 129] on input "SĐT Người Nhận *" at bounding box center [135, 129] width 129 height 15
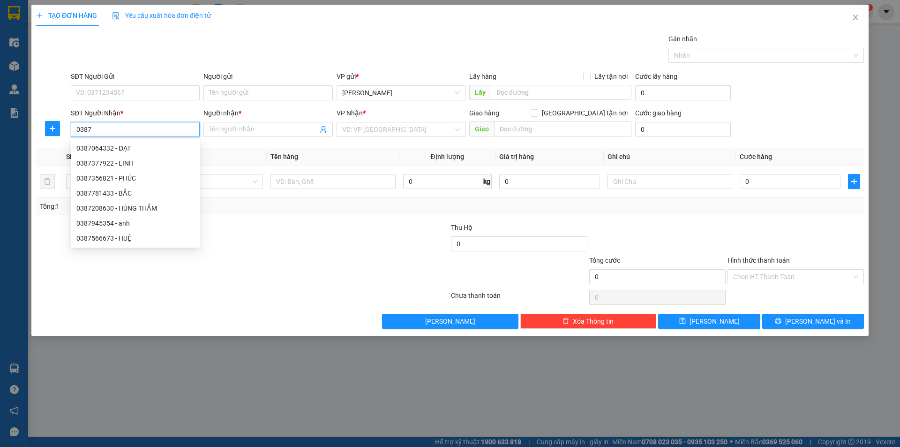
click at [120, 132] on input "0387" at bounding box center [135, 129] width 129 height 15
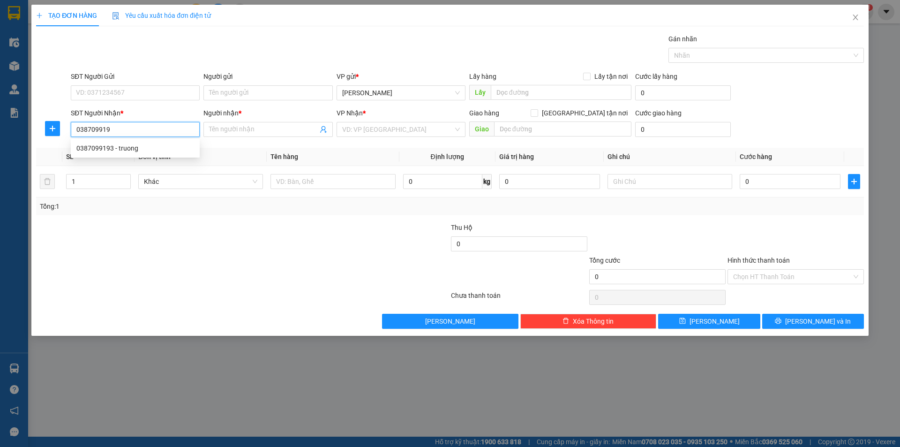
type input "0387099193"
click at [157, 155] on div "0387099193 - truong" at bounding box center [135, 148] width 129 height 15
type input "truong"
click at [457, 132] on span "Bến xe Gia Lâm" at bounding box center [401, 129] width 118 height 14
type input "0387099193"
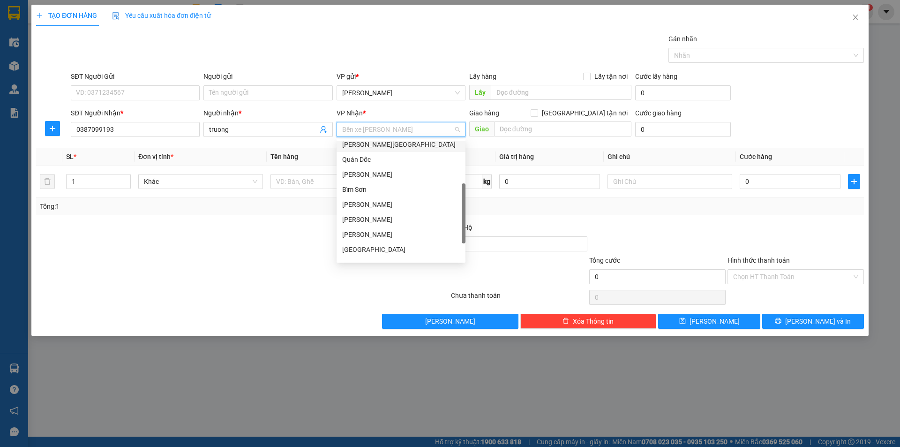
scroll to position [131, 0]
click at [384, 243] on div "VP Giải Phóng" at bounding box center [401, 242] width 118 height 10
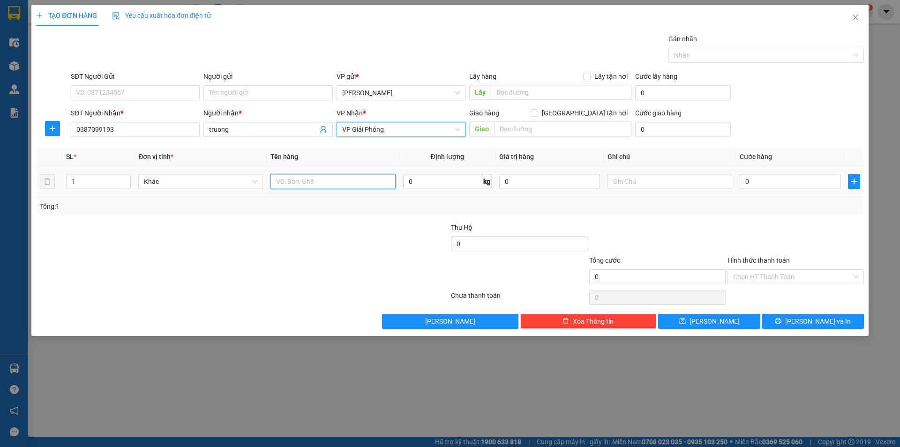
click at [328, 181] on input "text" at bounding box center [333, 181] width 125 height 15
click at [323, 181] on input "text" at bounding box center [333, 181] width 125 height 15
type input "1 bì 1 hộp"
click at [745, 179] on input "0" at bounding box center [790, 181] width 101 height 15
click at [744, 181] on input "0" at bounding box center [790, 181] width 101 height 15
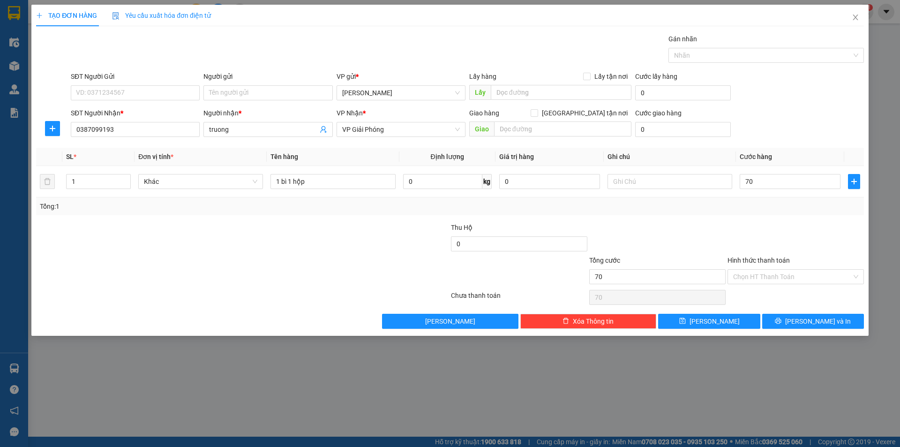
click at [706, 224] on div at bounding box center [657, 238] width 138 height 33
click at [815, 321] on span "Lưu và In" at bounding box center [818, 321] width 66 height 10
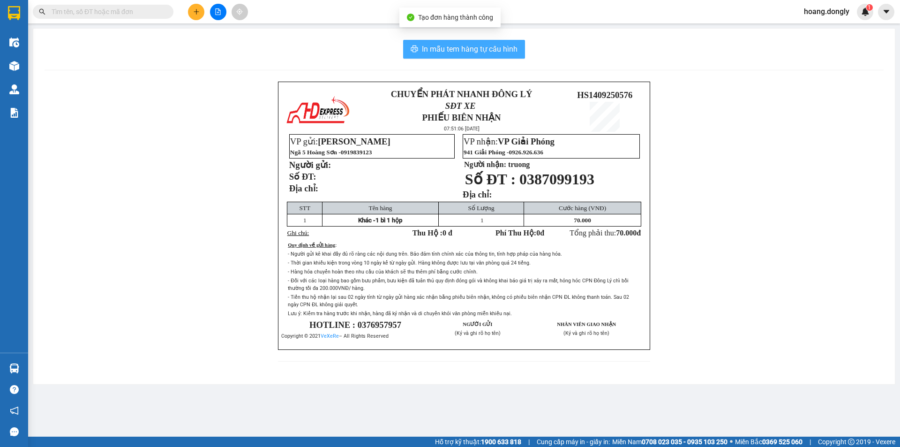
click at [464, 49] on span "In mẫu tem hàng tự cấu hình" at bounding box center [470, 49] width 96 height 12
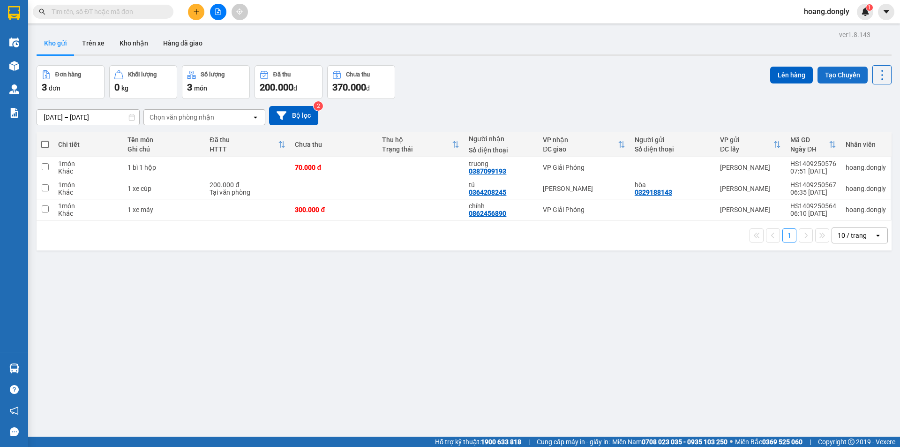
click at [835, 74] on button "Tạo Chuyến" at bounding box center [843, 75] width 50 height 17
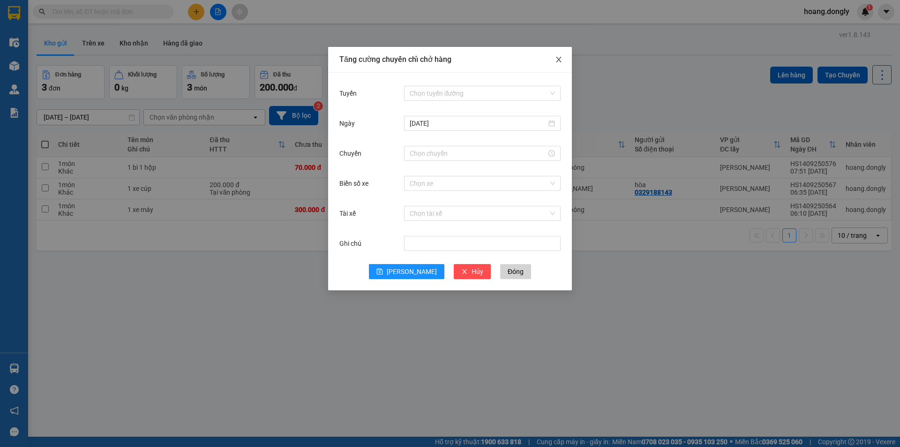
click at [561, 60] on icon "close" at bounding box center [559, 60] width 8 height 8
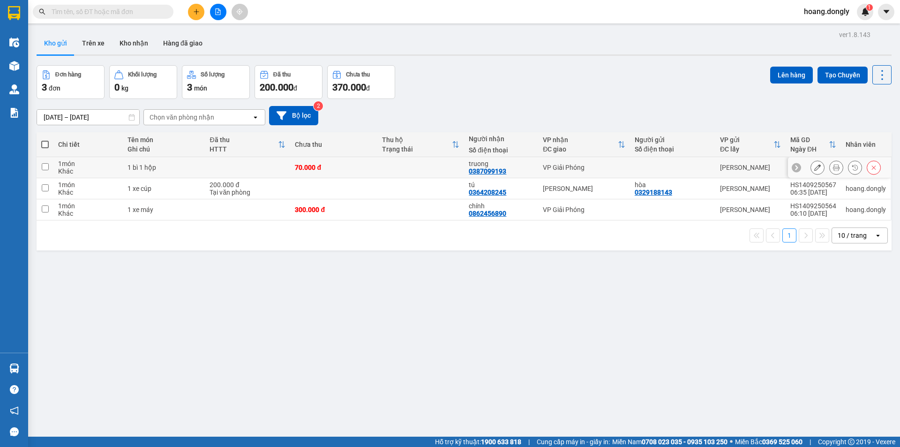
click at [259, 167] on td at bounding box center [247, 167] width 85 height 21
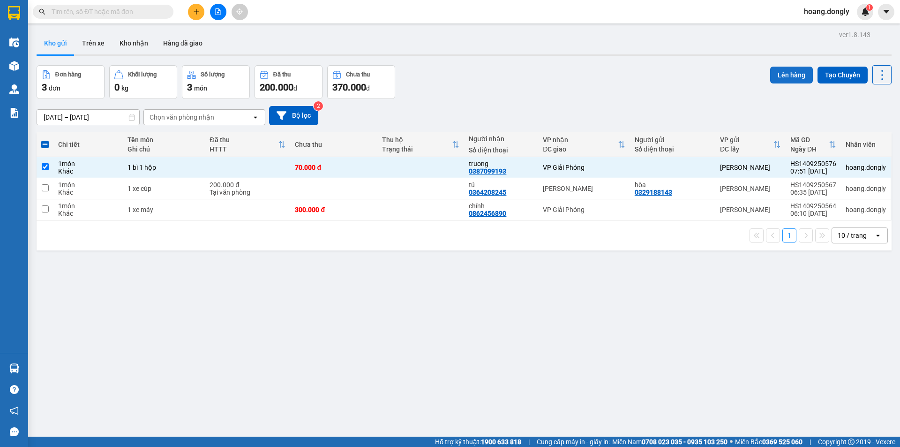
click at [788, 72] on button "Lên hàng" at bounding box center [791, 75] width 43 height 17
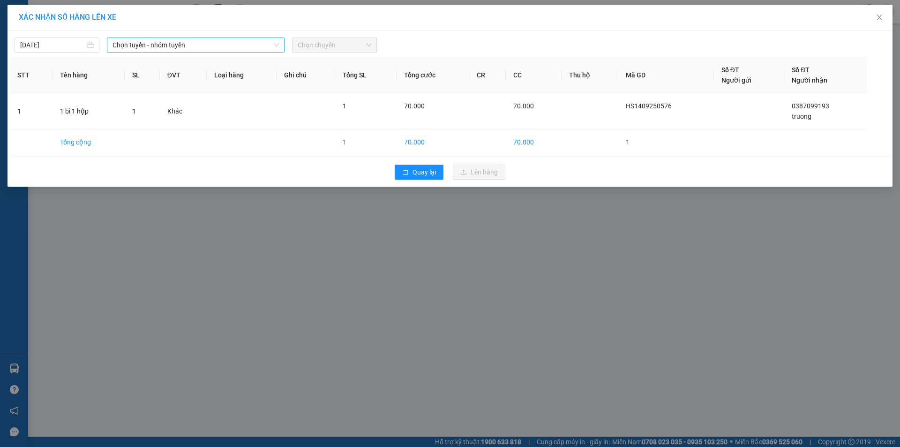
click at [218, 45] on span "Chọn tuyến - nhóm tuyến" at bounding box center [196, 45] width 166 height 14
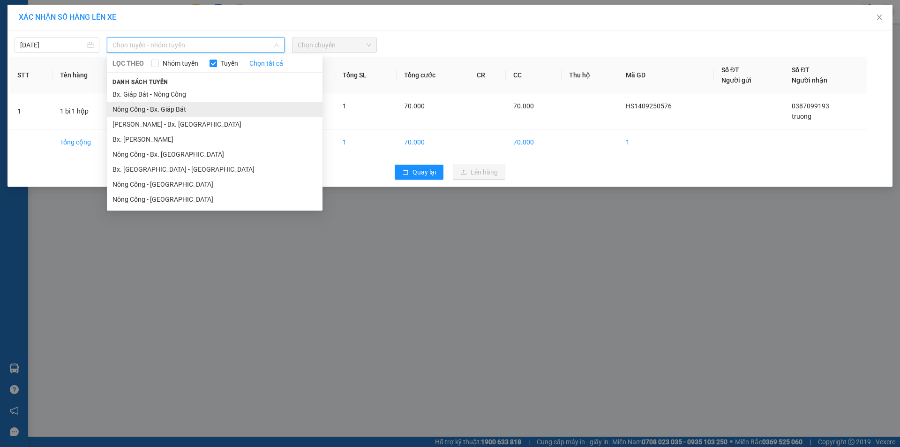
click at [169, 109] on li "Nông Cống - Bx. Giáp Bát" at bounding box center [215, 109] width 216 height 15
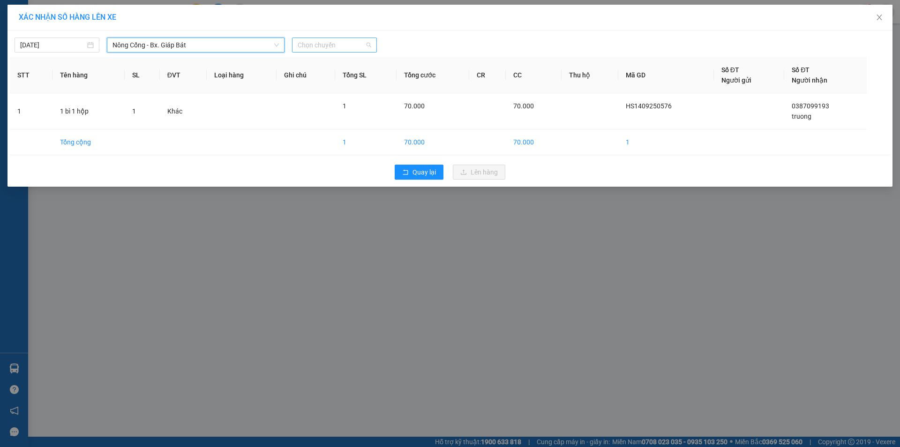
click at [335, 44] on span "Chọn chuyến" at bounding box center [335, 45] width 74 height 14
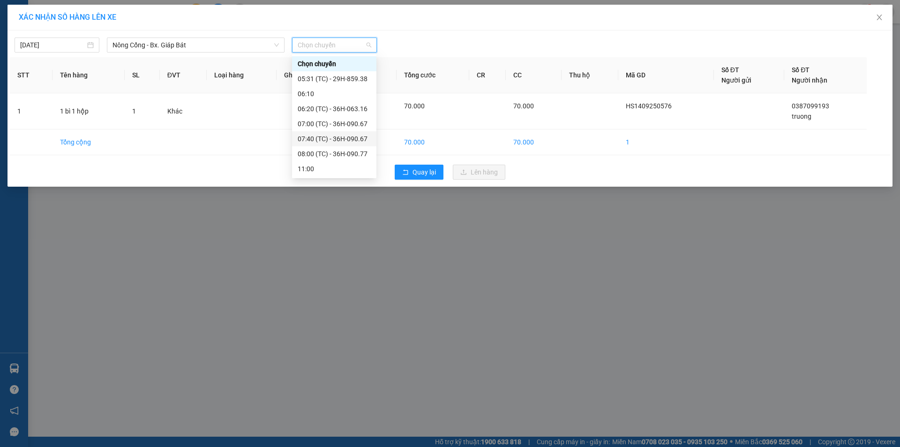
click at [323, 137] on div "07:40 (TC) - 36H-090.67" at bounding box center [334, 139] width 73 height 10
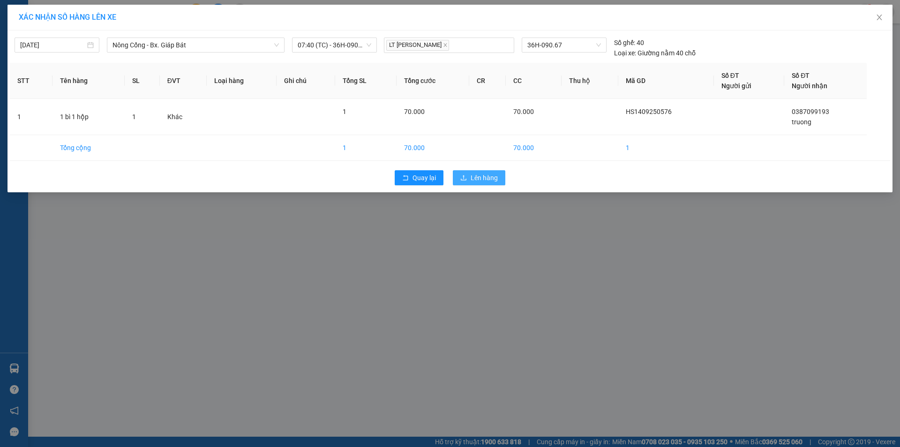
click at [477, 180] on span "Lên hàng" at bounding box center [484, 178] width 27 height 10
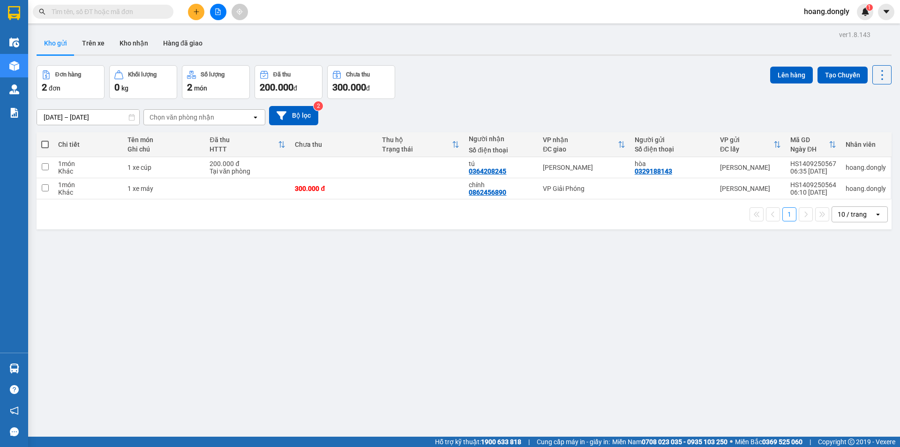
click at [194, 11] on icon "plus" at bounding box center [196, 11] width 7 height 7
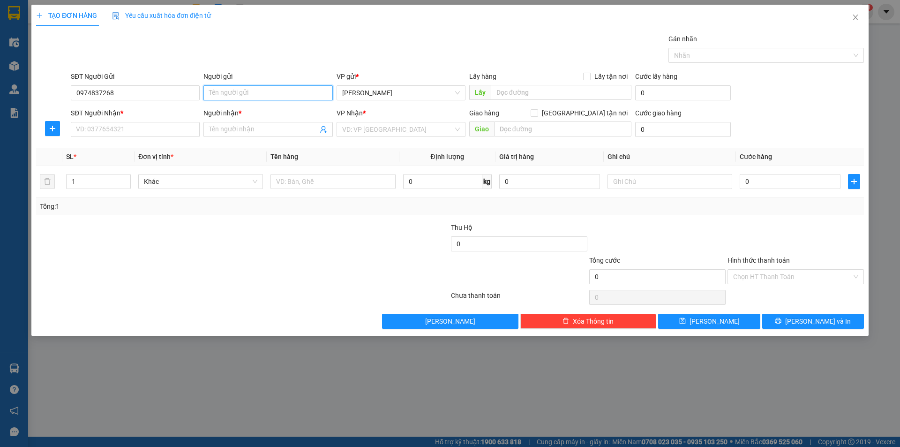
click at [233, 89] on input "Người gửi" at bounding box center [267, 92] width 129 height 15
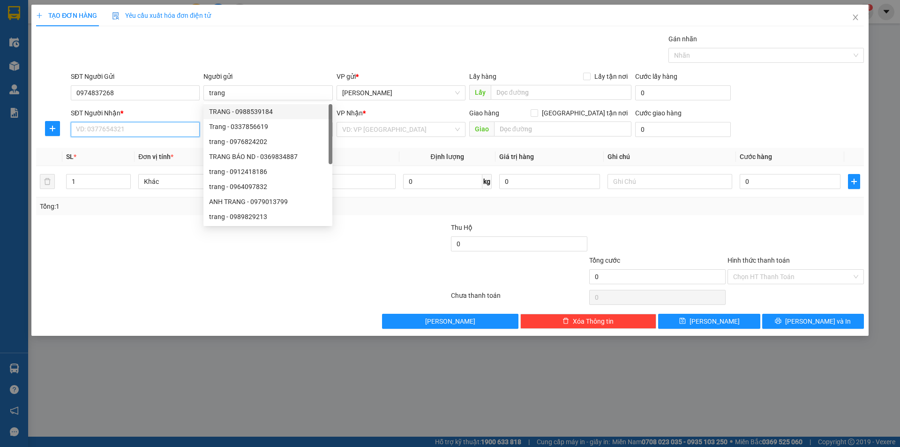
click at [160, 132] on input "SĐT Người Nhận *" at bounding box center [135, 129] width 129 height 15
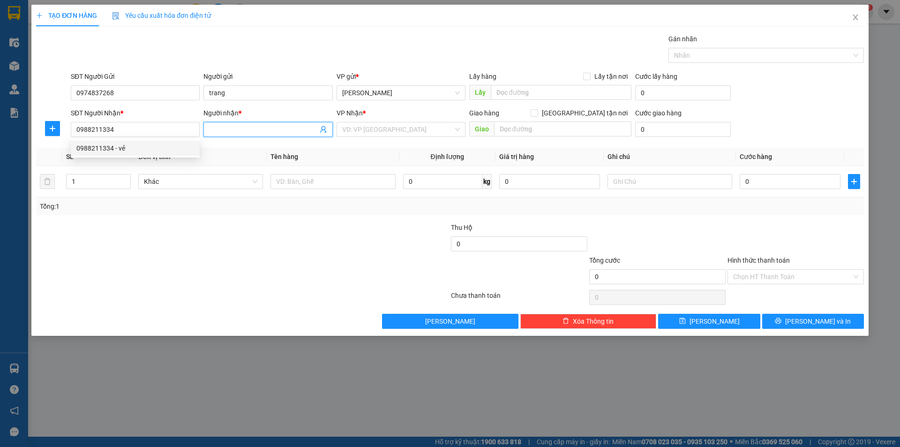
click at [233, 125] on input "Người nhận *" at bounding box center [263, 129] width 108 height 10
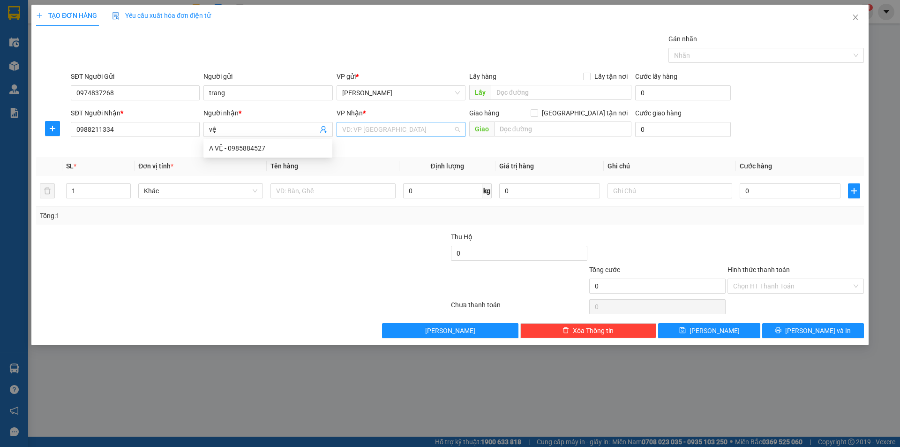
click at [365, 124] on input "search" at bounding box center [397, 129] width 111 height 14
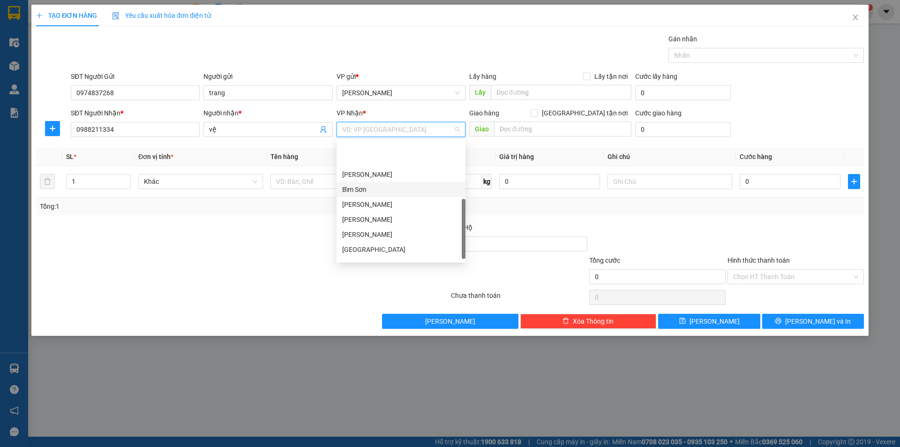
scroll to position [131, 0]
click at [357, 213] on div "Bắc Ninh" at bounding box center [401, 212] width 118 height 10
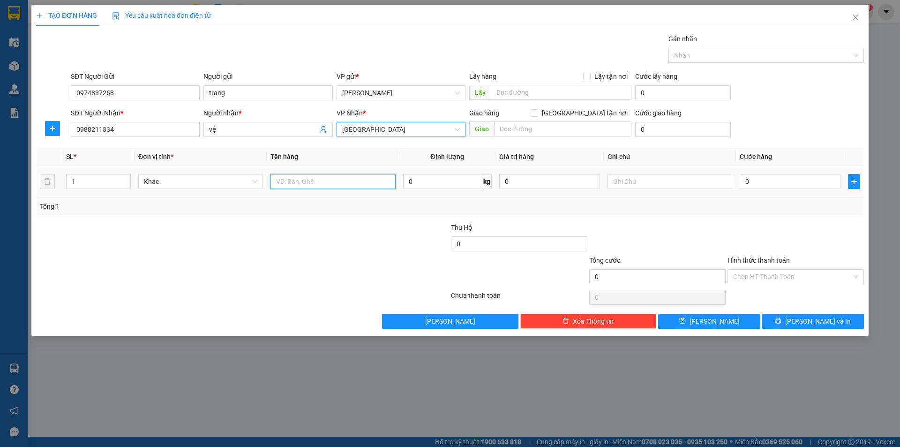
click at [299, 180] on input "text" at bounding box center [333, 181] width 125 height 15
click at [745, 182] on input "0" at bounding box center [790, 181] width 101 height 15
click at [744, 182] on input "0" at bounding box center [790, 181] width 101 height 15
click at [712, 204] on div "Tổng: 1" at bounding box center [450, 206] width 820 height 10
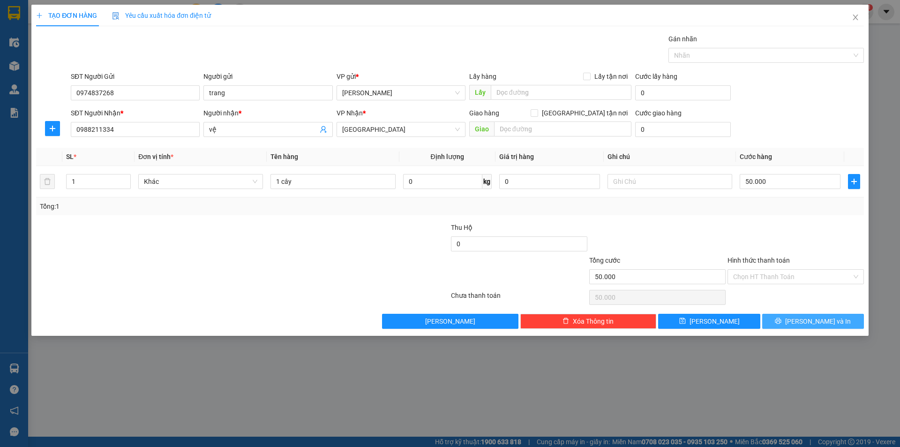
drag, startPoint x: 818, startPoint y: 316, endPoint x: 812, endPoint y: 316, distance: 5.6
click at [818, 316] on span "Lưu và In" at bounding box center [818, 321] width 66 height 10
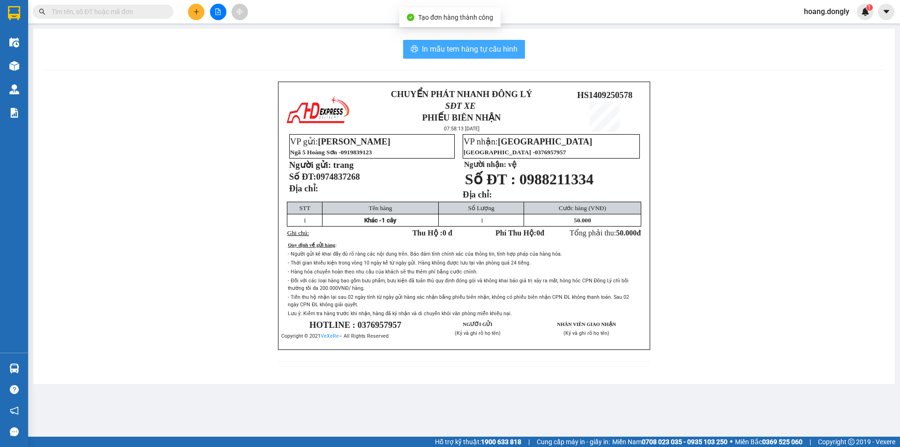
click at [450, 45] on span "In mẫu tem hàng tự cấu hình" at bounding box center [470, 49] width 96 height 12
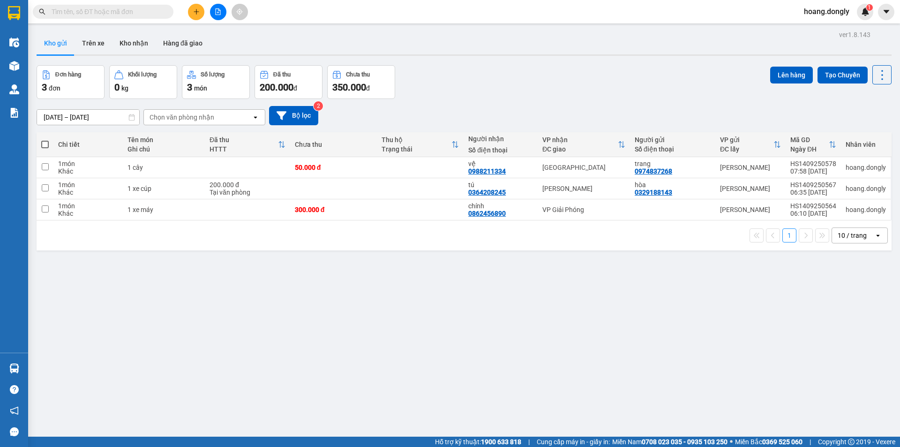
click at [197, 10] on icon "plus" at bounding box center [196, 11] width 7 height 7
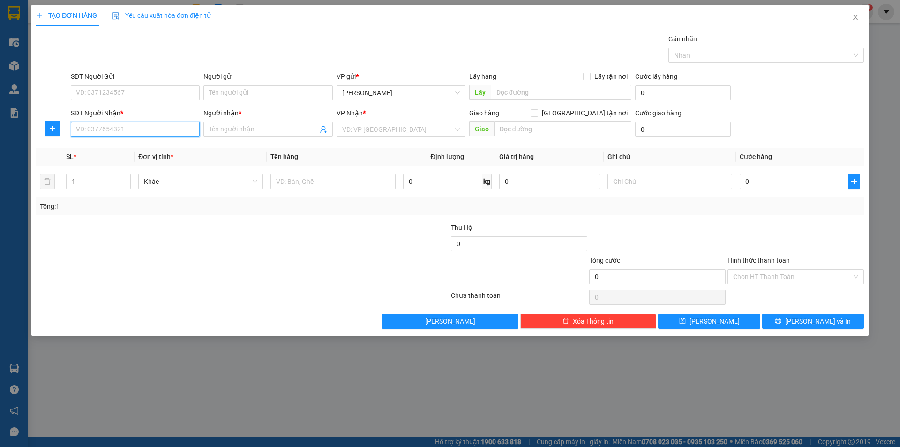
click at [138, 129] on input "SĐT Người Nhận *" at bounding box center [135, 129] width 129 height 15
click at [240, 131] on input "Người nhận *" at bounding box center [263, 129] width 108 height 10
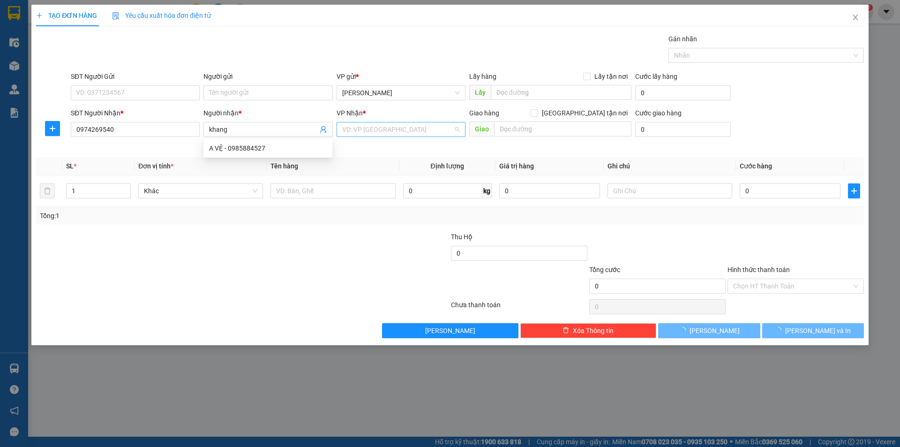
click at [380, 126] on input "search" at bounding box center [397, 129] width 111 height 14
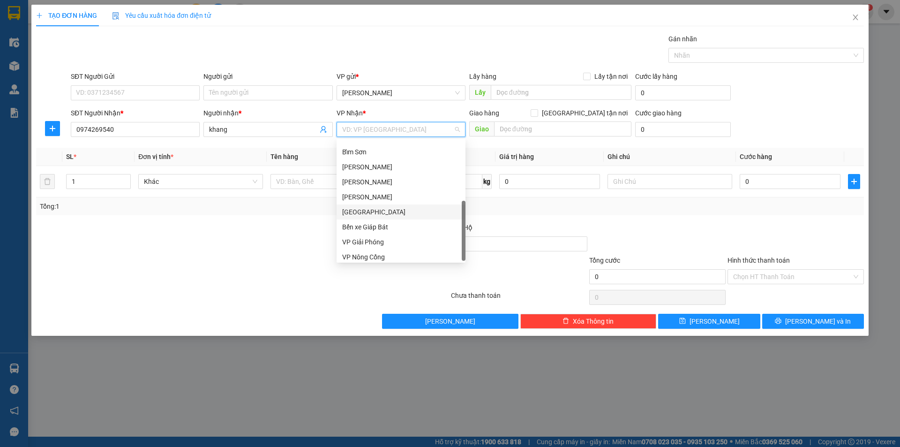
scroll to position [135, 0]
click at [375, 242] on div "VP Giải Phóng" at bounding box center [401, 238] width 118 height 10
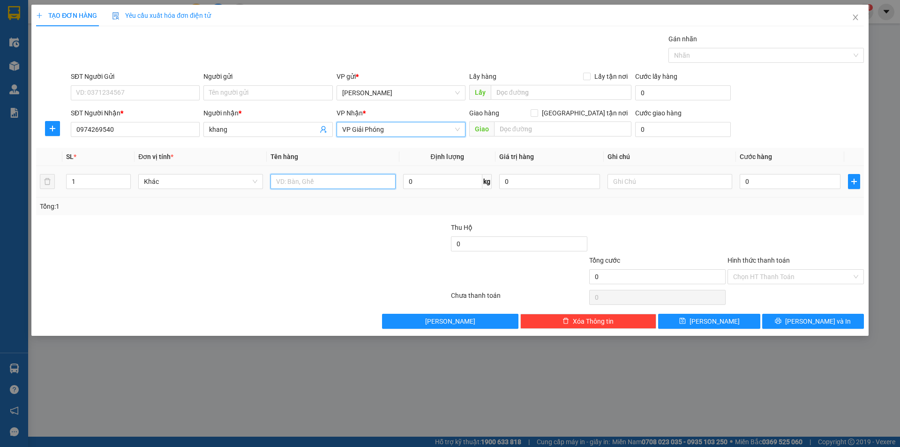
click at [306, 180] on input "text" at bounding box center [333, 181] width 125 height 15
click at [742, 177] on input "0" at bounding box center [790, 181] width 101 height 15
click at [742, 180] on input "0" at bounding box center [790, 181] width 101 height 15
click at [744, 211] on div "Tổng: 1" at bounding box center [450, 206] width 828 height 18
click at [856, 276] on div "Chọn HT Thanh Toán" at bounding box center [796, 276] width 136 height 15
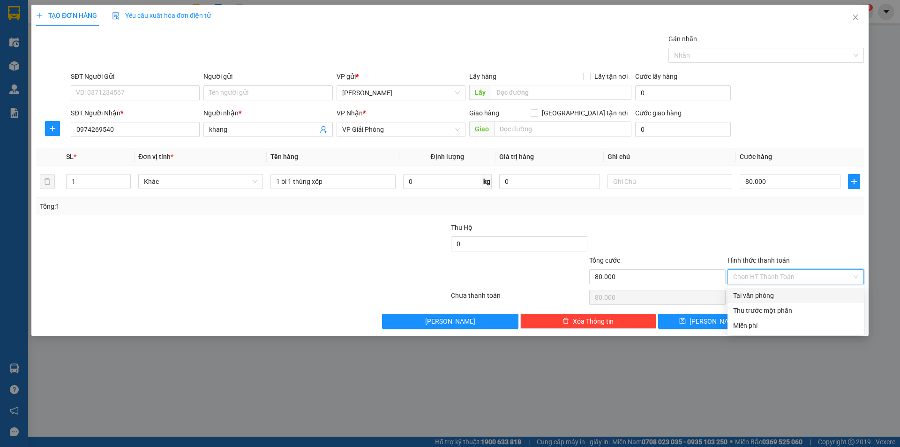
click at [776, 294] on div "Tại văn phòng" at bounding box center [795, 295] width 125 height 10
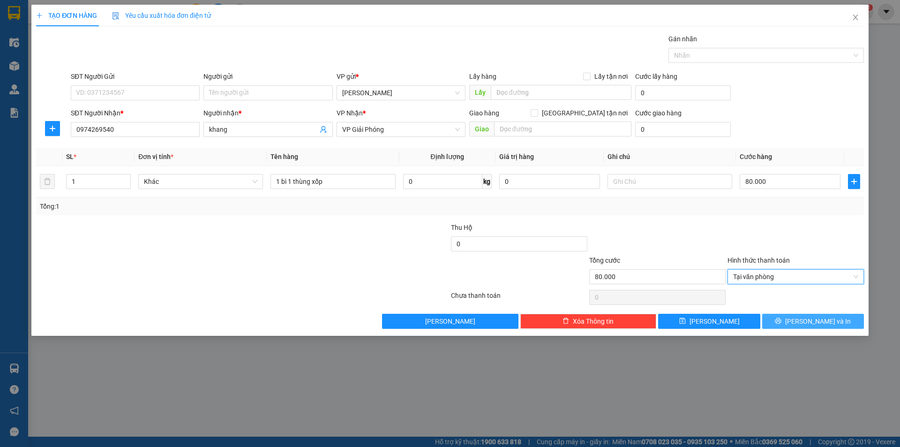
click at [818, 318] on span "Lưu và In" at bounding box center [818, 321] width 66 height 10
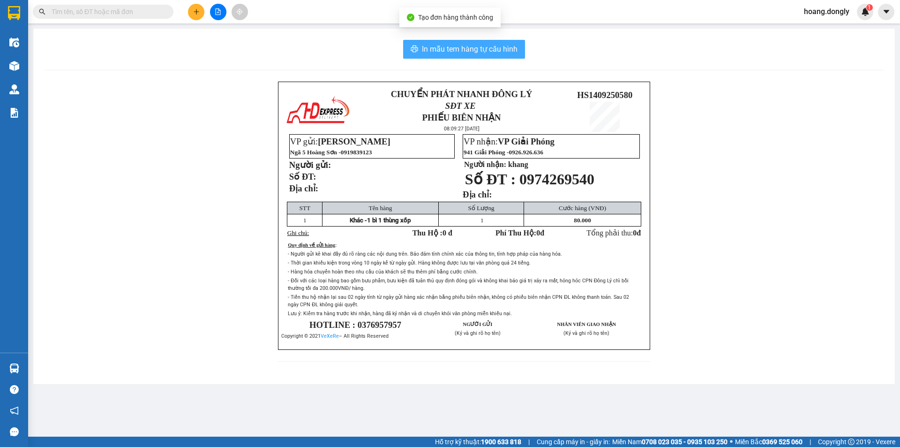
click at [463, 51] on span "In mẫu tem hàng tự cấu hình" at bounding box center [470, 49] width 96 height 12
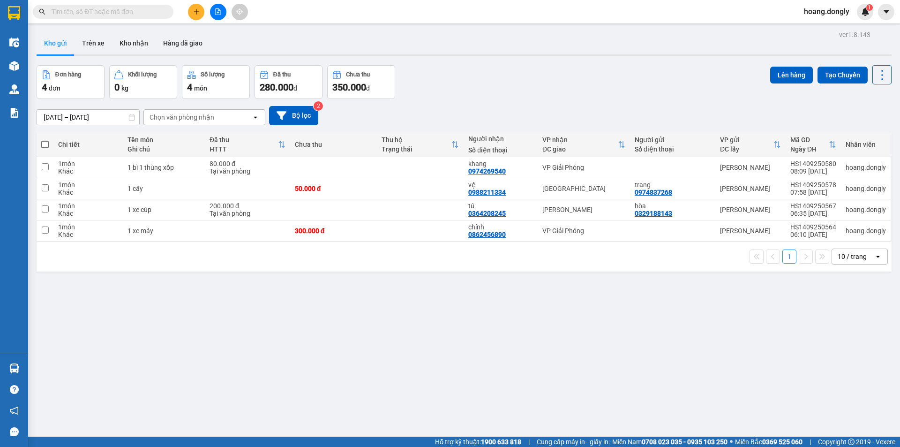
click at [195, 12] on icon "plus" at bounding box center [196, 11] width 7 height 7
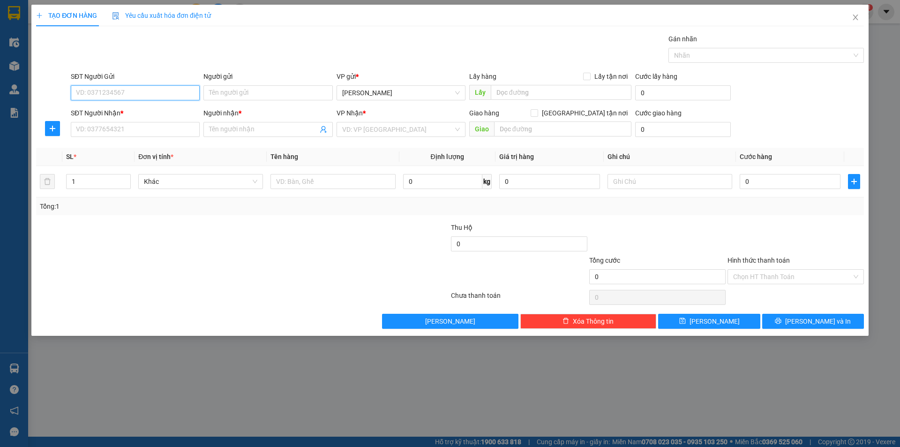
click at [138, 91] on input "SĐT Người Gửi" at bounding box center [135, 92] width 129 height 15
click at [275, 95] on input "Người gửi" at bounding box center [267, 92] width 129 height 15
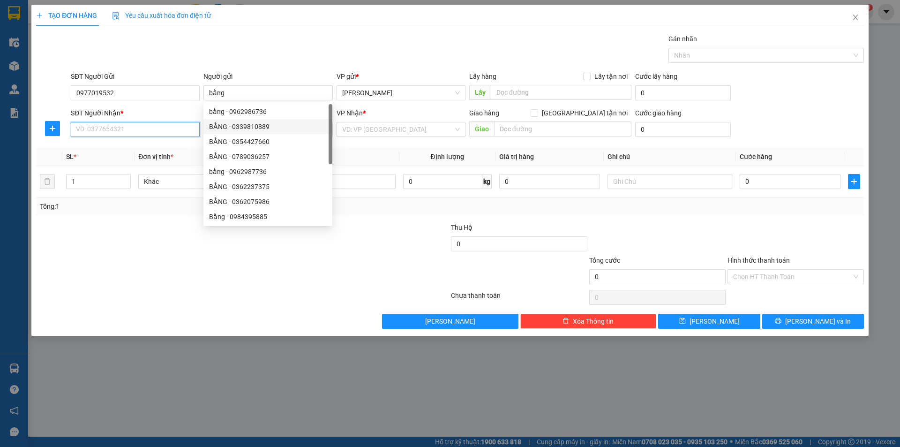
click at [133, 130] on input "SĐT Người Nhận *" at bounding box center [135, 129] width 129 height 15
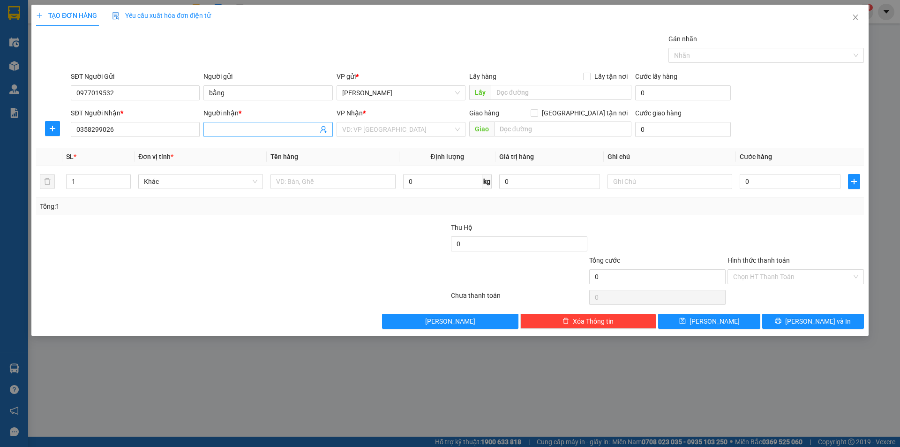
click at [239, 128] on input "Người nhận *" at bounding box center [263, 129] width 108 height 10
click at [375, 128] on input "search" at bounding box center [397, 129] width 111 height 14
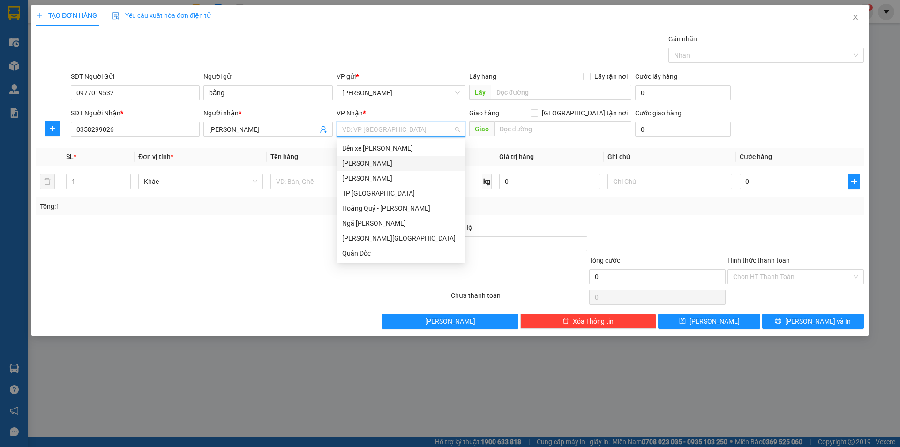
click at [368, 158] on div "Mỹ Đình" at bounding box center [401, 163] width 118 height 10
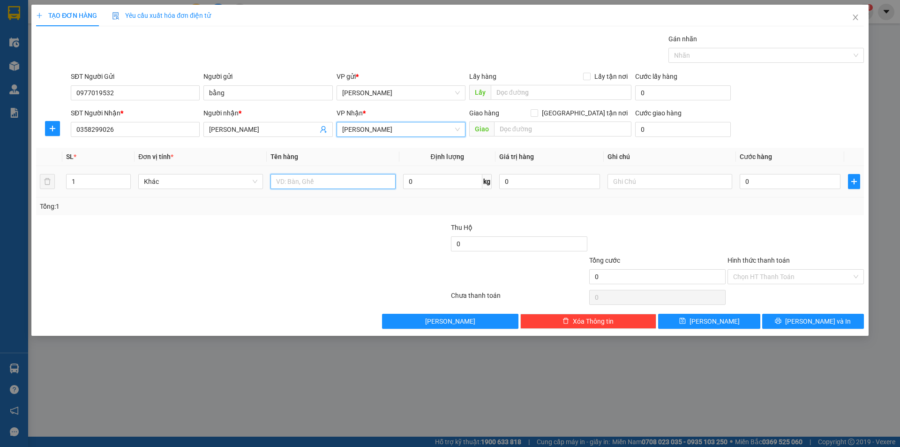
click at [312, 179] on input "text" at bounding box center [333, 181] width 125 height 15
click at [743, 176] on input "0" at bounding box center [790, 181] width 101 height 15
click at [744, 183] on input "0" at bounding box center [790, 181] width 101 height 15
click at [740, 194] on td "300.000" at bounding box center [790, 181] width 108 height 31
click at [857, 276] on div "Chọn HT Thanh Toán" at bounding box center [796, 276] width 136 height 15
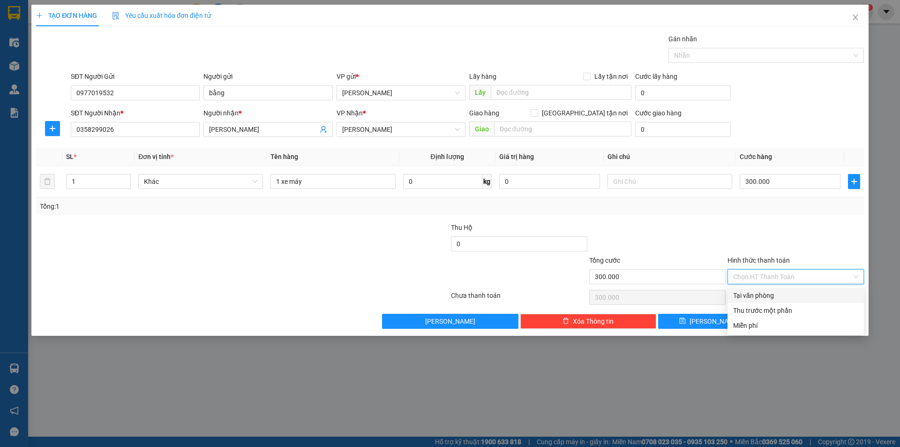
click at [752, 293] on div "Tại văn phòng" at bounding box center [795, 295] width 125 height 10
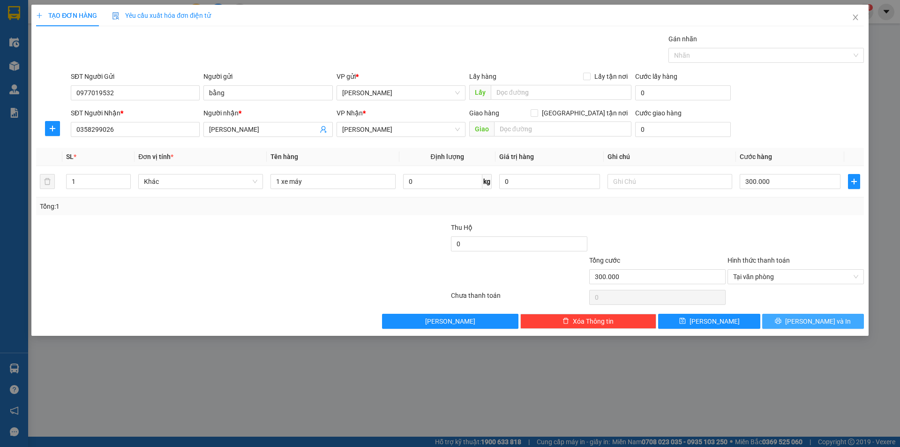
click at [808, 319] on span "Lưu và In" at bounding box center [818, 321] width 66 height 10
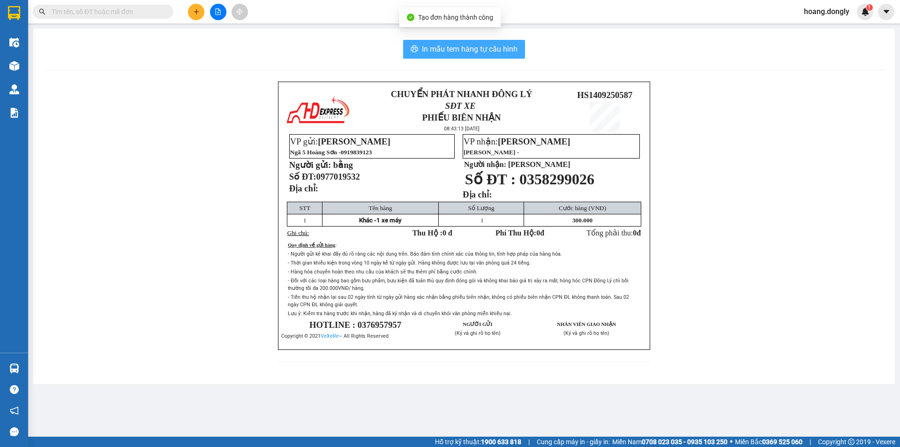
click at [460, 48] on span "In mẫu tem hàng tự cấu hình" at bounding box center [470, 49] width 96 height 12
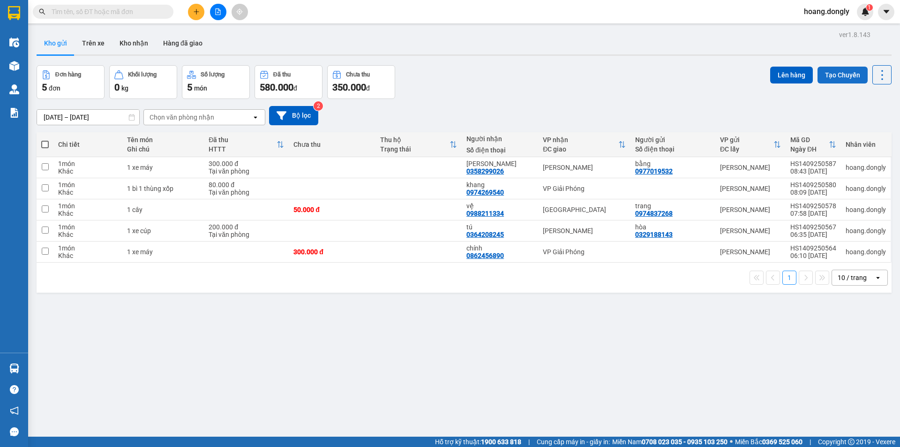
click at [845, 73] on button "Tạo Chuyến" at bounding box center [843, 75] width 50 height 17
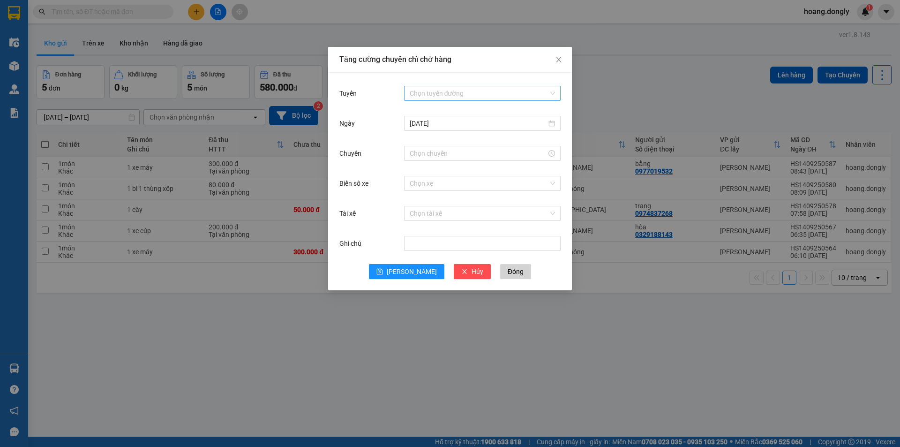
click at [542, 91] on input "Tuyến" at bounding box center [479, 93] width 139 height 14
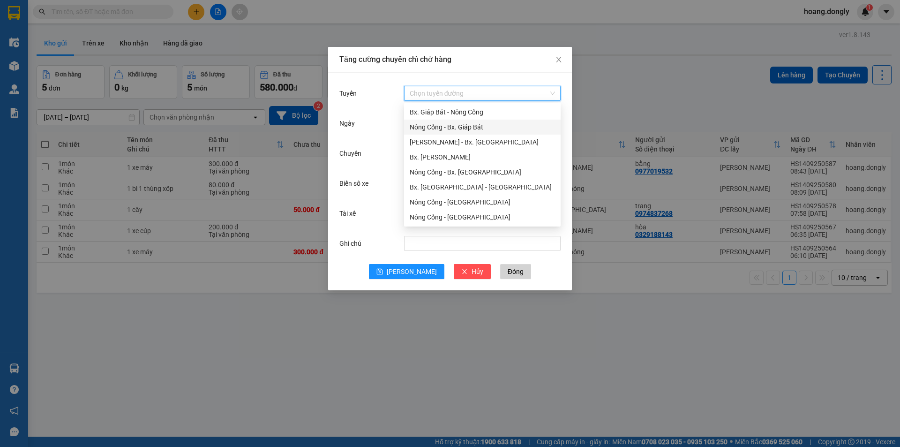
click at [480, 126] on div "Nông Cống - Bx. Giáp Bát" at bounding box center [482, 127] width 145 height 10
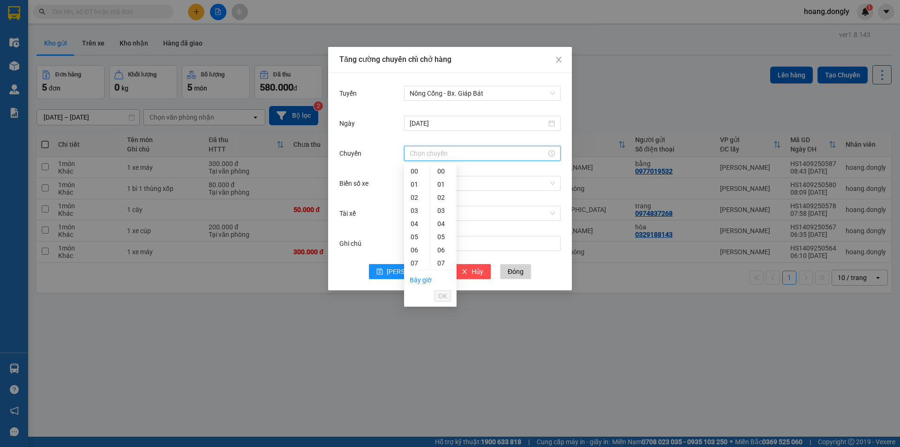
click at [432, 151] on input "Chuyến" at bounding box center [478, 153] width 137 height 10
click at [416, 231] on div "08" at bounding box center [417, 229] width 26 height 13
click at [442, 248] on div "20" at bounding box center [444, 246] width 26 height 13
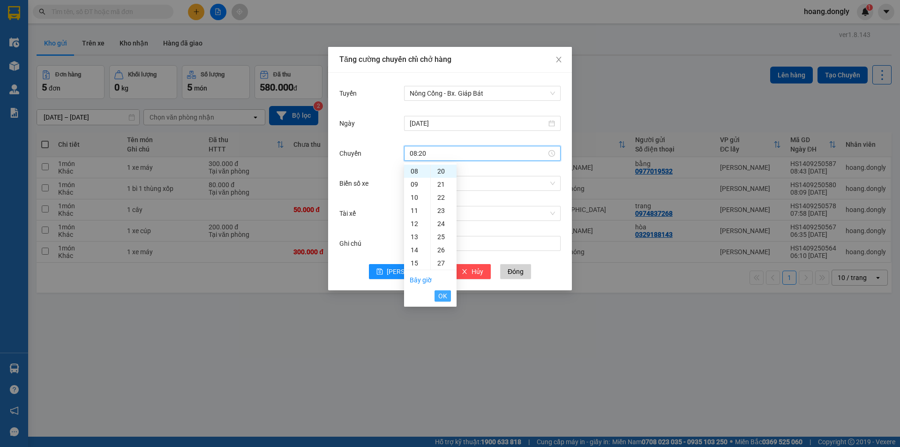
click at [440, 297] on span "OK" at bounding box center [442, 296] width 9 height 10
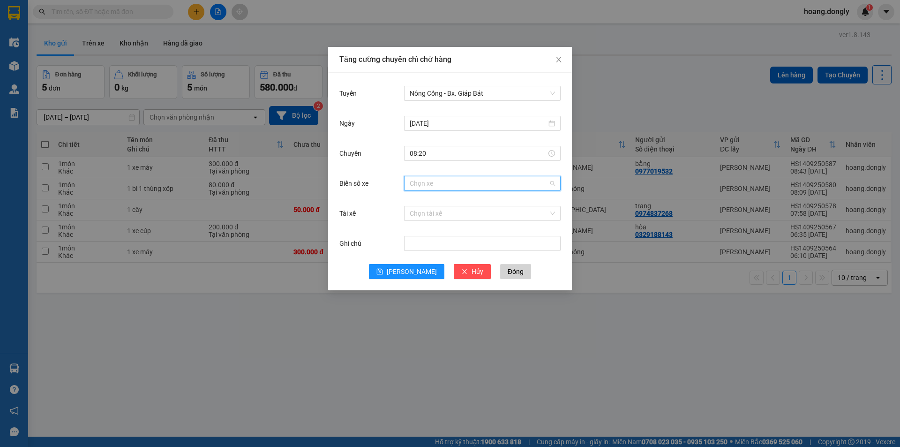
click at [414, 182] on input "Biển số xe" at bounding box center [479, 183] width 139 height 14
click at [420, 213] on input "Tài xế" at bounding box center [479, 213] width 139 height 14
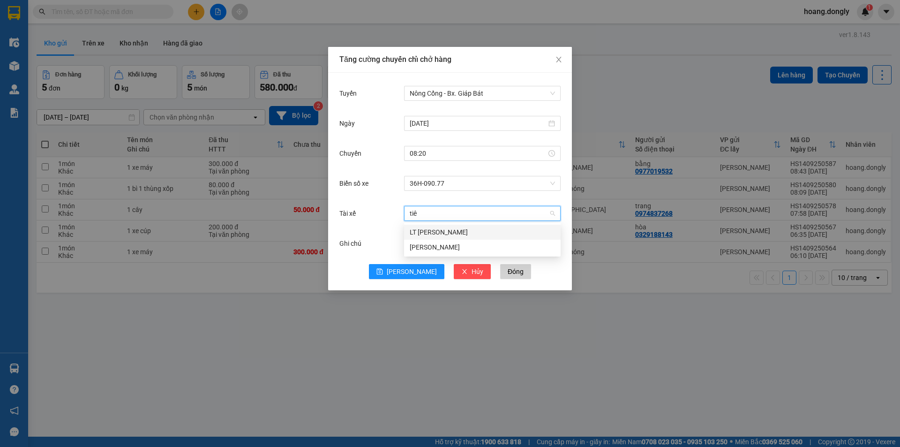
click at [429, 231] on div "LT Lê Văn Tiến" at bounding box center [482, 232] width 145 height 10
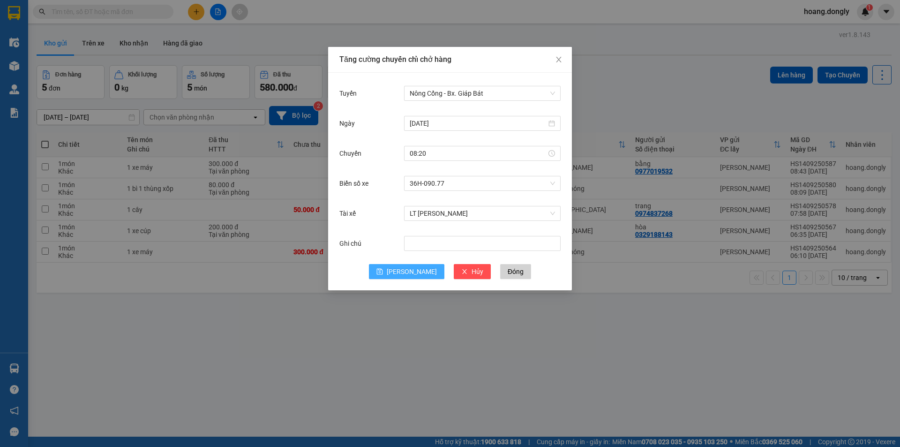
click at [405, 270] on button "Lưu" at bounding box center [406, 271] width 75 height 15
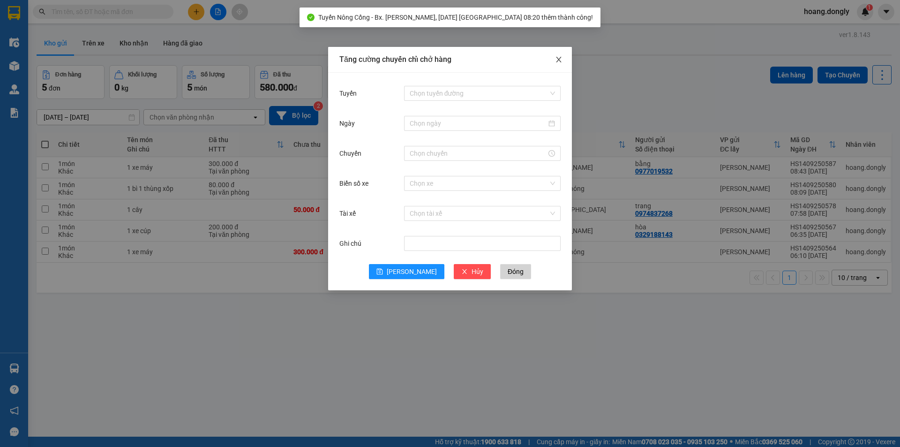
click at [560, 58] on icon "close" at bounding box center [559, 60] width 8 height 8
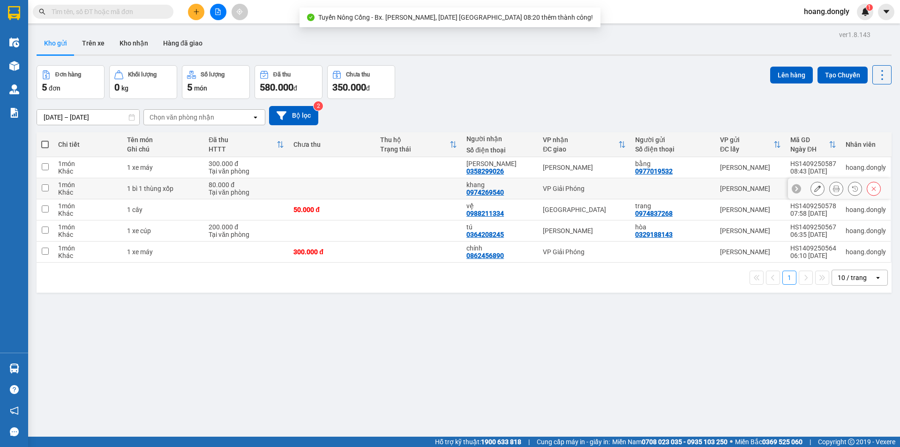
click at [172, 187] on div "1 bì 1 thùng xốp" at bounding box center [163, 189] width 72 height 8
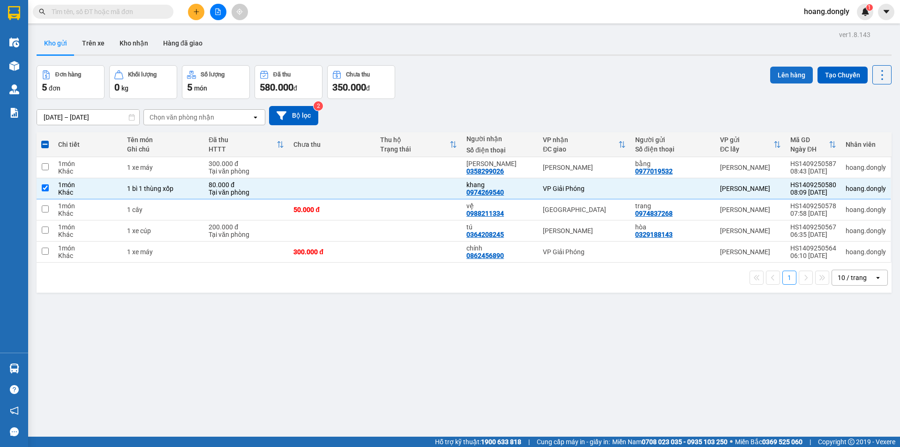
click at [785, 67] on button "Lên hàng" at bounding box center [791, 75] width 43 height 17
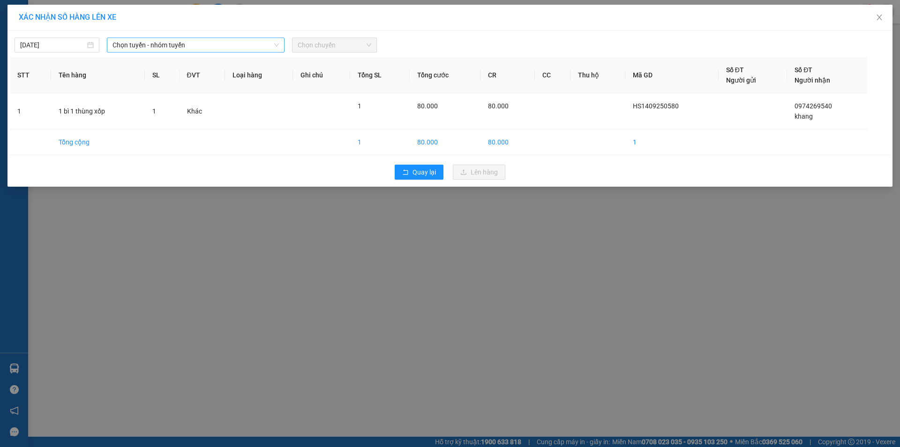
click at [267, 42] on span "Chọn tuyến - nhóm tuyến" at bounding box center [196, 45] width 166 height 14
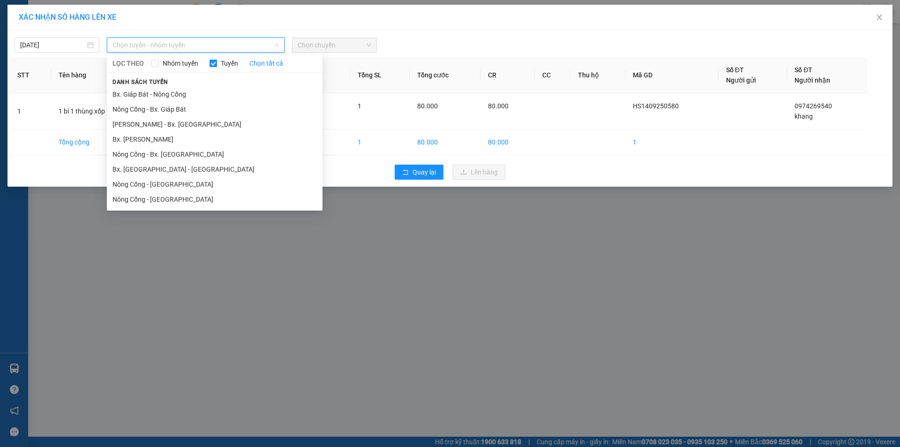
drag, startPoint x: 177, startPoint y: 109, endPoint x: 346, endPoint y: 48, distance: 179.6
click at [177, 110] on li "Nông Cống - Bx. Giáp Bát" at bounding box center [215, 109] width 216 height 15
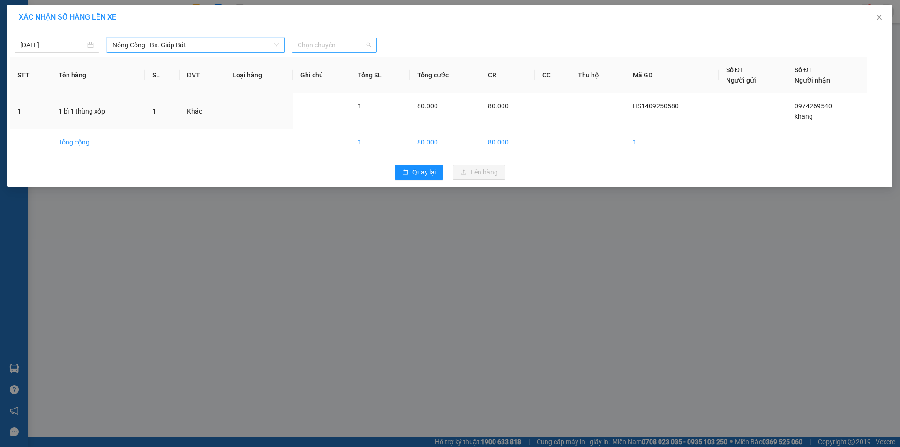
click at [357, 39] on span "Chọn chuyến" at bounding box center [335, 45] width 74 height 14
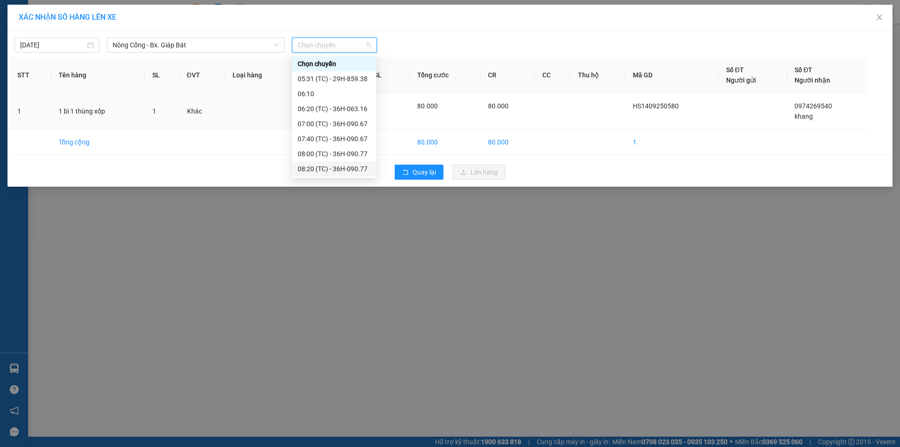
drag, startPoint x: 331, startPoint y: 166, endPoint x: 463, endPoint y: 190, distance: 133.5
click at [331, 166] on div "08:20 (TC) - 36H-090.77" at bounding box center [334, 169] width 73 height 10
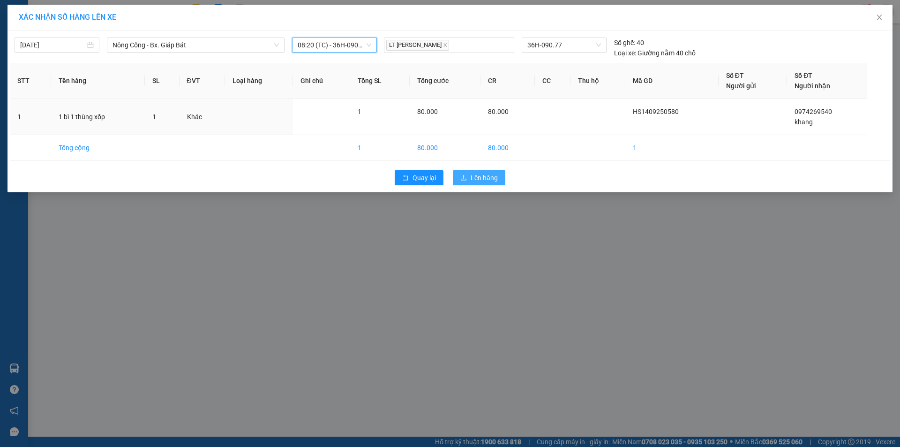
click at [482, 179] on span "Lên hàng" at bounding box center [484, 178] width 27 height 10
